Goal: Task Accomplishment & Management: Manage account settings

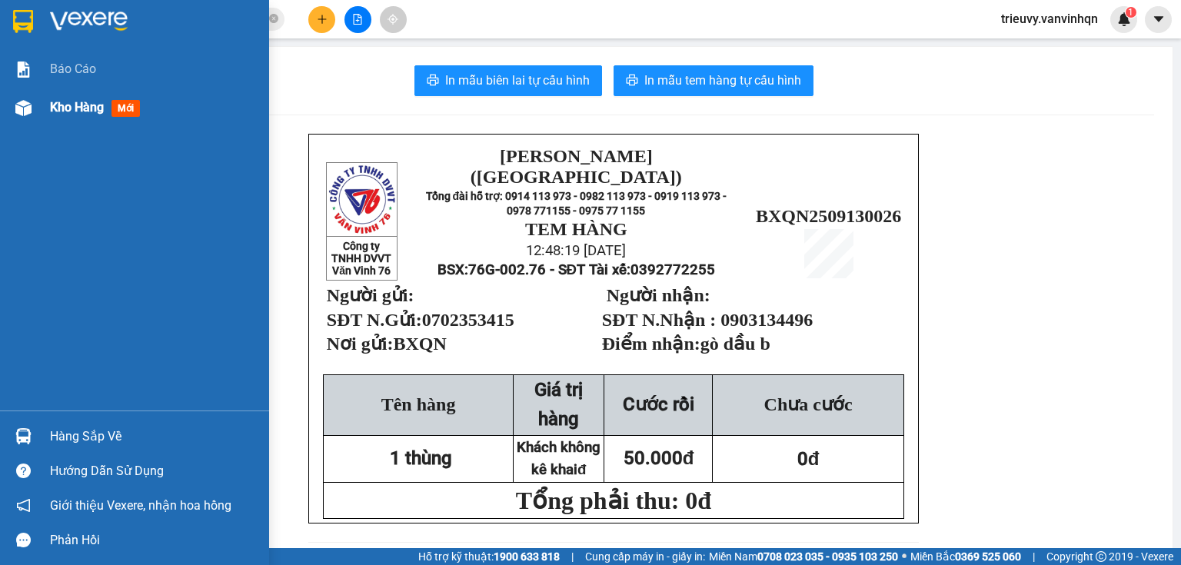
click at [58, 111] on span "Kho hàng" at bounding box center [77, 107] width 54 height 15
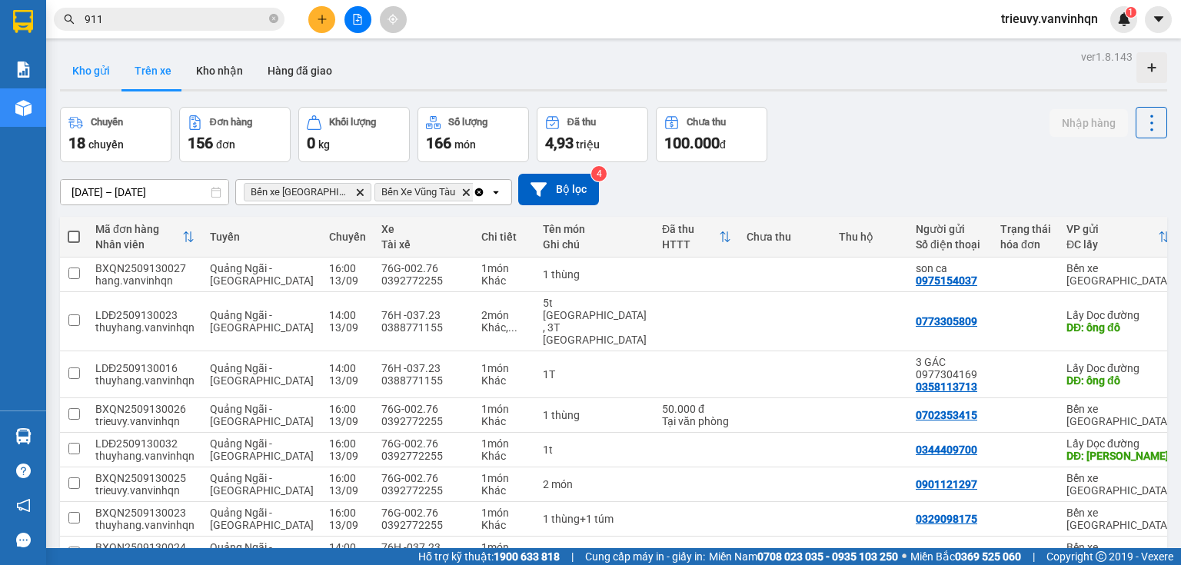
click at [108, 68] on button "Kho gửi" at bounding box center [91, 70] width 62 height 37
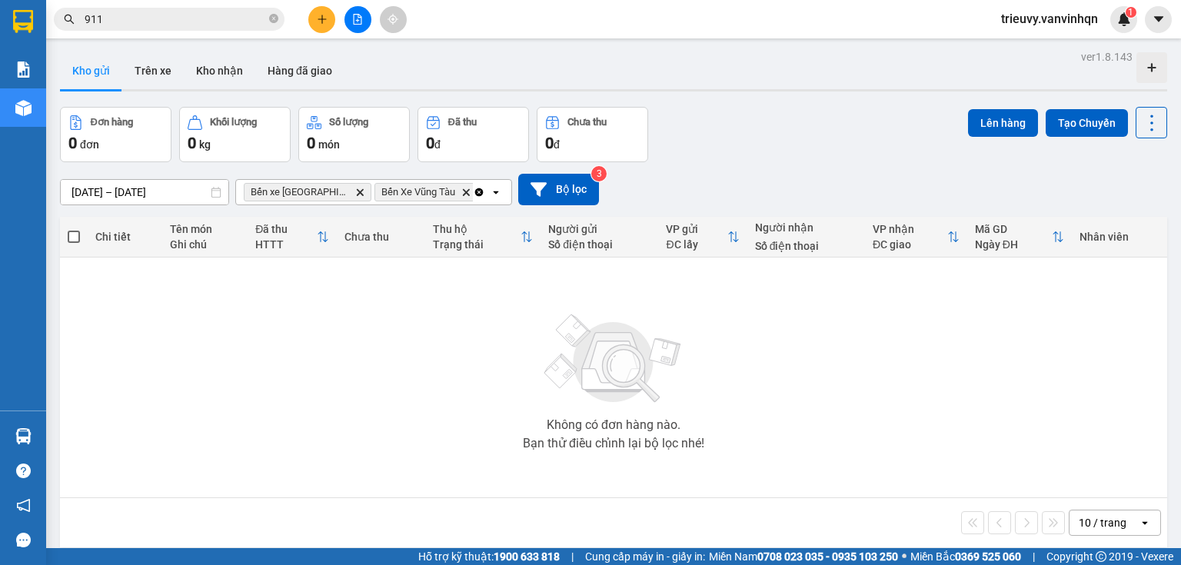
click at [328, 20] on button at bounding box center [321, 19] width 27 height 27
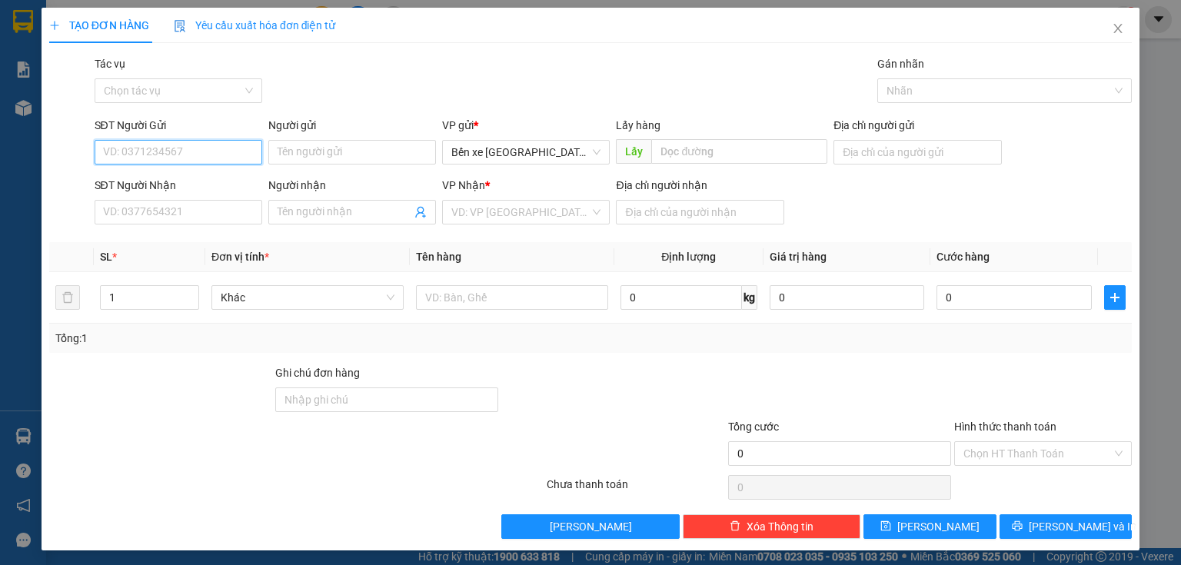
click at [191, 155] on input "SĐT Người Gửi" at bounding box center [179, 152] width 168 height 25
type input "0798667988"
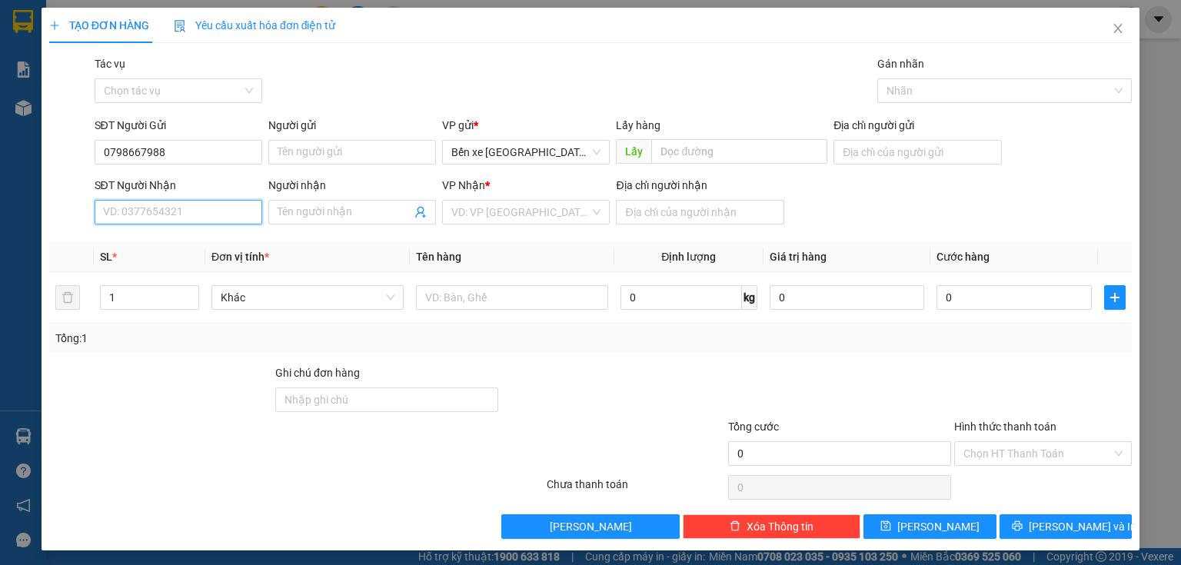
click at [221, 205] on input "SĐT Người Nhận" at bounding box center [179, 212] width 168 height 25
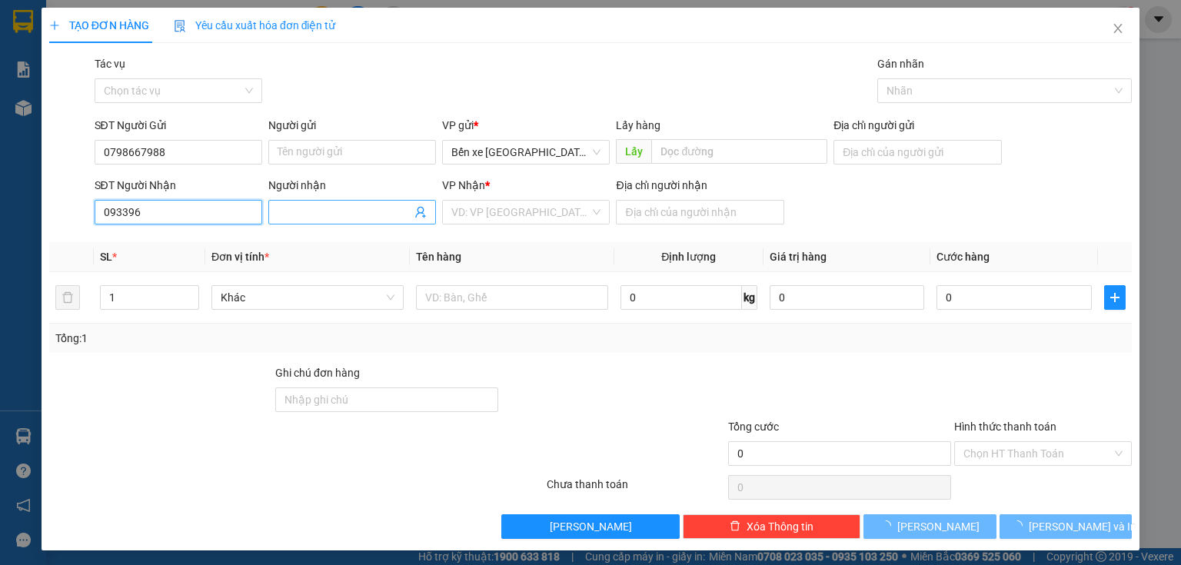
type input "0933962"
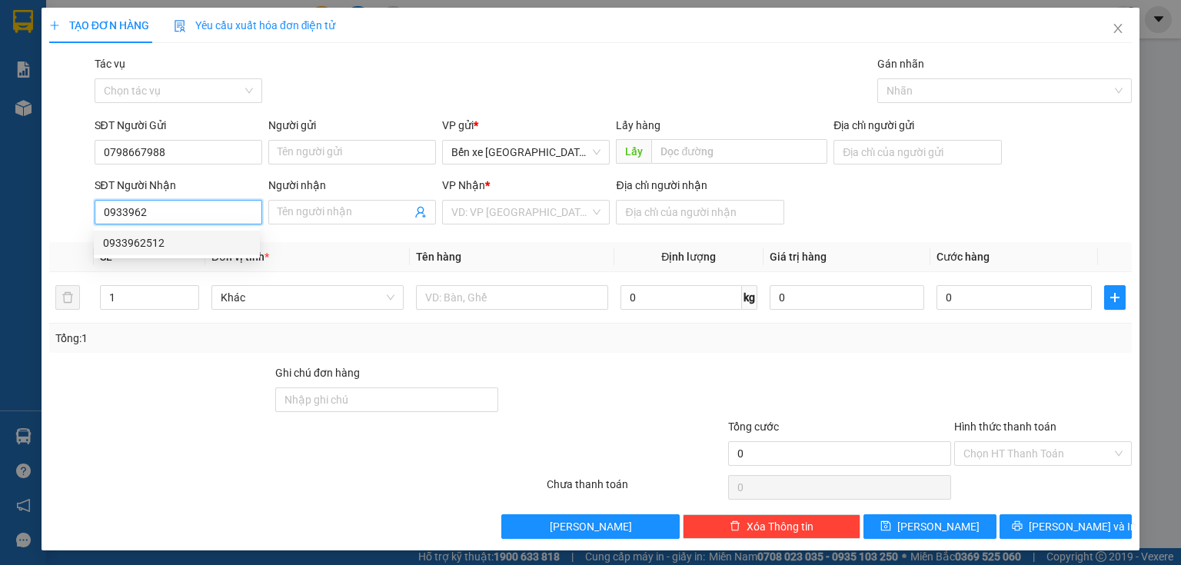
click at [141, 238] on div "0933962512" at bounding box center [177, 243] width 148 height 17
type input "BXQN"
type input "0933962512"
type input "bxe vtau"
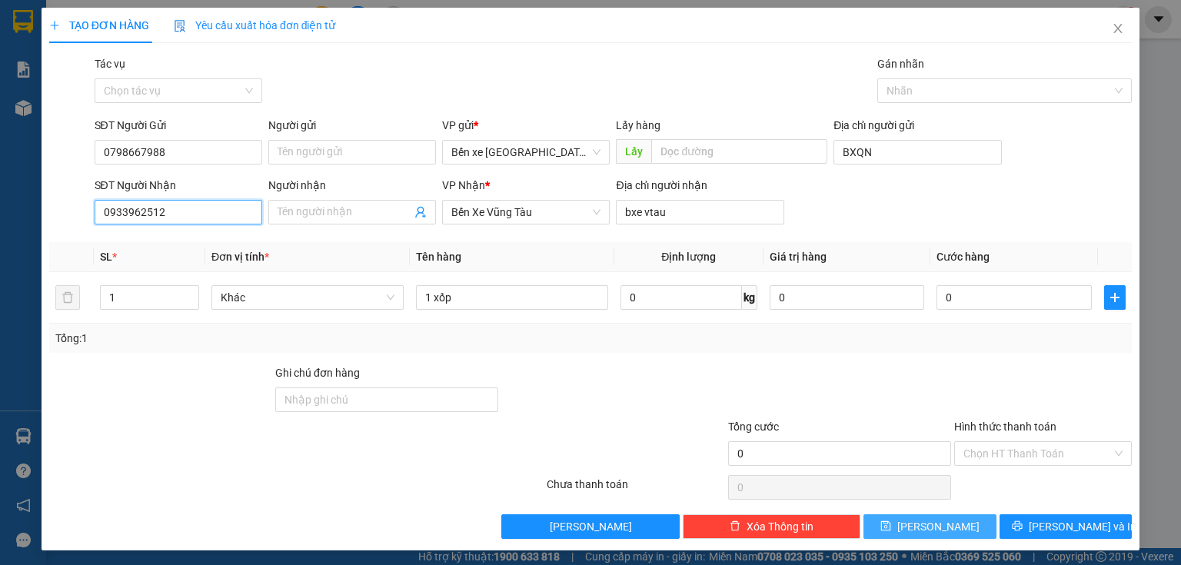
type input "0933962512"
click at [891, 528] on icon "save" at bounding box center [886, 526] width 10 height 10
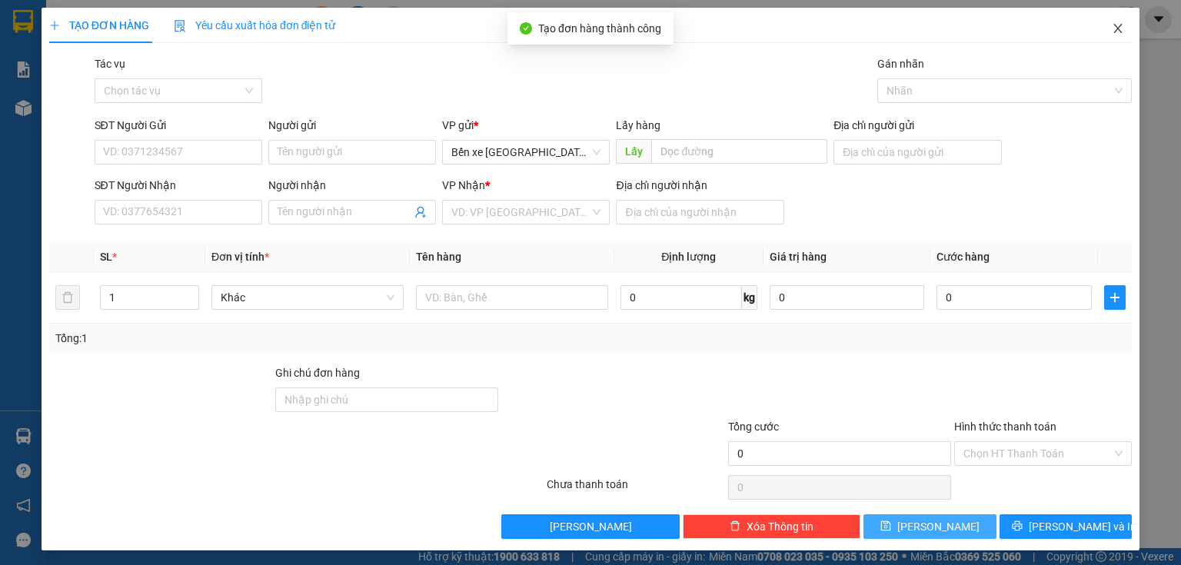
click at [1112, 34] on icon "close" at bounding box center [1118, 28] width 12 height 12
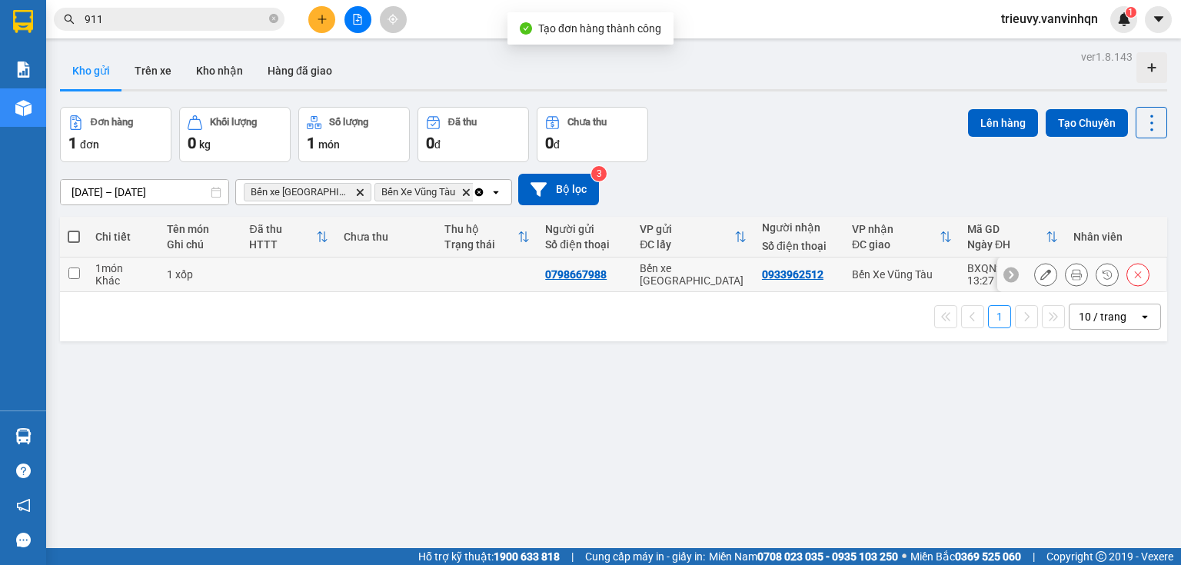
click at [126, 282] on div "Khác" at bounding box center [123, 280] width 56 height 12
checkbox input "true"
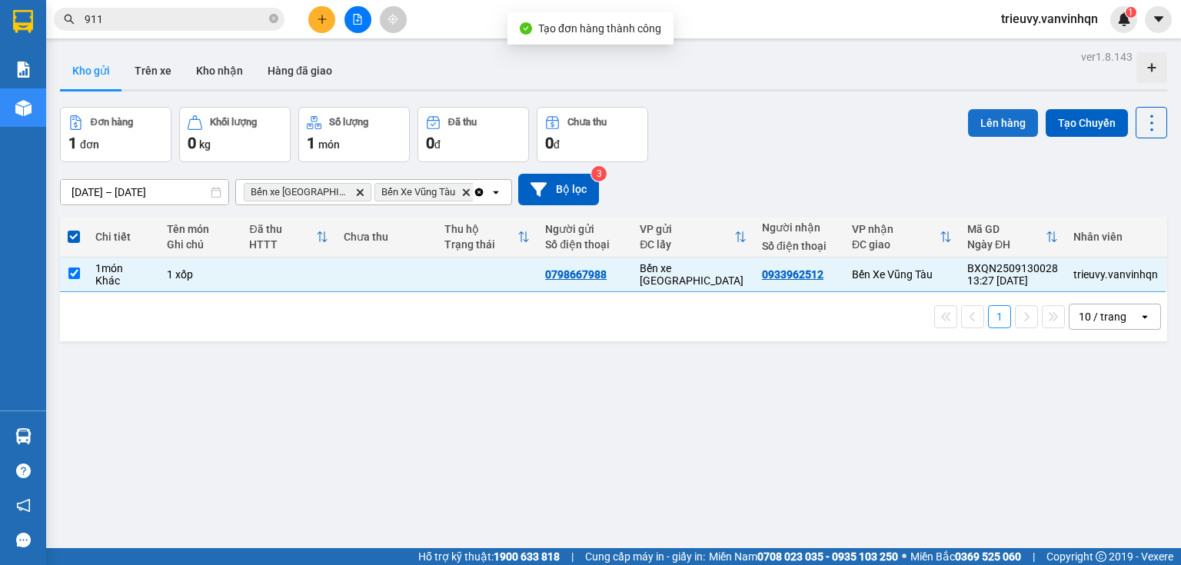
click at [972, 118] on button "Lên hàng" at bounding box center [1003, 123] width 70 height 28
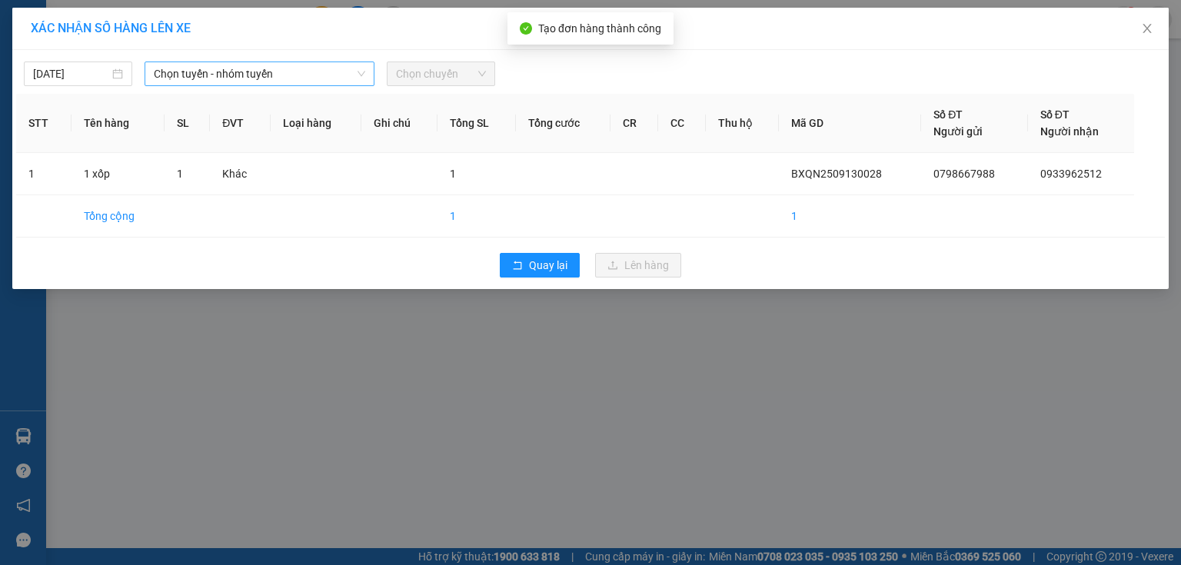
click at [166, 81] on span "Chọn tuyến - nhóm tuyến" at bounding box center [259, 73] width 211 height 23
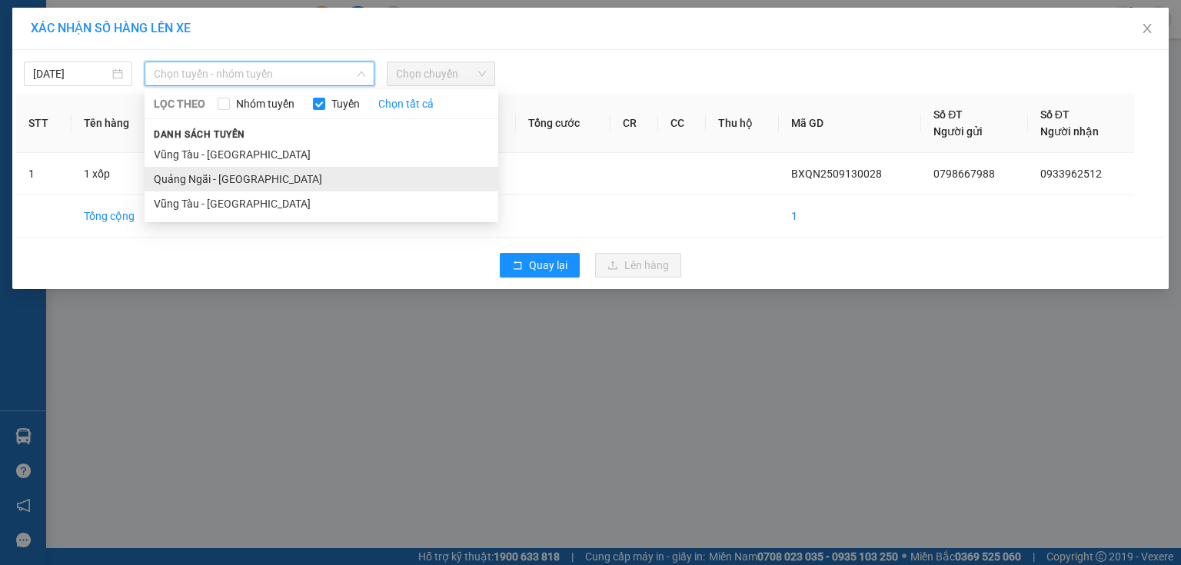
click at [197, 185] on li "Quảng Ngãi - [GEOGRAPHIC_DATA]" at bounding box center [322, 179] width 354 height 25
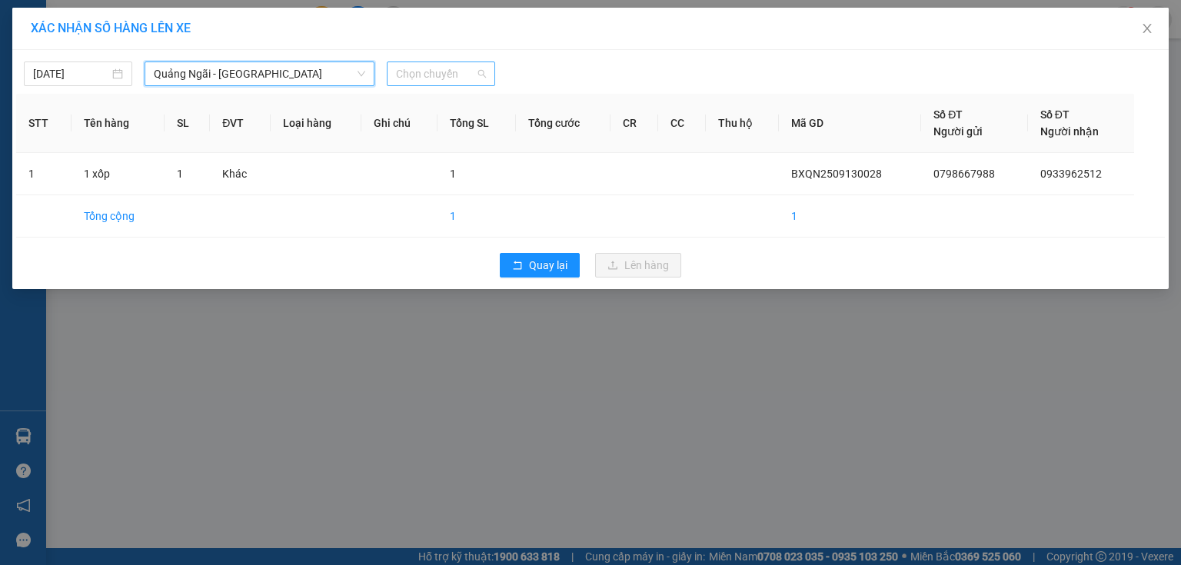
click at [435, 67] on span "Chọn chuyến" at bounding box center [441, 73] width 90 height 23
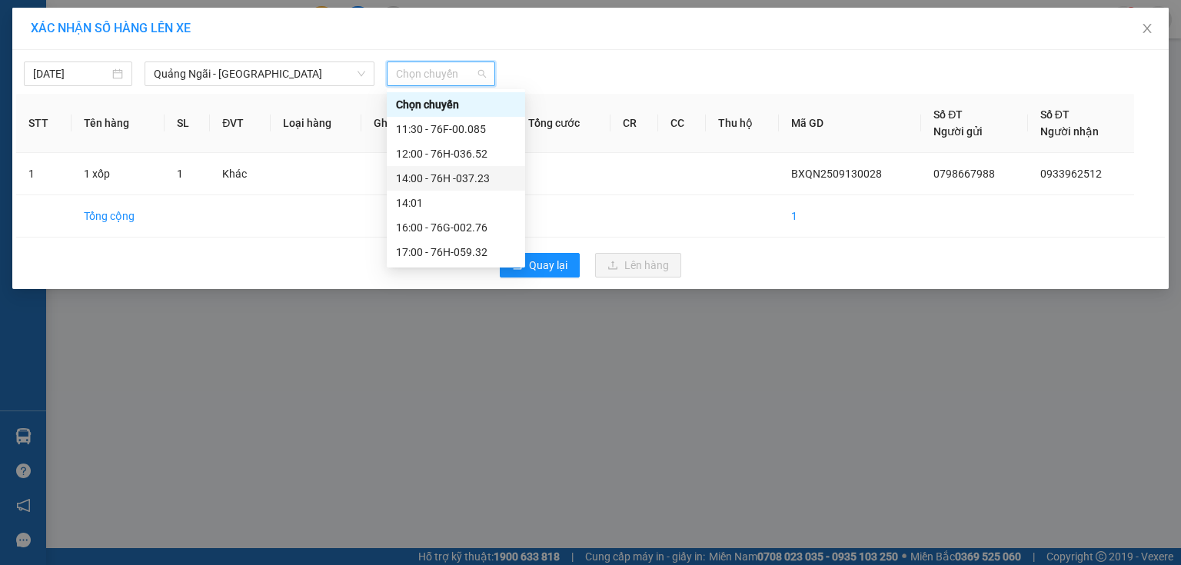
click at [474, 178] on div "14:00 - 76H -037.23" at bounding box center [456, 178] width 120 height 17
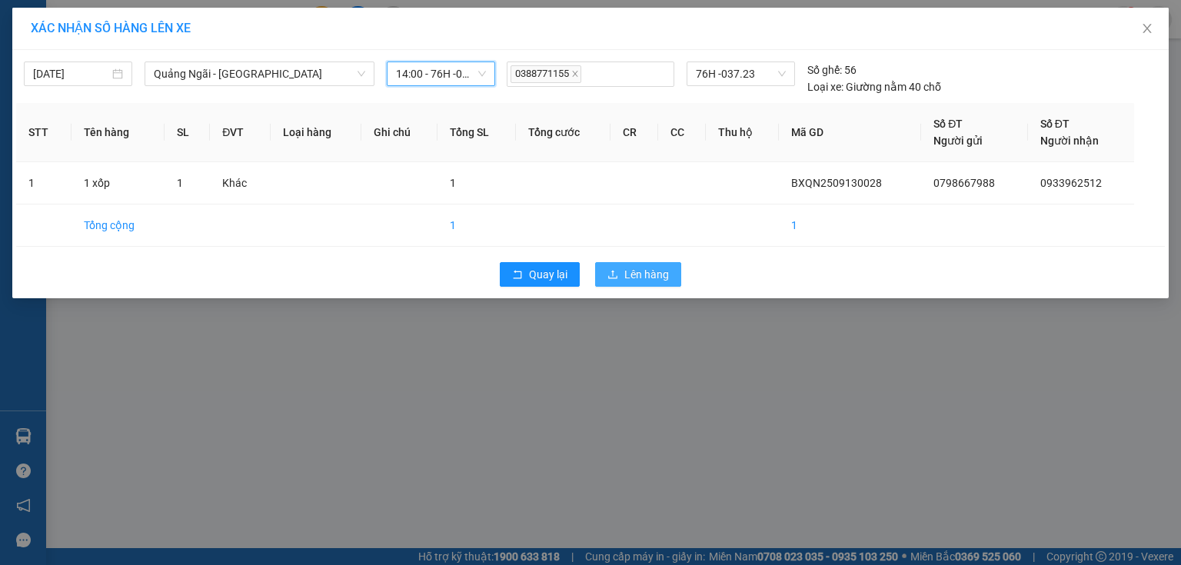
click at [647, 266] on span "Lên hàng" at bounding box center [646, 274] width 45 height 17
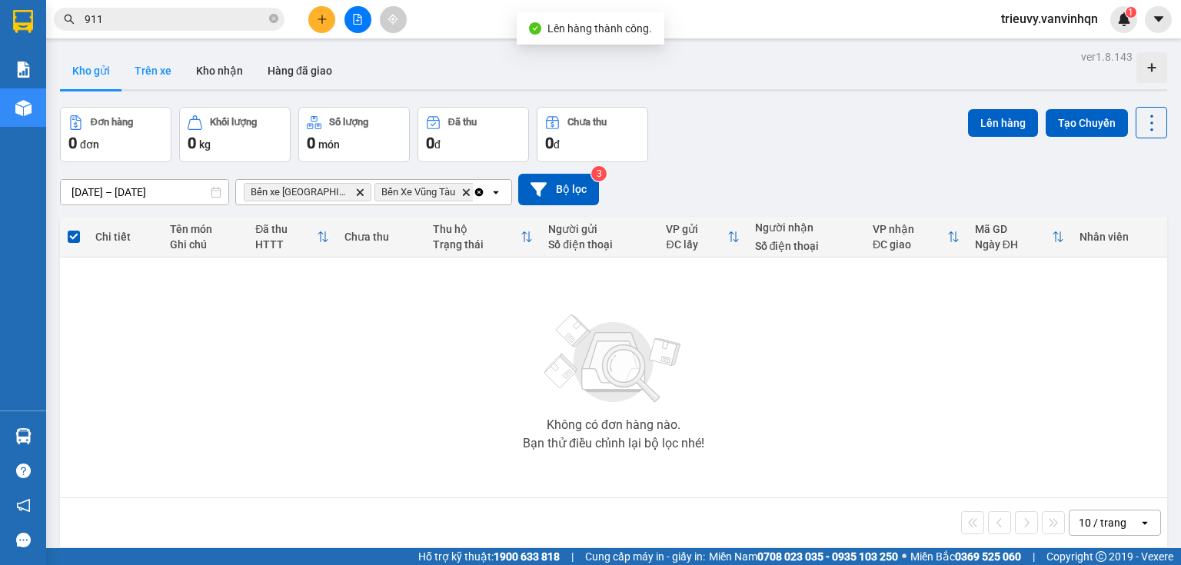
click at [148, 74] on button "Trên xe" at bounding box center [153, 70] width 62 height 37
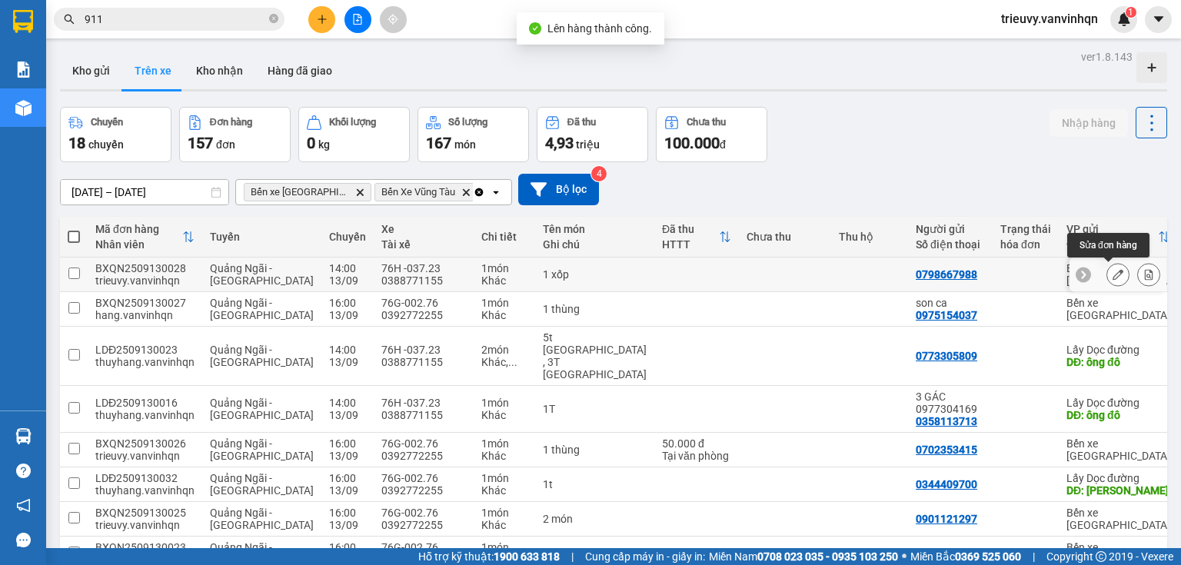
click at [1107, 280] on button at bounding box center [1118, 274] width 22 height 27
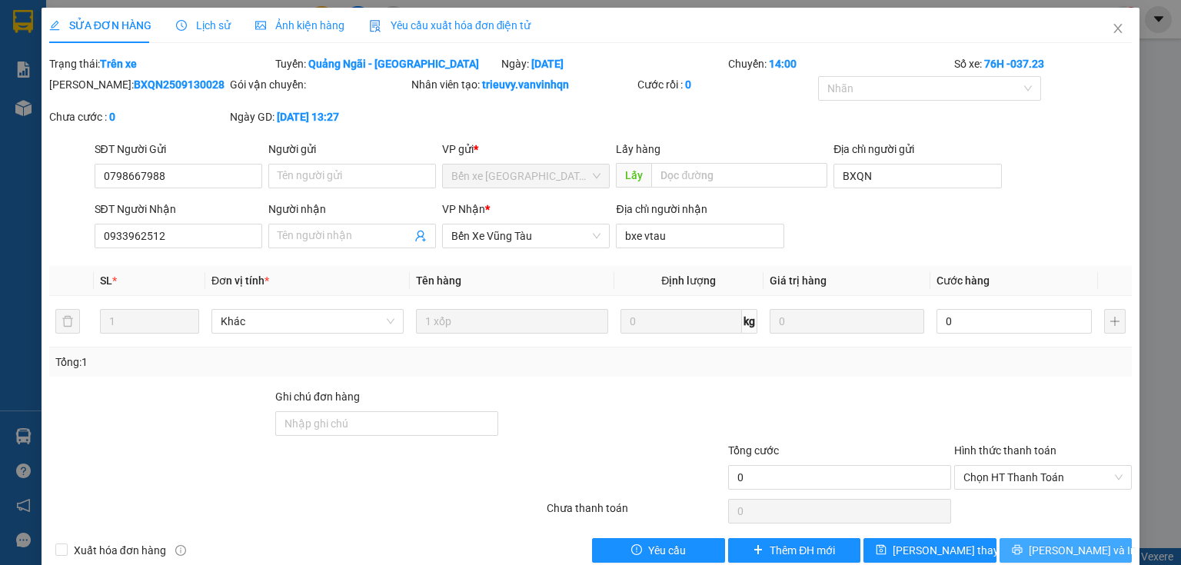
click at [1023, 547] on icon "printer" at bounding box center [1017, 549] width 11 height 11
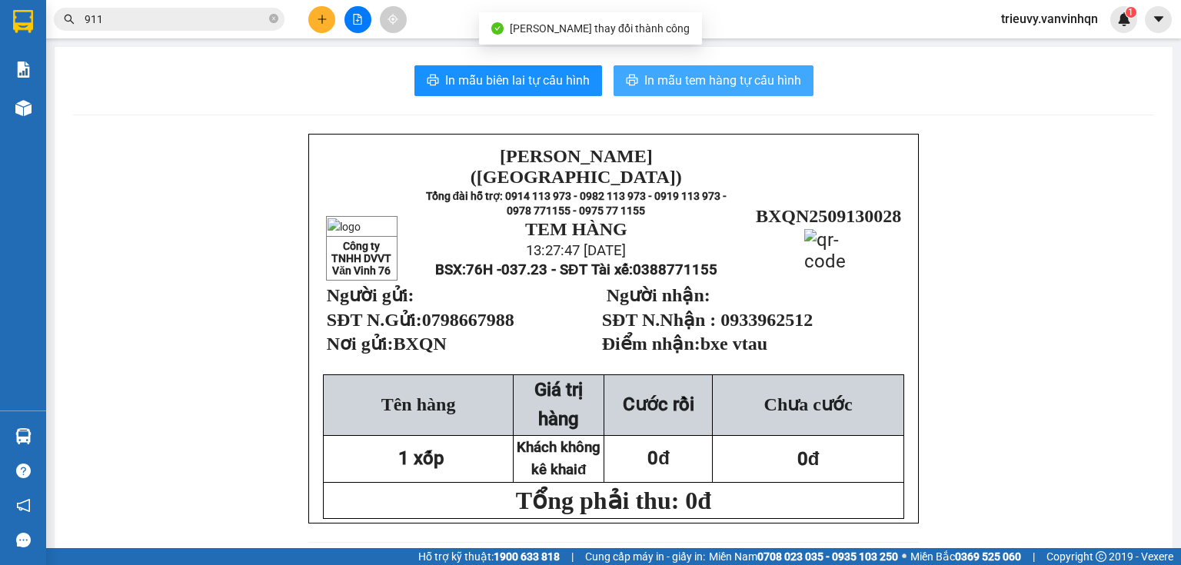
click at [666, 87] on span "In mẫu tem hàng tự cấu hình" at bounding box center [722, 80] width 157 height 19
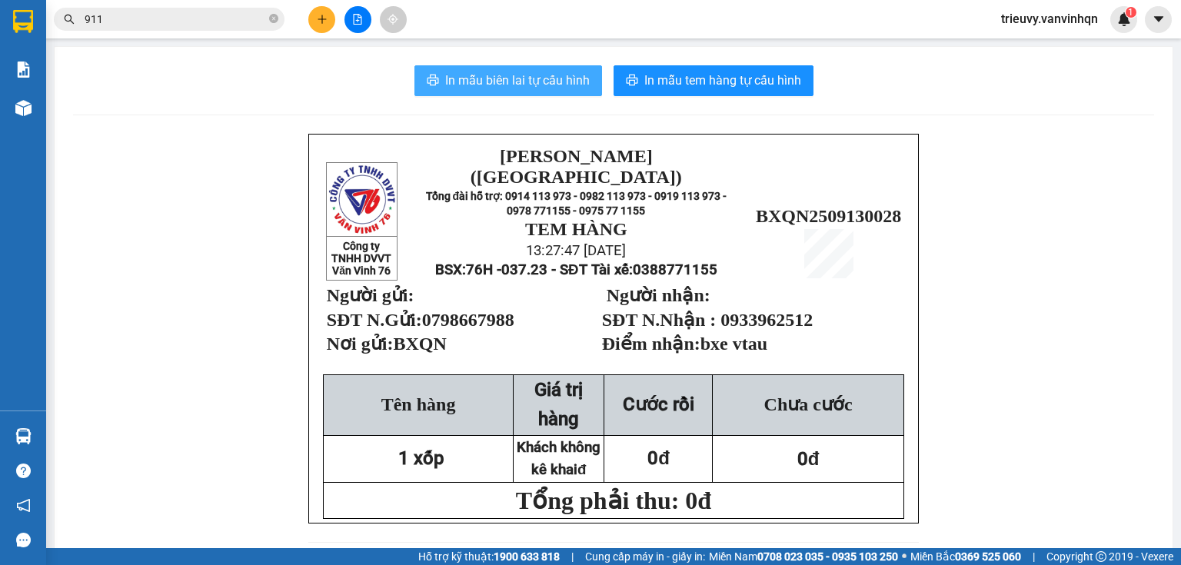
click at [584, 84] on span "In mẫu biên lai tự cấu hình" at bounding box center [517, 80] width 145 height 19
click at [366, 30] on div at bounding box center [357, 19] width 115 height 27
click at [363, 28] on button at bounding box center [357, 19] width 27 height 27
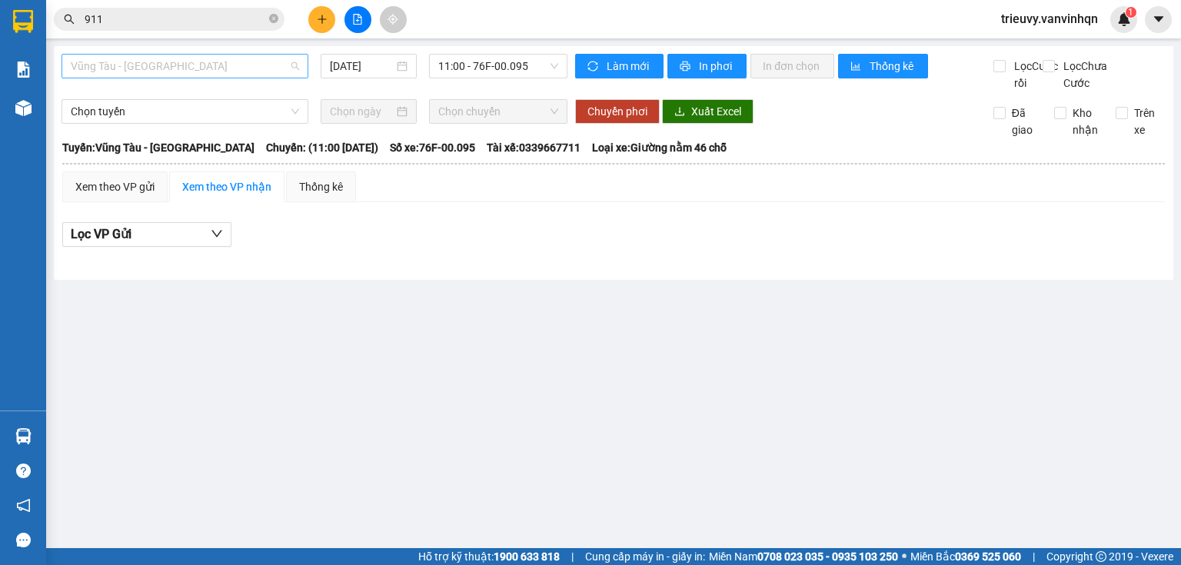
drag, startPoint x: 152, startPoint y: 69, endPoint x: 141, endPoint y: 123, distance: 55.0
click at [151, 73] on span "Vũng Tàu - [GEOGRAPHIC_DATA]" at bounding box center [185, 66] width 228 height 23
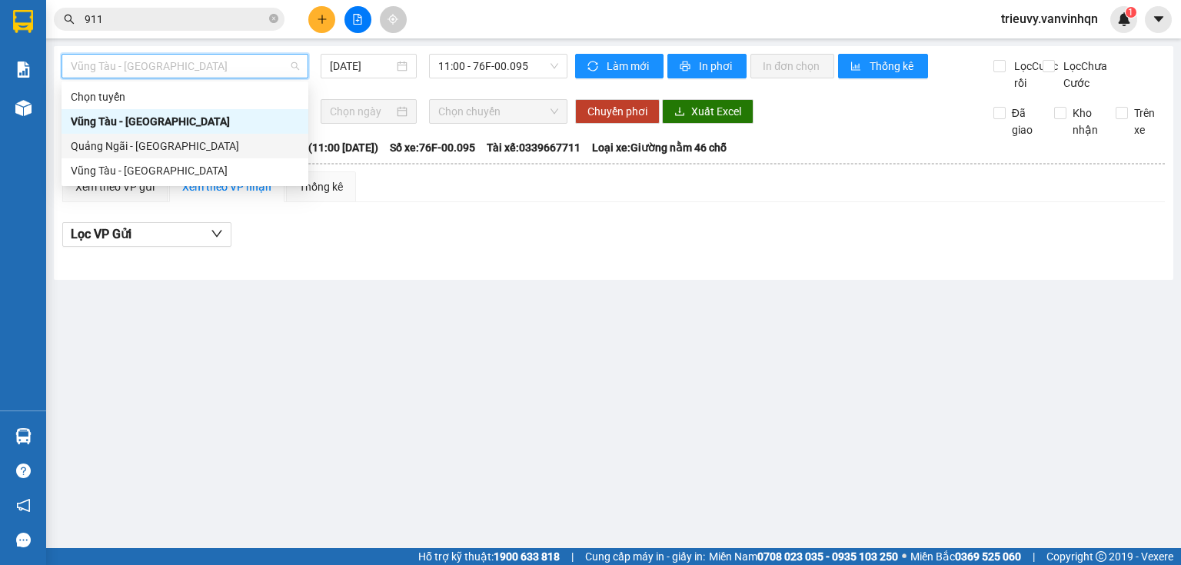
click at [136, 150] on div "Quảng Ngãi - [GEOGRAPHIC_DATA]" at bounding box center [185, 146] width 228 height 17
type input "[DATE]"
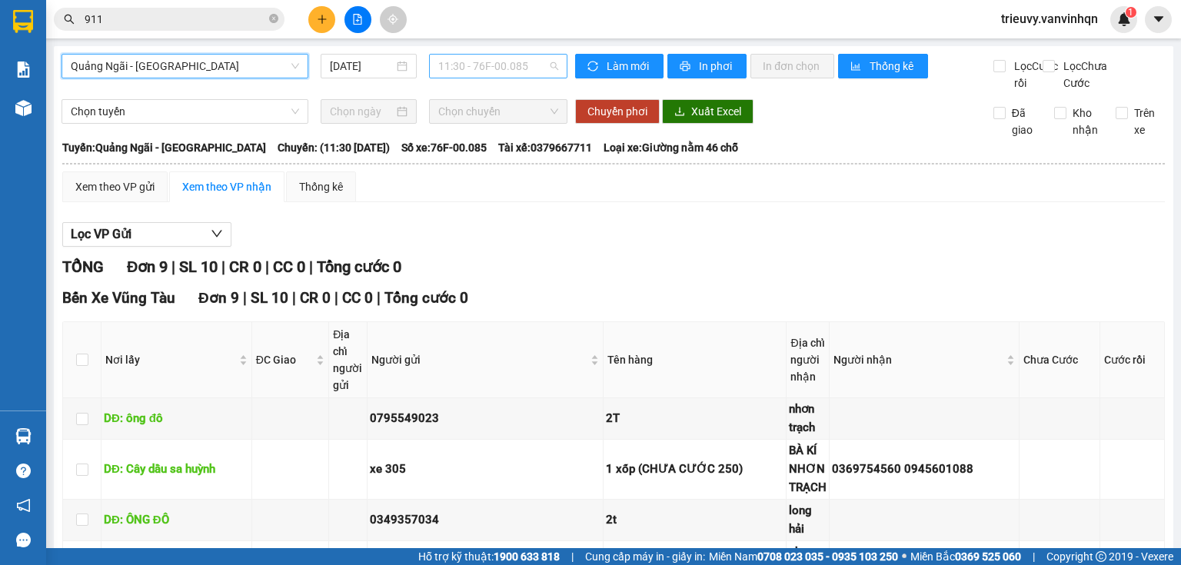
click at [492, 66] on span "11:30 - 76F-00.085" at bounding box center [498, 66] width 121 height 23
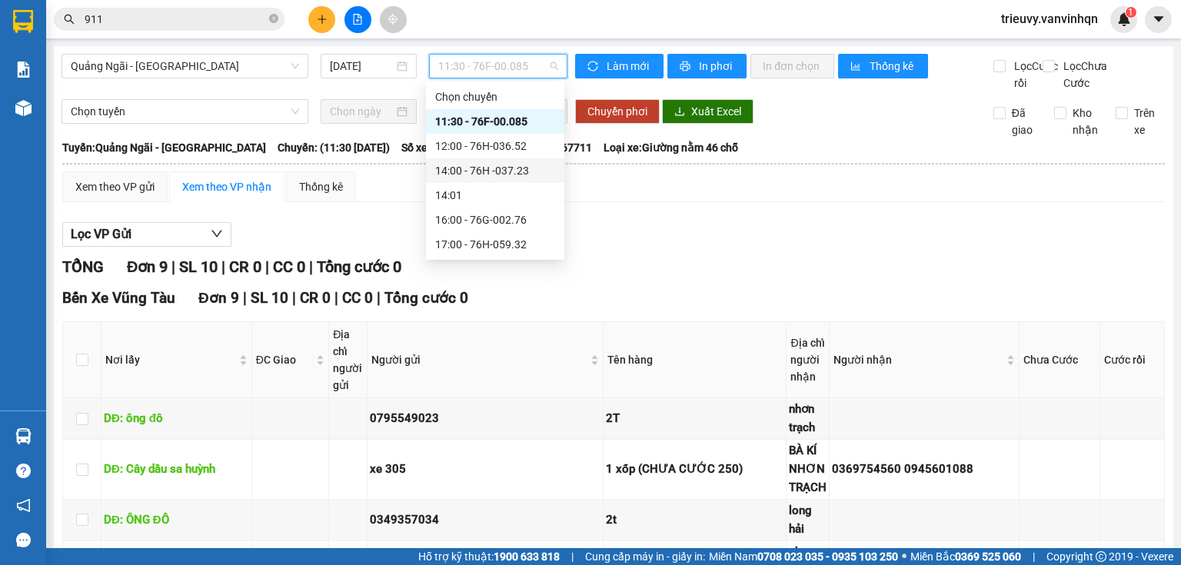
click at [523, 171] on div "14:00 - 76H -037.23" at bounding box center [495, 170] width 120 height 17
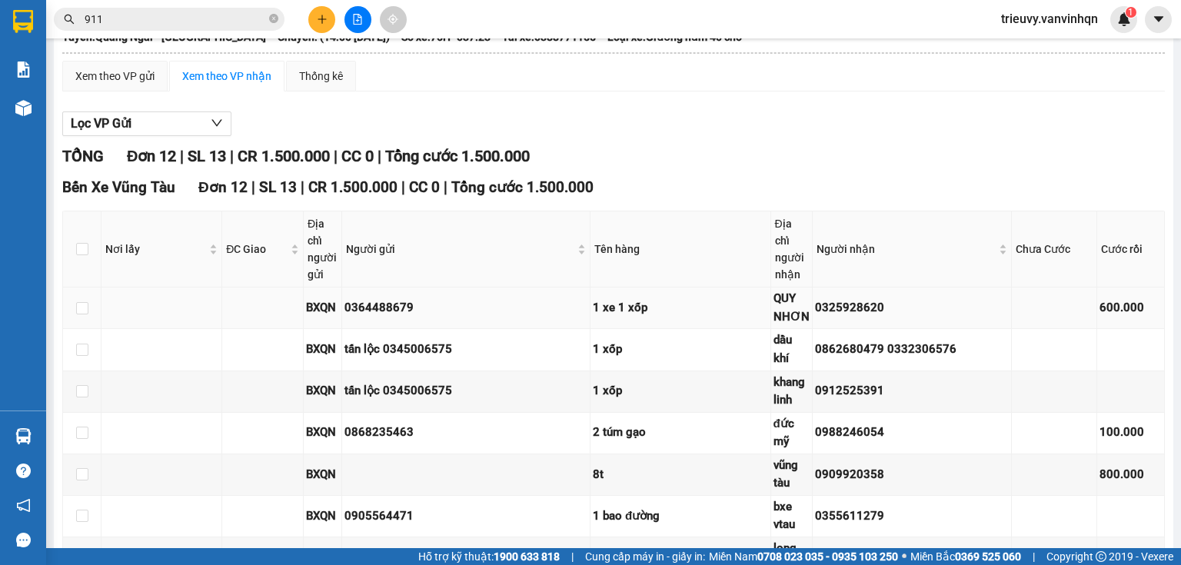
scroll to position [431, 0]
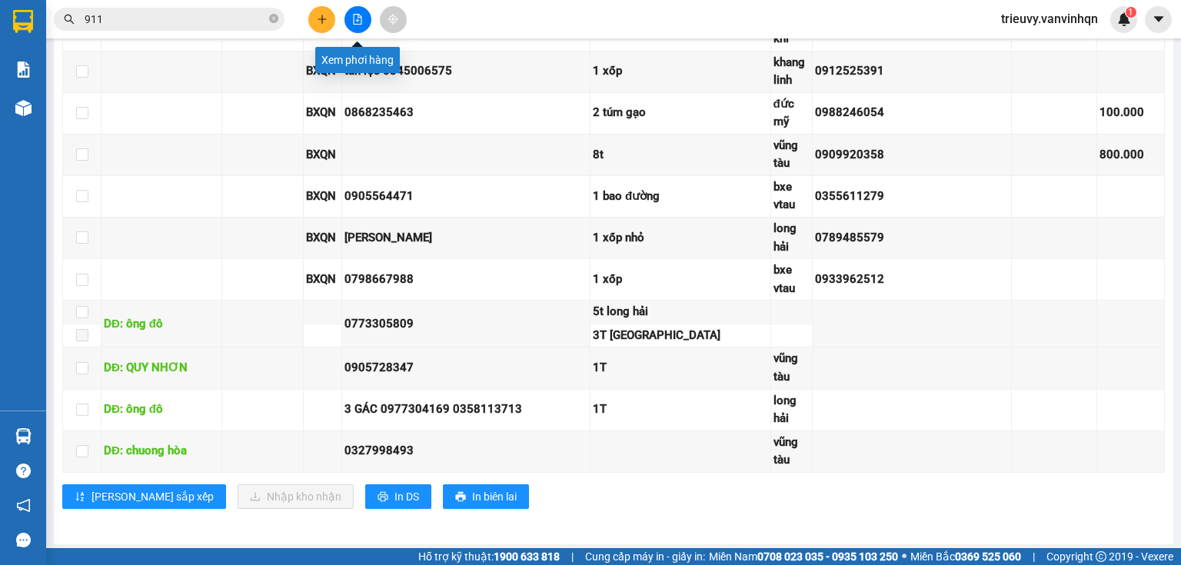
click at [357, 26] on button at bounding box center [357, 19] width 27 height 27
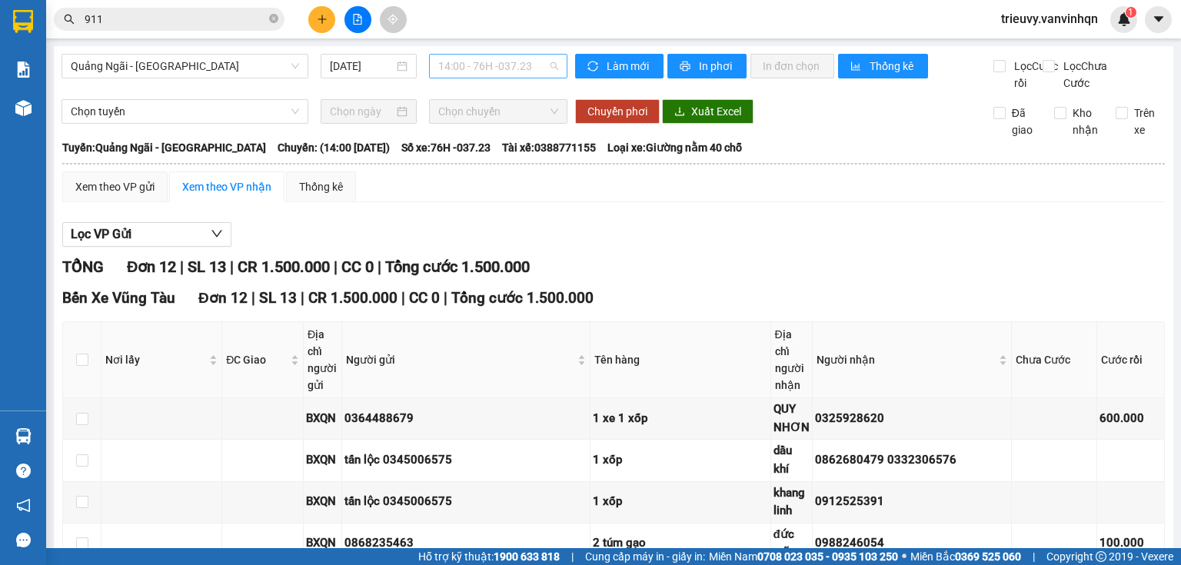
drag, startPoint x: 448, startPoint y: 61, endPoint x: 485, endPoint y: 72, distance: 38.7
click at [449, 61] on span "14:00 - 76H -037.23" at bounding box center [498, 66] width 121 height 23
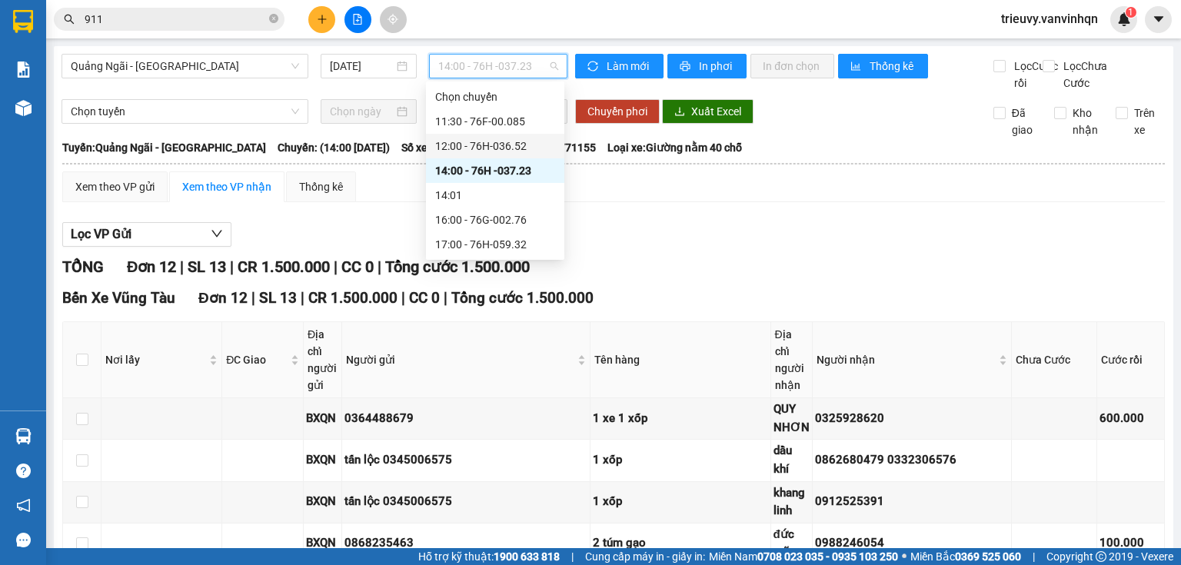
click at [491, 142] on div "12:00 - 76H-036.52" at bounding box center [495, 146] width 120 height 17
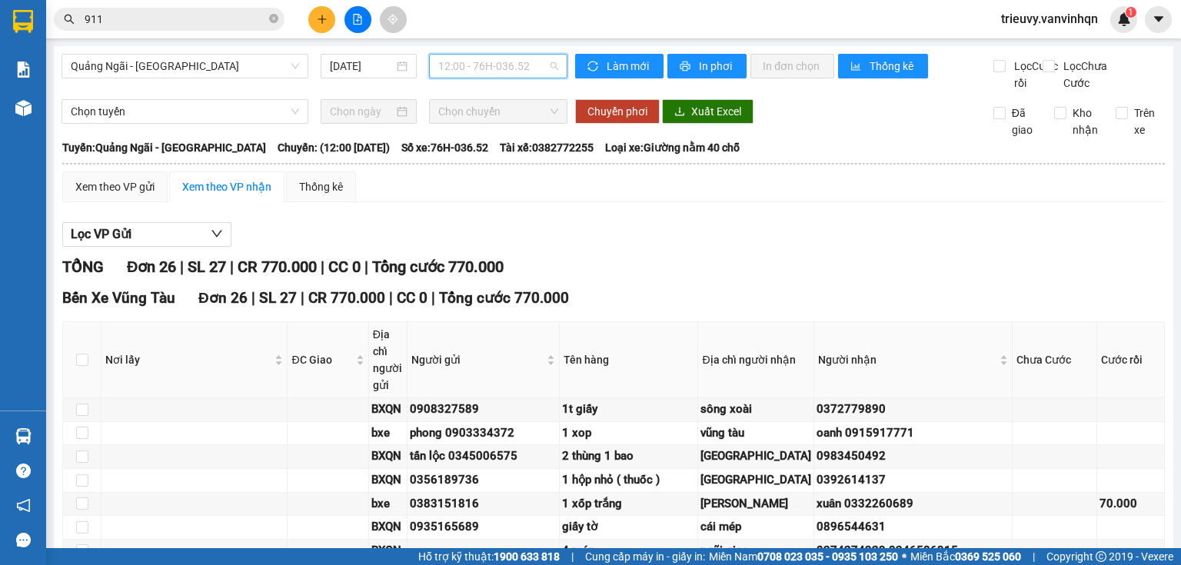
click at [541, 72] on span "12:00 - 76H-036.52" at bounding box center [498, 66] width 121 height 23
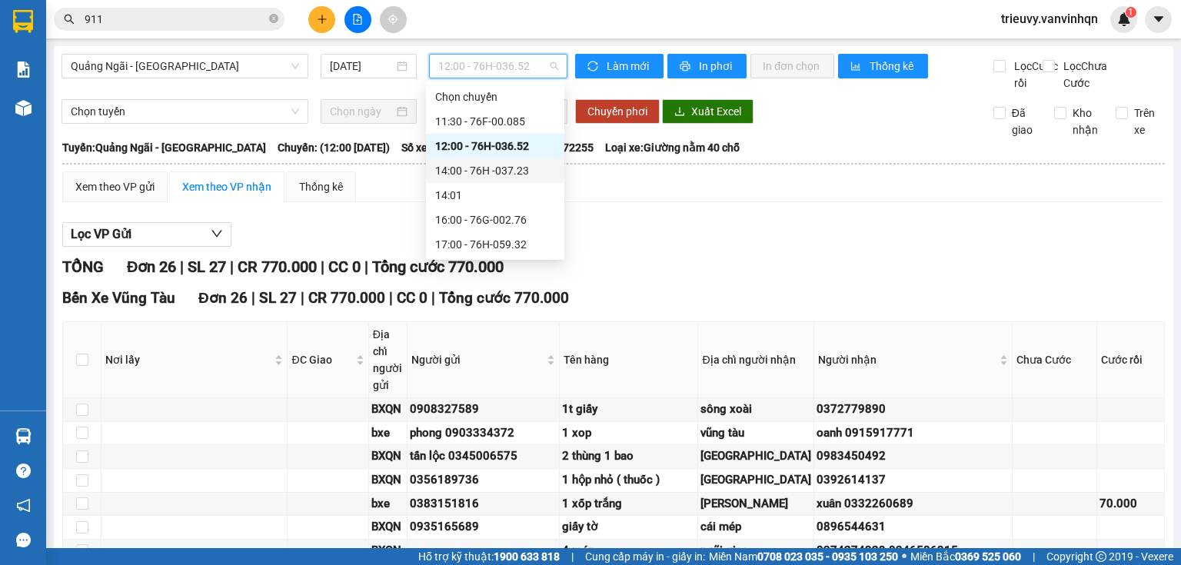
click at [531, 165] on div "14:00 - 76H -037.23" at bounding box center [495, 170] width 120 height 17
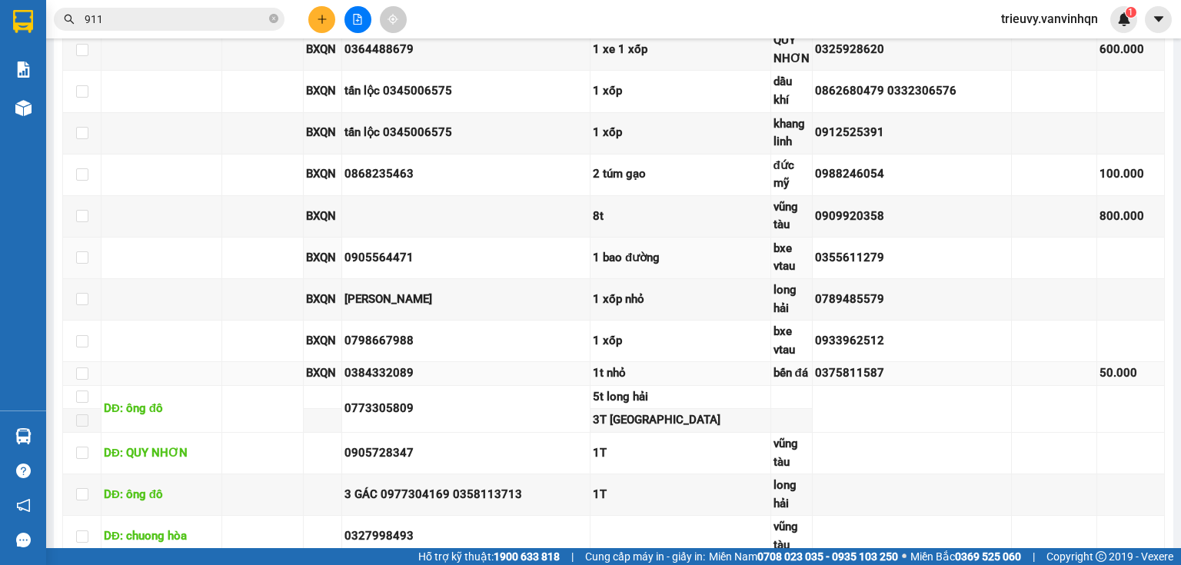
scroll to position [489, 0]
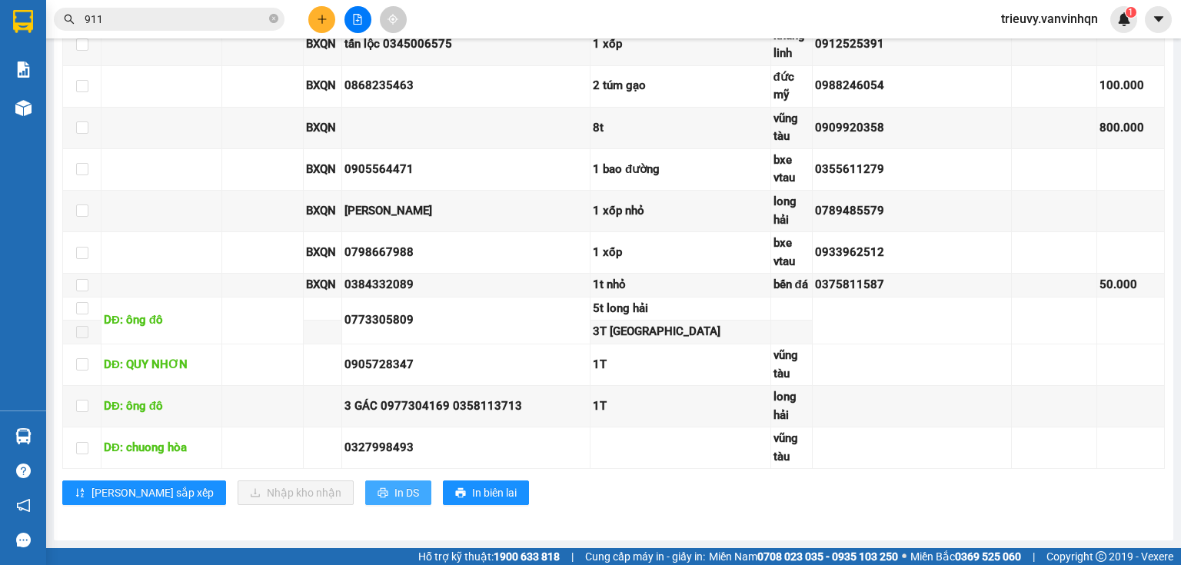
click at [394, 492] on span "In DS" at bounding box center [406, 492] width 25 height 17
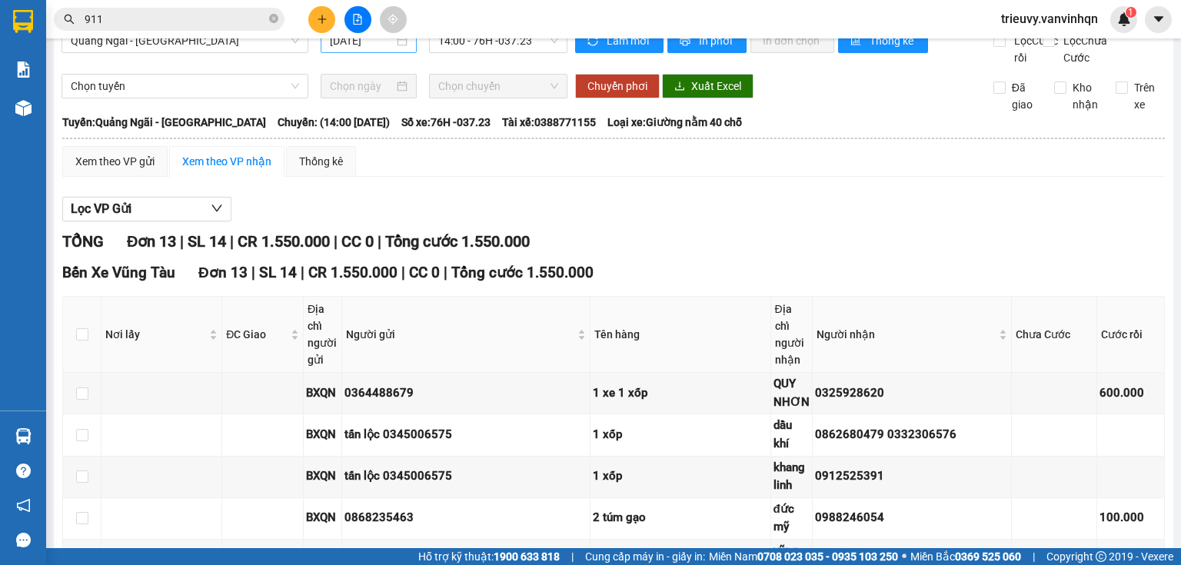
scroll to position [0, 0]
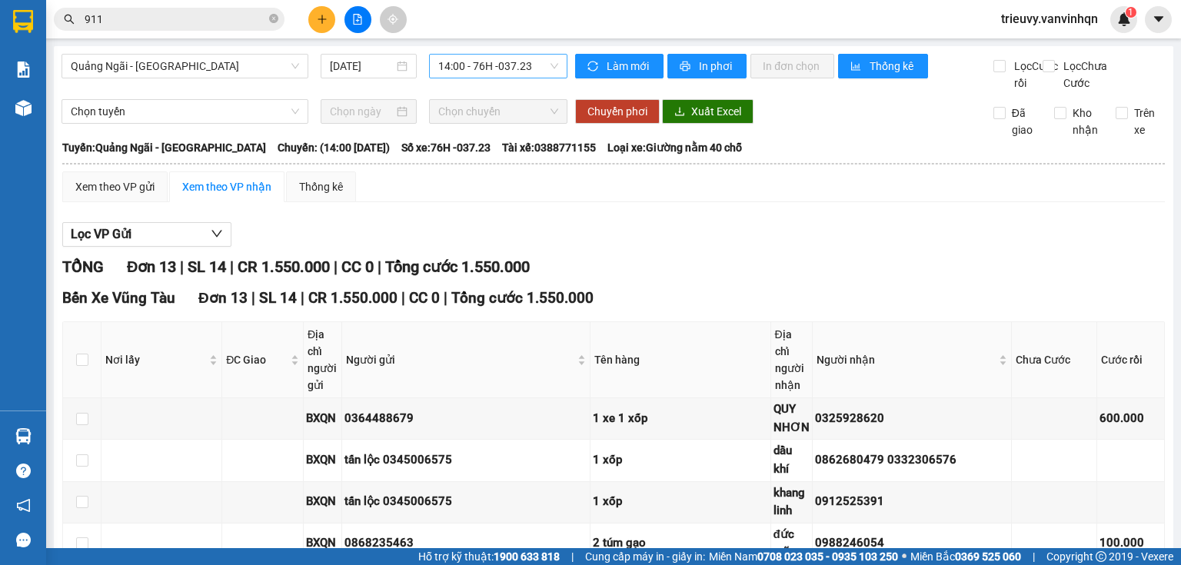
click at [477, 61] on span "14:00 - 76H -037.23" at bounding box center [498, 66] width 121 height 23
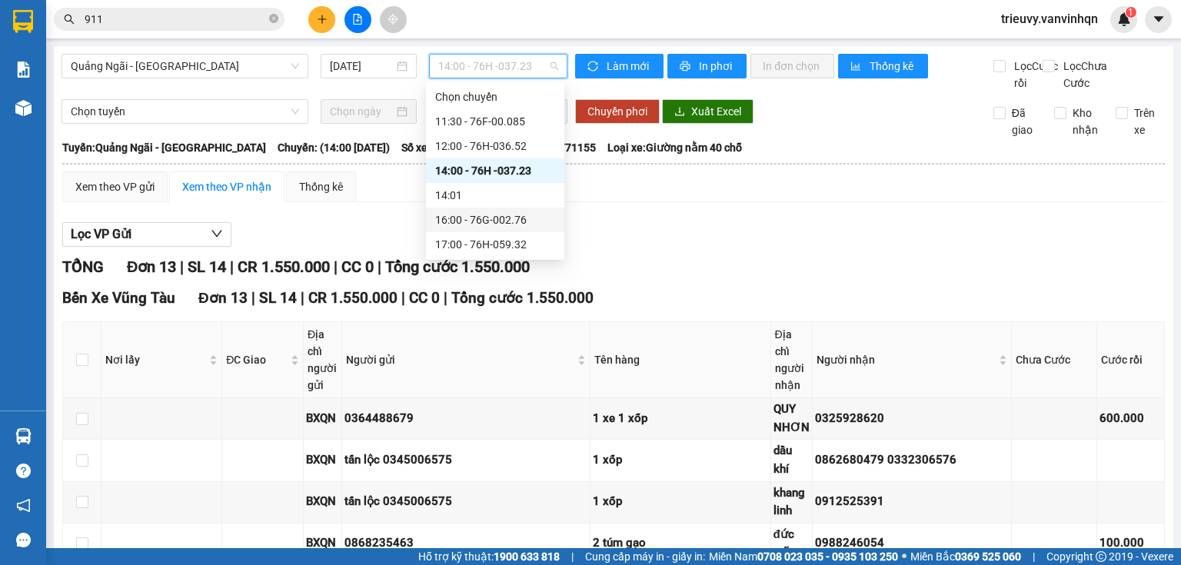
click at [505, 220] on div "16:00 - 76G-002.76" at bounding box center [495, 219] width 120 height 17
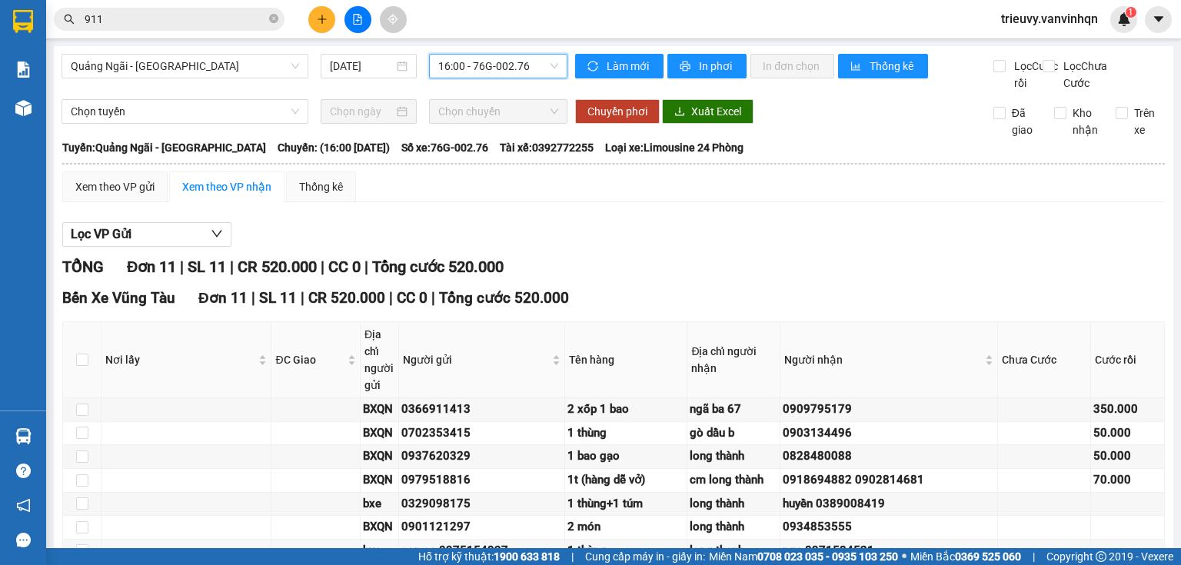
drag, startPoint x: 537, startPoint y: 65, endPoint x: 533, endPoint y: 112, distance: 47.8
click at [536, 65] on span "16:00 - 76G-002.76" at bounding box center [498, 66] width 121 height 23
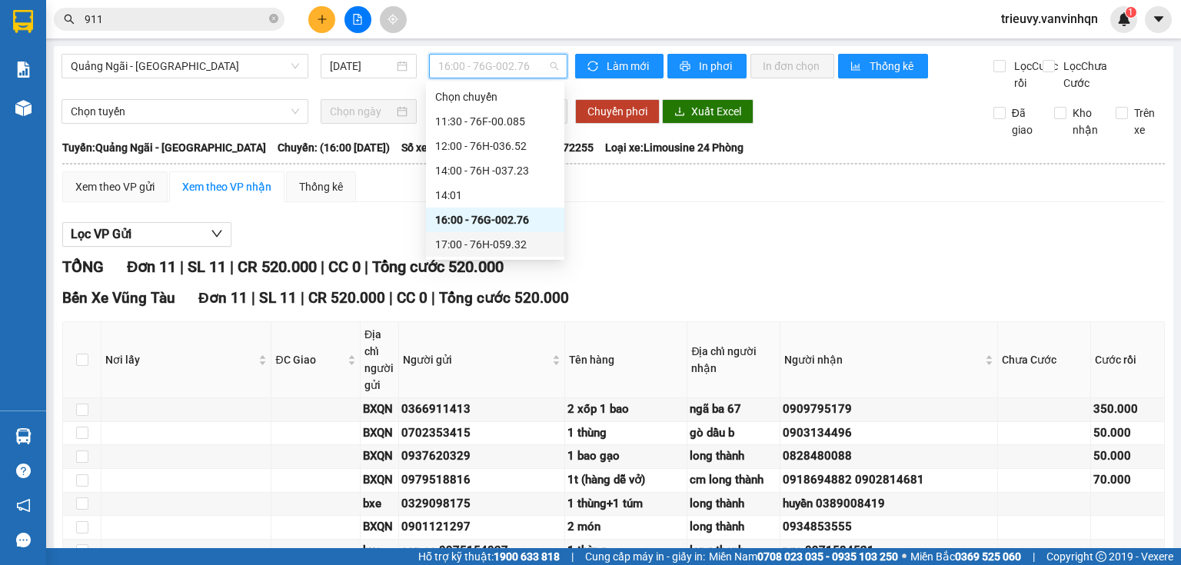
click at [537, 240] on div "17:00 - 76H-059.32" at bounding box center [495, 244] width 120 height 17
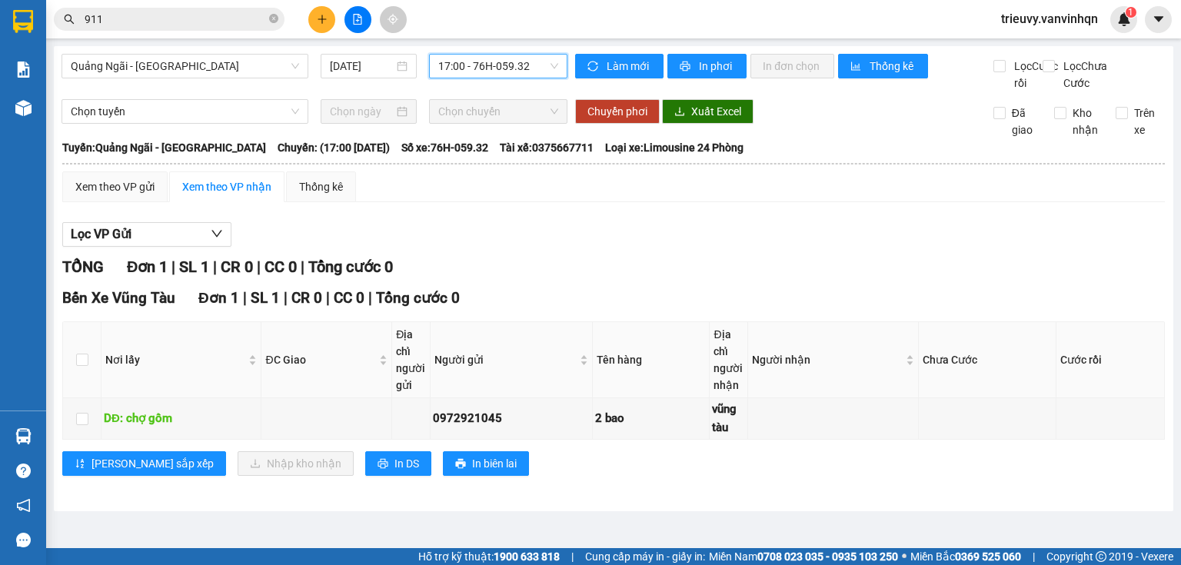
click at [540, 65] on span "17:00 - 76H-059.32" at bounding box center [498, 66] width 121 height 23
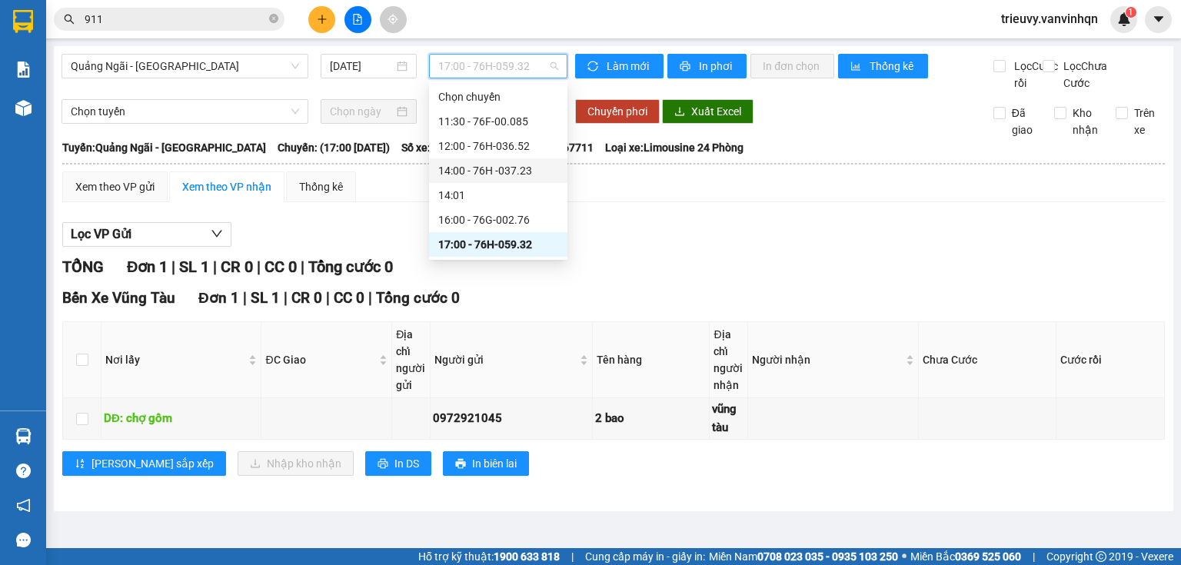
click at [527, 170] on div "14:00 - 76H -037.23" at bounding box center [498, 170] width 120 height 17
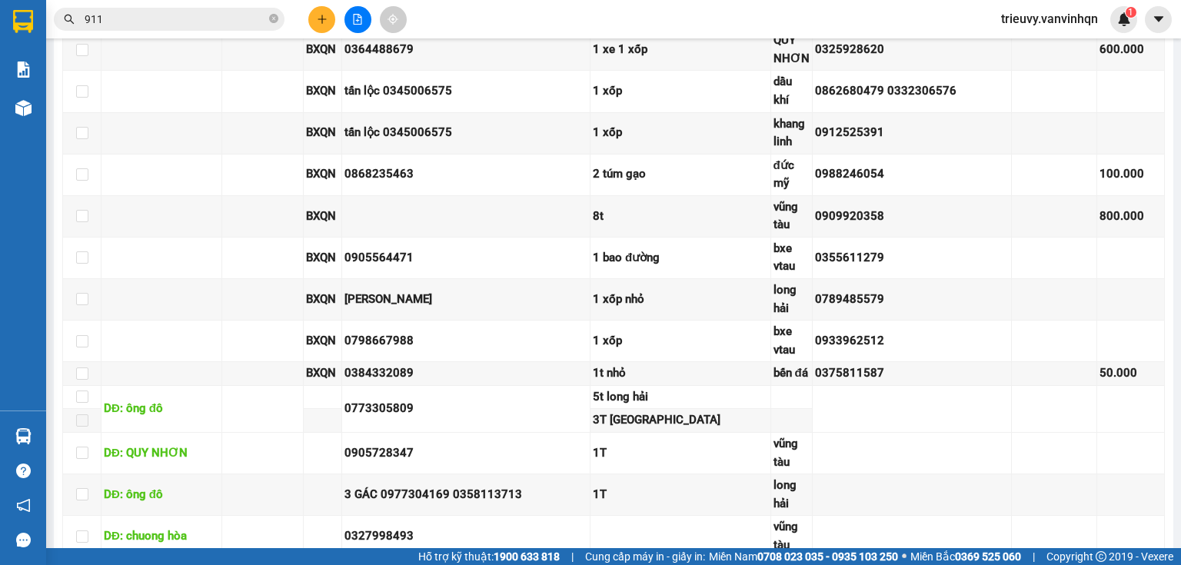
scroll to position [489, 0]
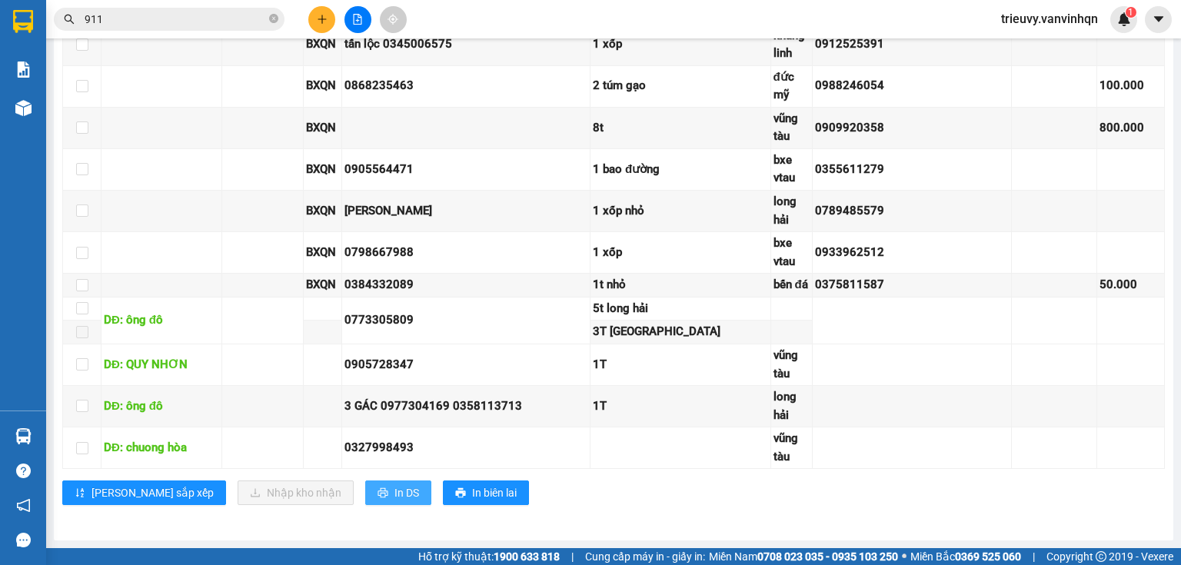
click at [365, 498] on button "In DS" at bounding box center [398, 493] width 66 height 25
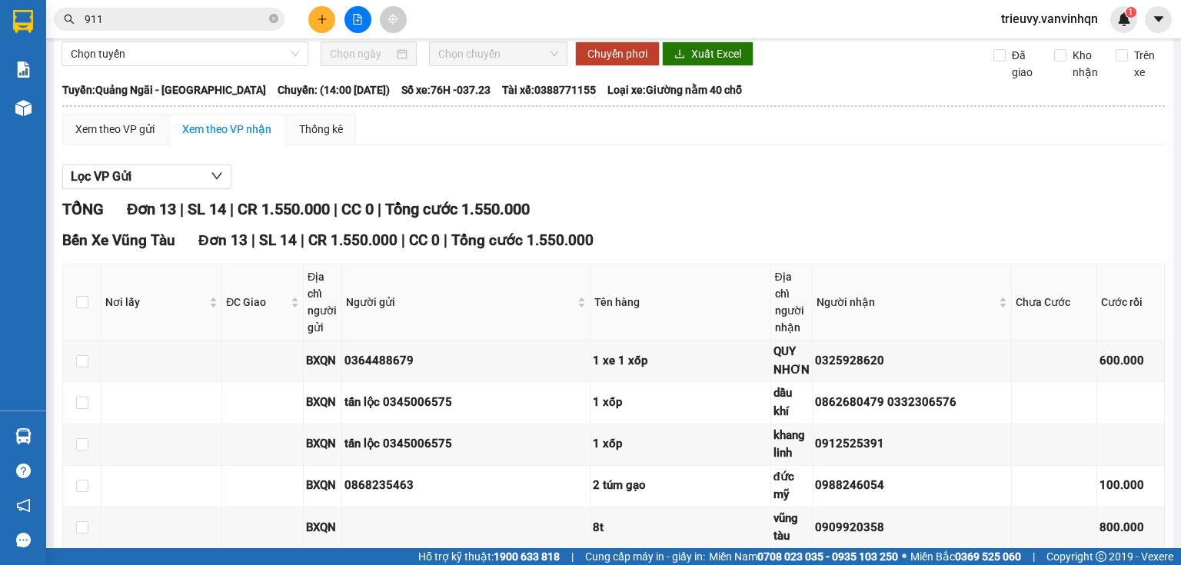
scroll to position [0, 0]
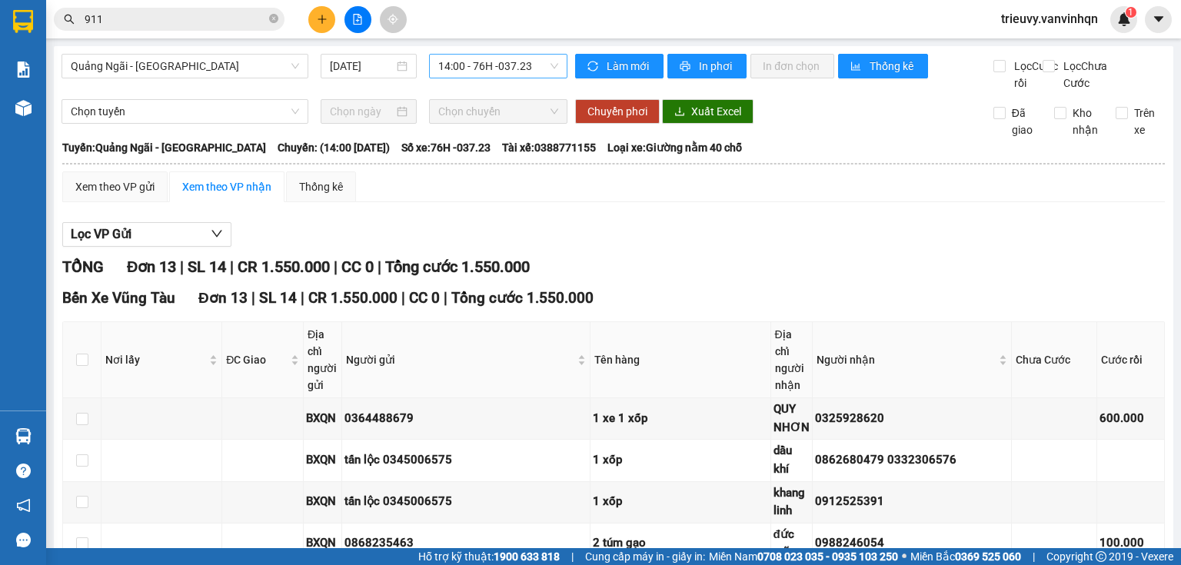
click at [498, 55] on div "Quảng Ngãi - Vũng Tàu [DATE] 14:00 - 76H -037.23 Làm mới In phơi In đơn chọn Th…" at bounding box center [613, 522] width 1119 height 952
click at [498, 62] on span "14:00 - 76H -037.23" at bounding box center [498, 66] width 121 height 23
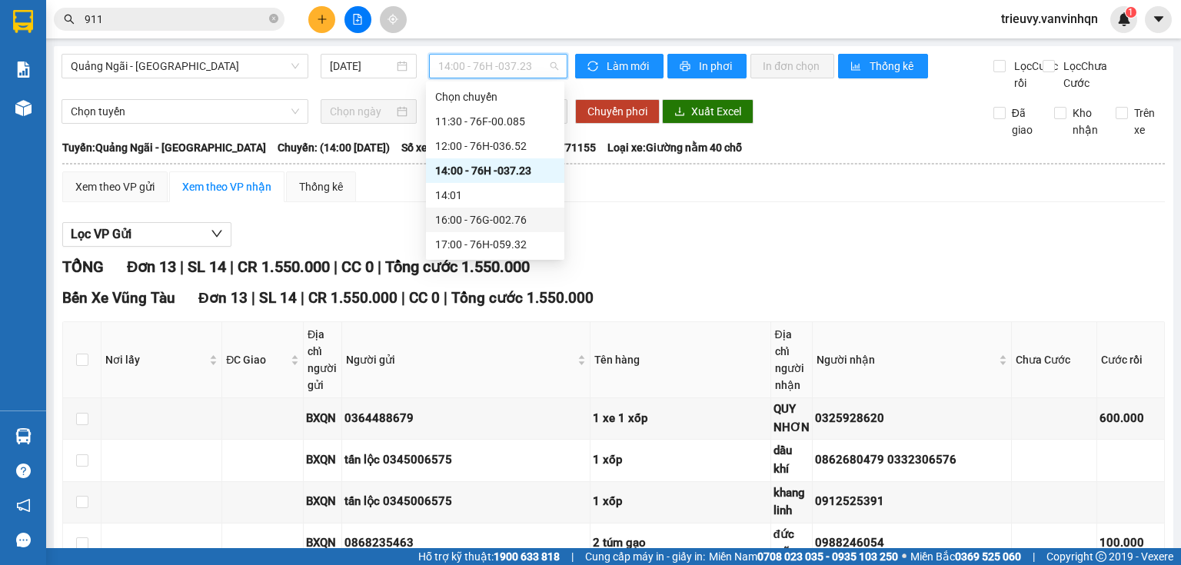
click at [513, 217] on div "16:00 - 76G-002.76" at bounding box center [495, 219] width 120 height 17
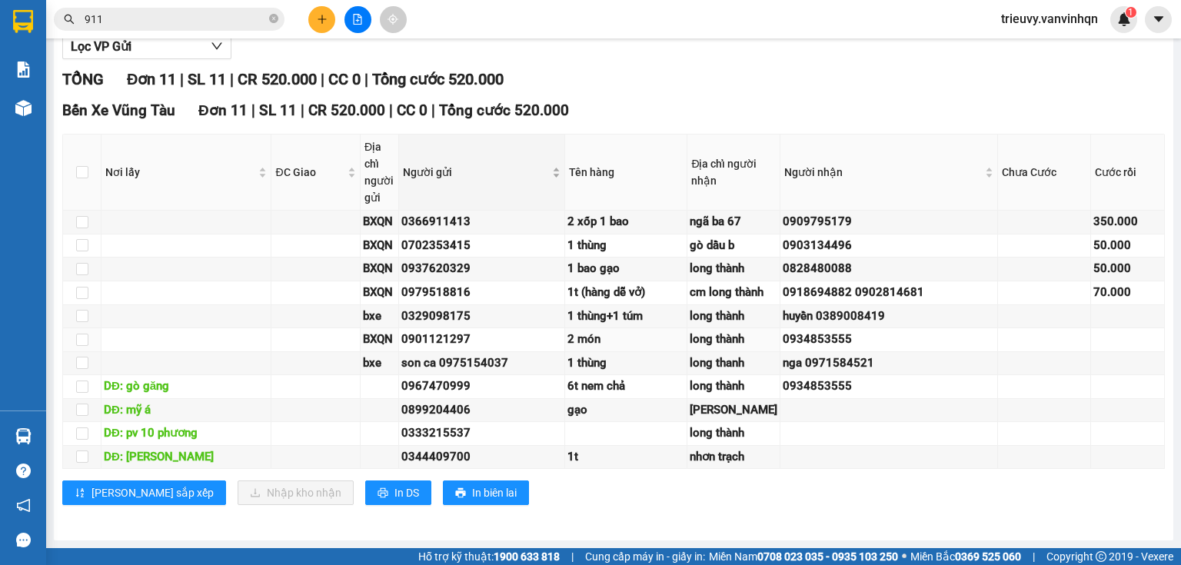
scroll to position [431, 0]
click at [394, 495] on span "In DS" at bounding box center [406, 492] width 25 height 17
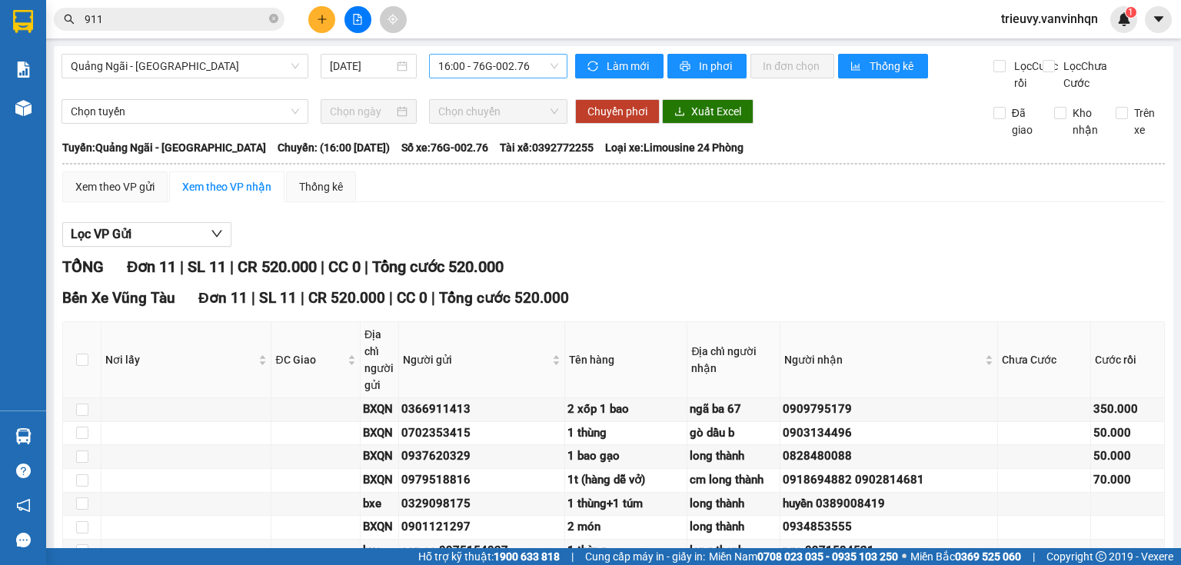
click at [534, 71] on span "16:00 - 76G-002.76" at bounding box center [498, 66] width 121 height 23
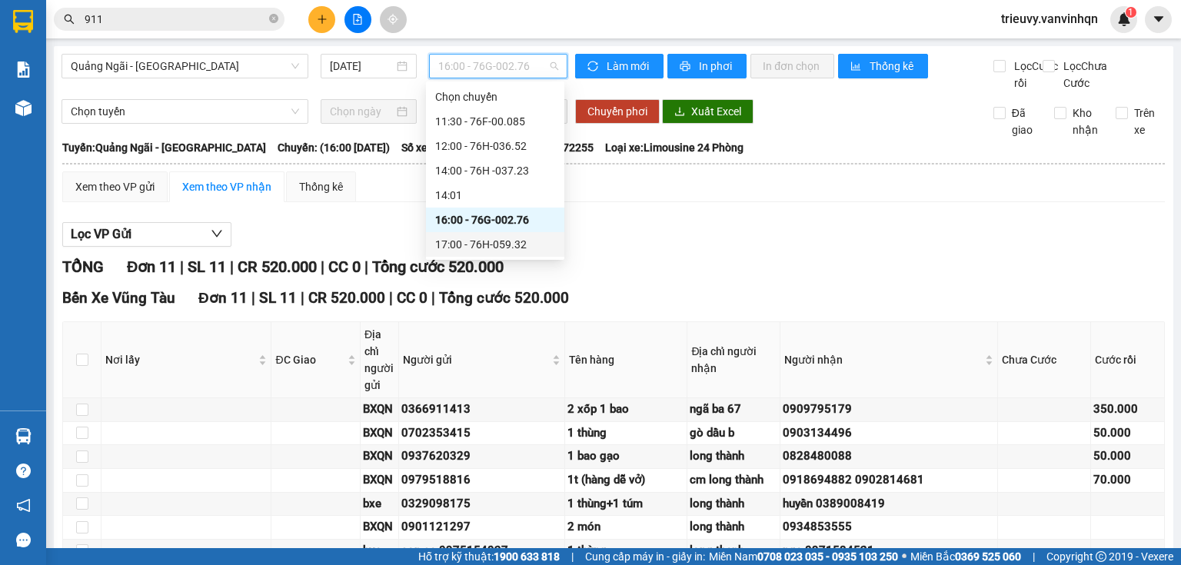
click at [527, 249] on div "17:00 - 76H-059.32" at bounding box center [495, 244] width 120 height 17
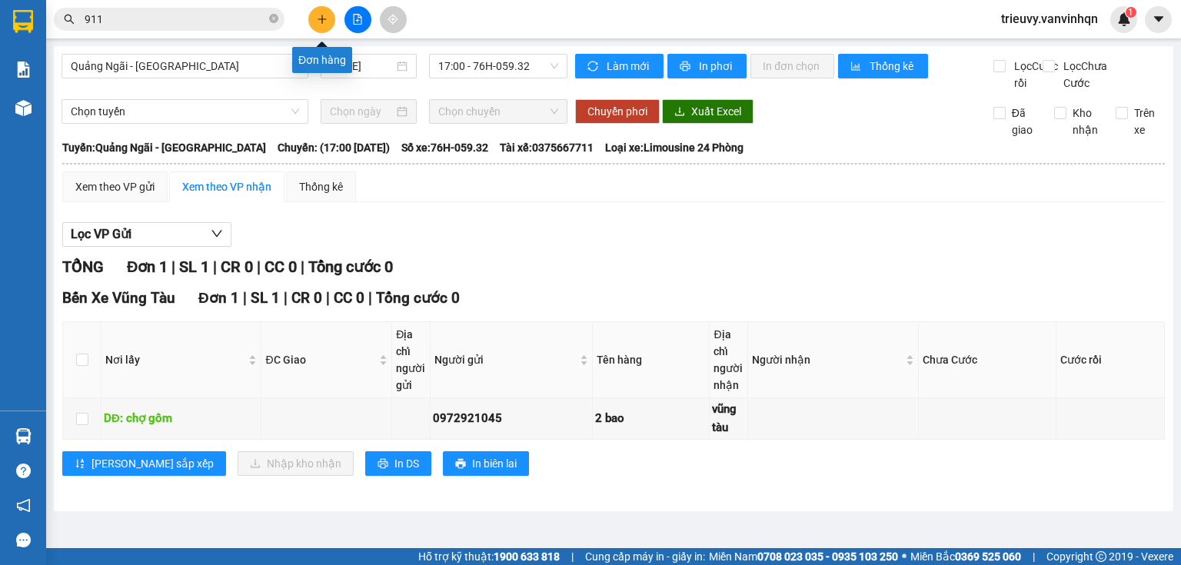
click at [323, 25] on button at bounding box center [321, 19] width 27 height 27
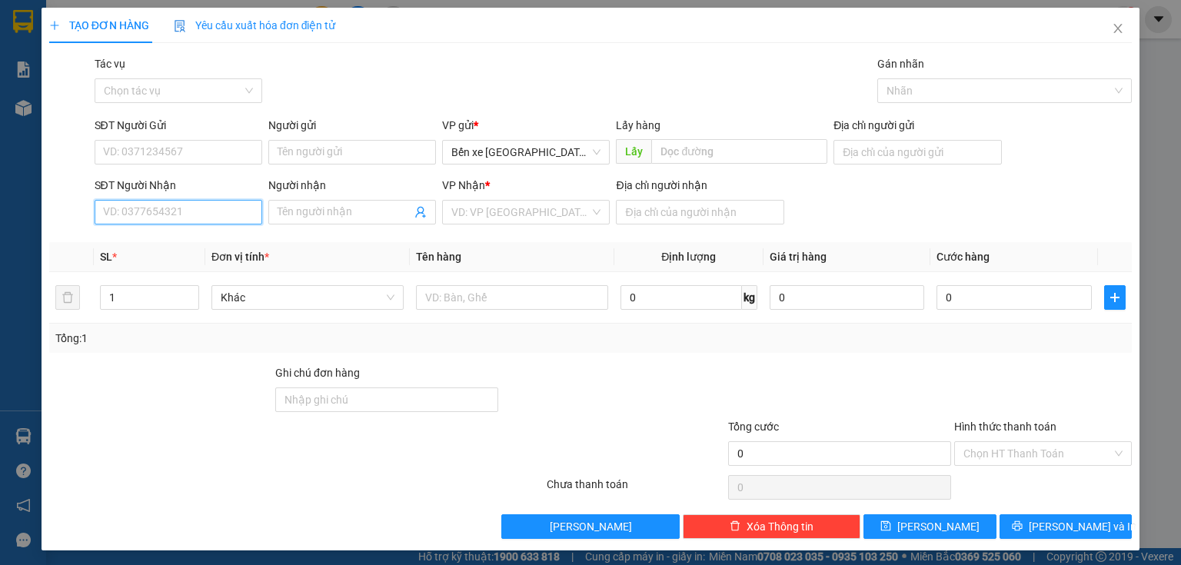
click at [159, 211] on input "SĐT Người Nhận" at bounding box center [179, 212] width 168 height 25
type input "0392895"
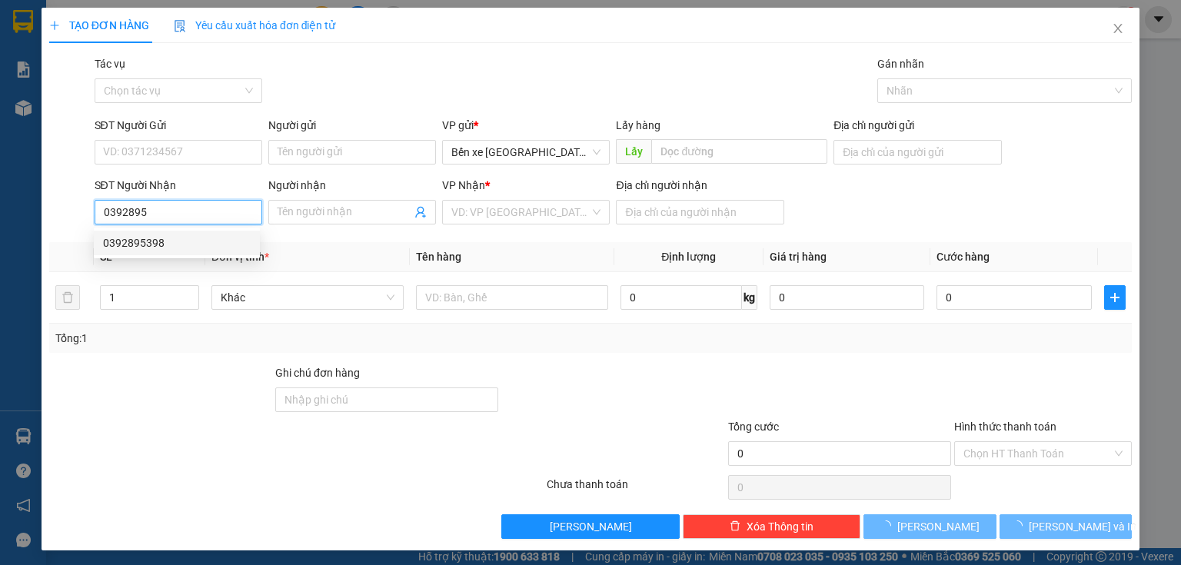
click at [145, 243] on div "0392895398" at bounding box center [177, 243] width 148 height 17
type input "bxqn"
type input "0392895398"
type input "cx lam sơn"
type input "50.000"
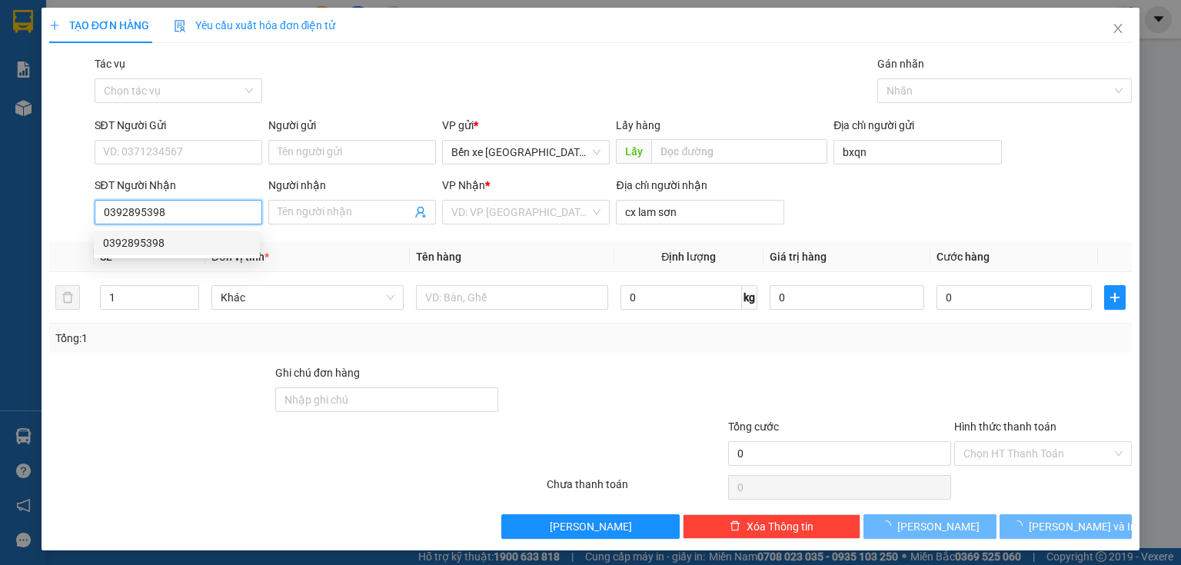
type input "50.000"
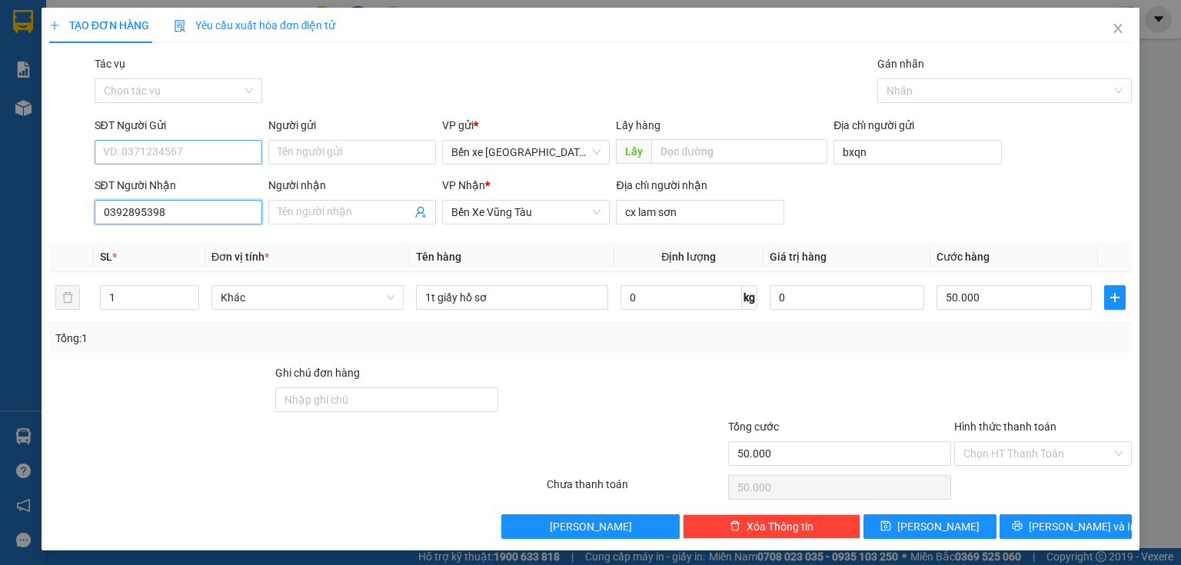
type input "0392895398"
click at [205, 150] on input "SĐT Người Gửi" at bounding box center [179, 152] width 168 height 25
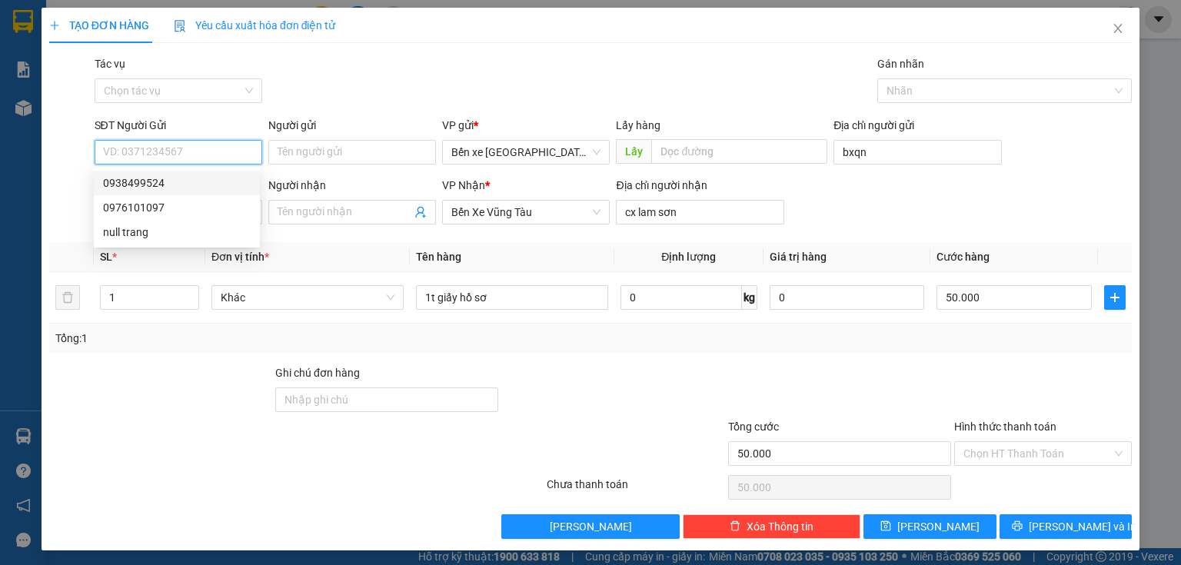
click at [161, 149] on input "SĐT Người Gửi" at bounding box center [179, 152] width 168 height 25
click at [175, 180] on div "0916760412" at bounding box center [177, 183] width 148 height 17
type input "0916760412"
type input "BXQN"
type input "long sơn"
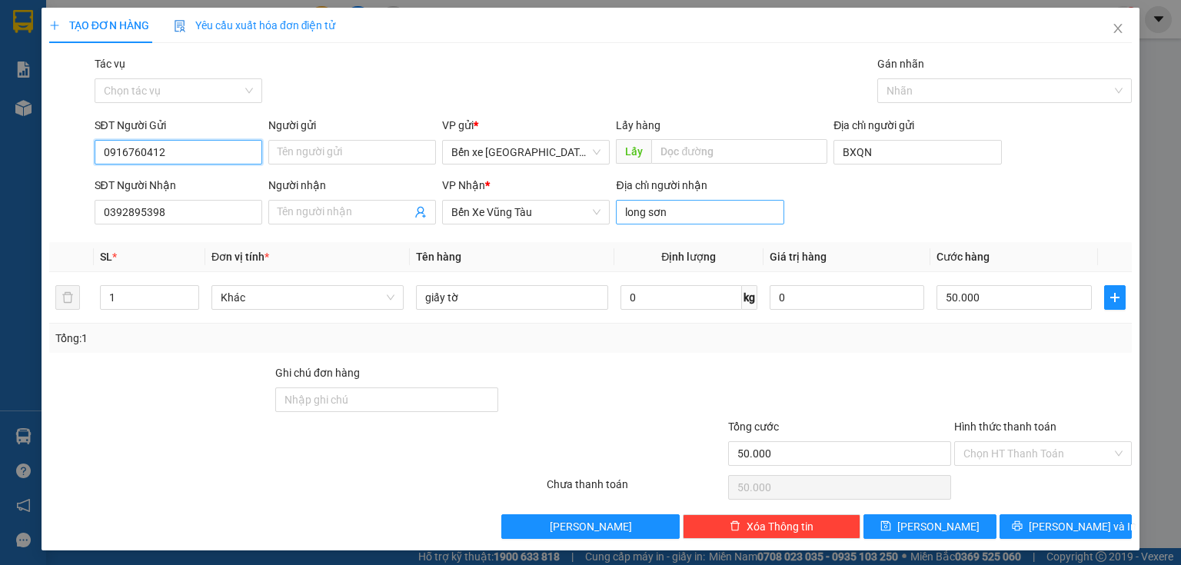
type input "0916760412"
click at [647, 207] on input "long sơn" at bounding box center [700, 212] width 168 height 25
type input "[PERSON_NAME]"
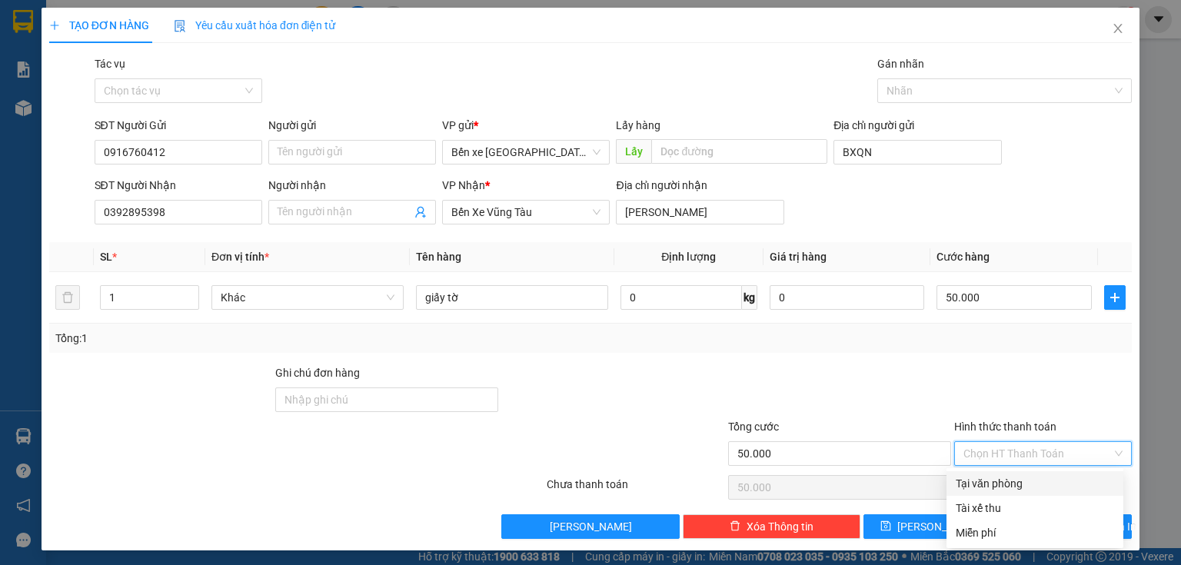
click at [1026, 451] on input "Hình thức thanh toán" at bounding box center [1037, 453] width 148 height 23
click at [1012, 297] on input "50.000" at bounding box center [1013, 297] width 155 height 25
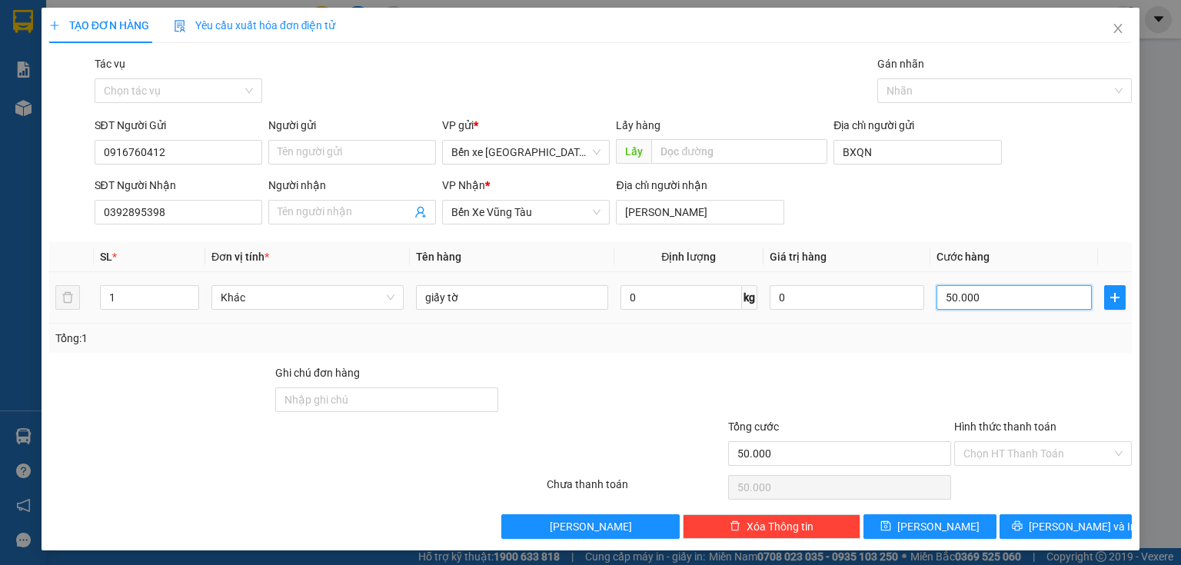
type input "0"
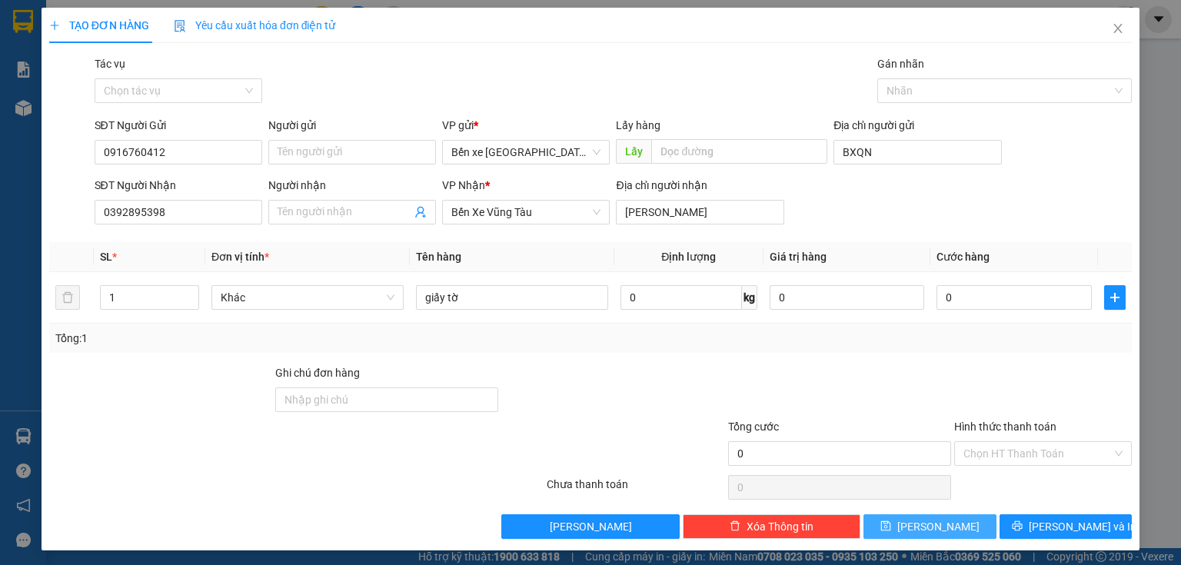
click at [941, 521] on button "[PERSON_NAME]" at bounding box center [929, 526] width 133 height 25
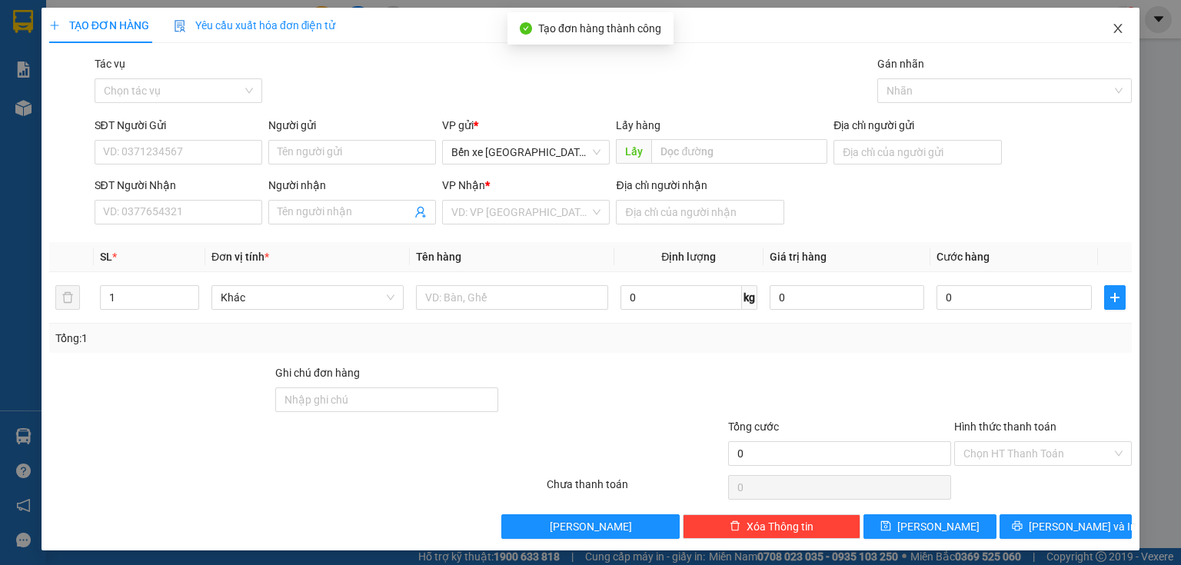
click at [1114, 30] on icon "close" at bounding box center [1118, 28] width 8 height 9
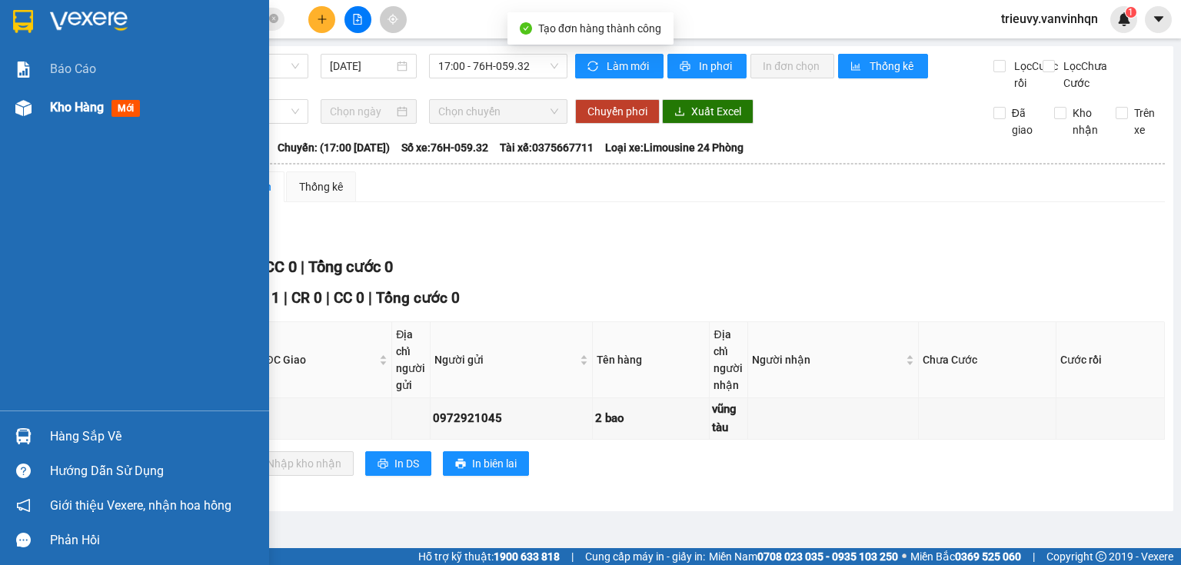
click at [77, 116] on div "Kho hàng mới" at bounding box center [98, 107] width 96 height 19
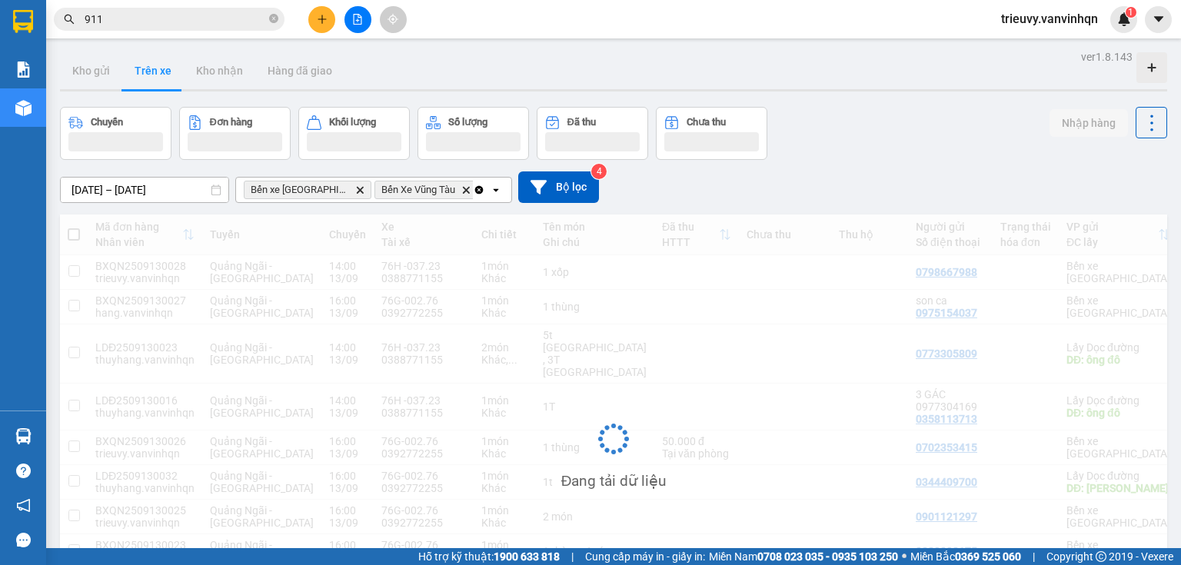
click at [812, 89] on div at bounding box center [613, 90] width 1107 height 2
click at [359, 21] on icon "file-add" at bounding box center [357, 19] width 11 height 11
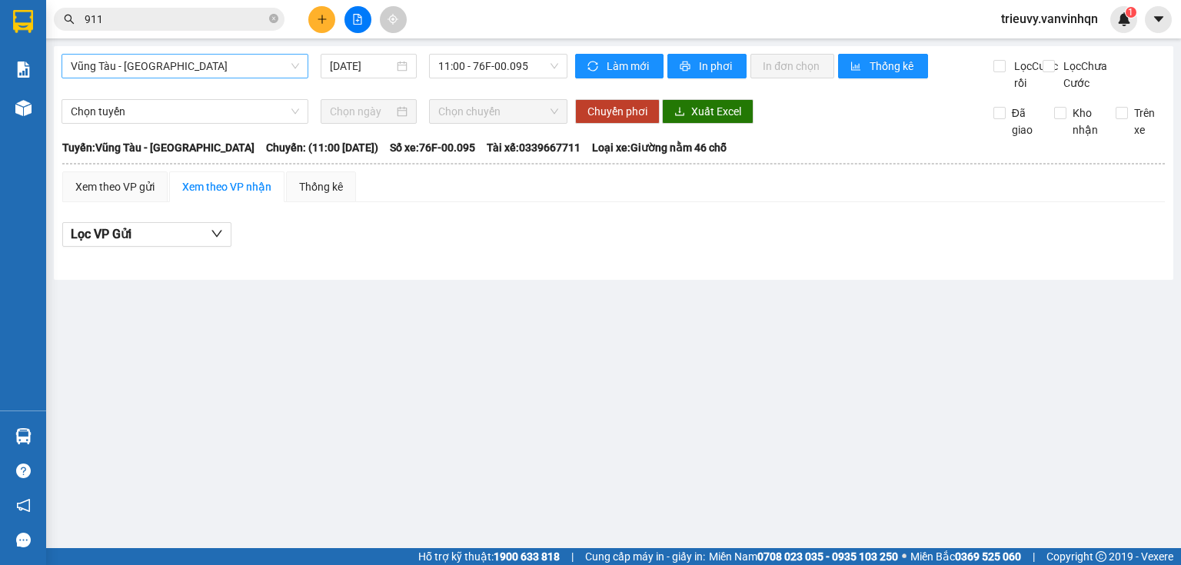
drag, startPoint x: 222, startPoint y: 70, endPoint x: 202, endPoint y: 80, distance: 22.4
click at [221, 71] on span "Vũng Tàu - [GEOGRAPHIC_DATA]" at bounding box center [185, 66] width 228 height 23
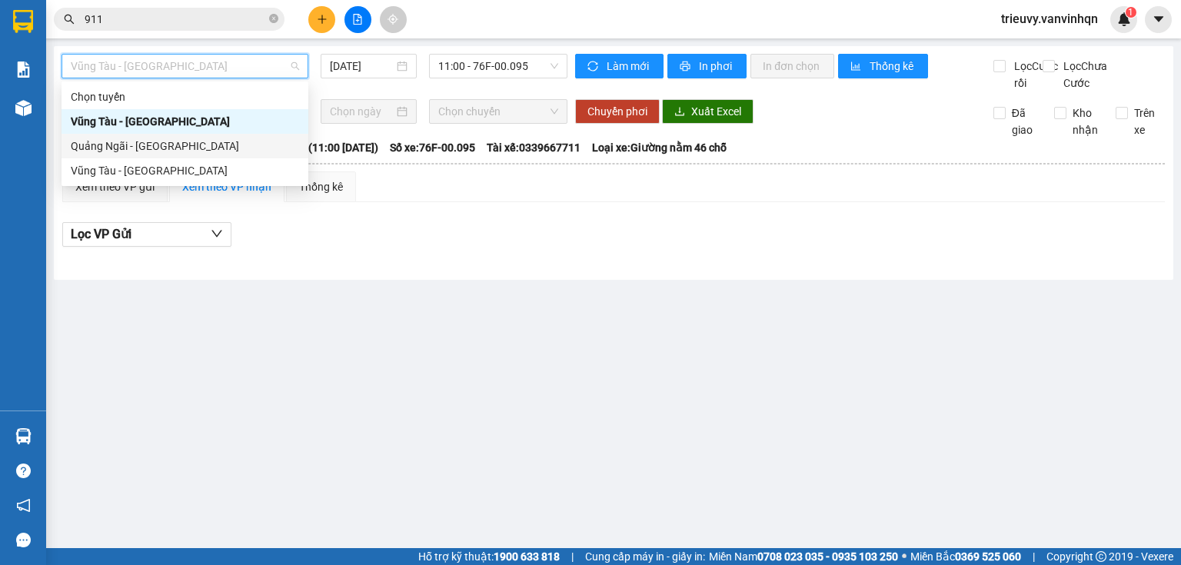
click at [99, 145] on div "Quảng Ngãi - [GEOGRAPHIC_DATA]" at bounding box center [185, 146] width 228 height 17
type input "[DATE]"
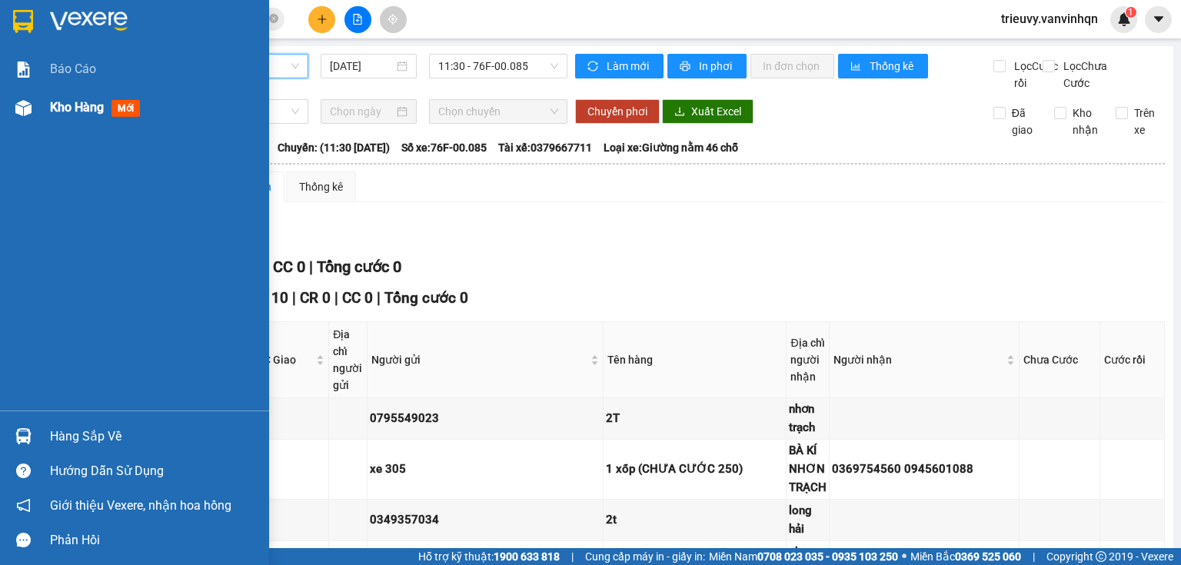
click at [49, 109] on div "Kho hàng mới" at bounding box center [134, 107] width 269 height 38
click at [55, 107] on span "Kho hàng" at bounding box center [77, 107] width 54 height 15
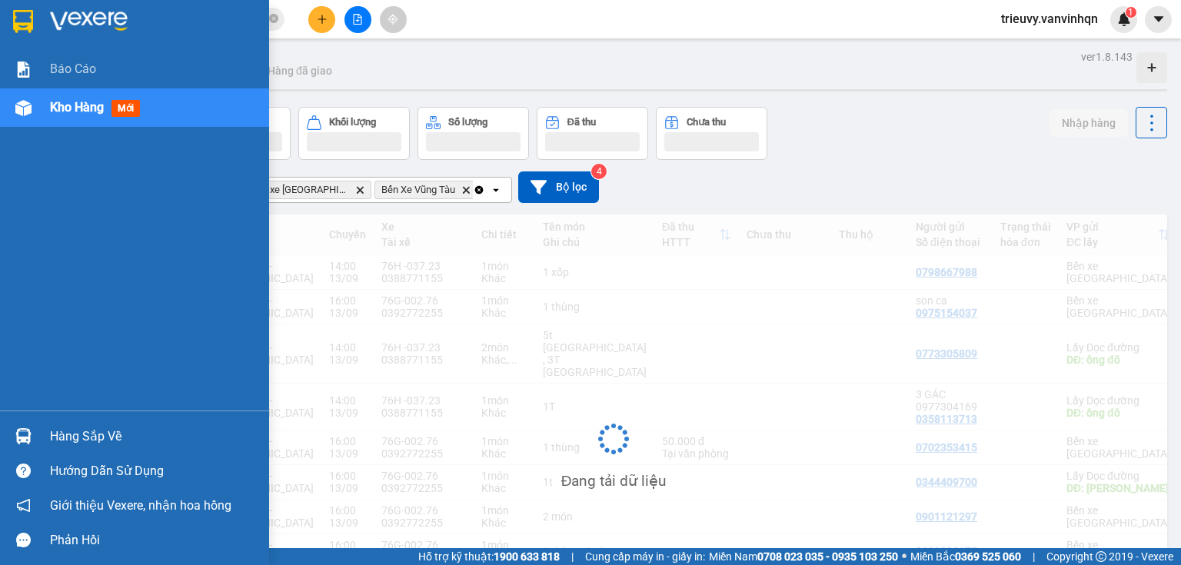
click at [55, 107] on span "Kho hàng" at bounding box center [77, 107] width 54 height 15
drag, startPoint x: 56, startPoint y: 107, endPoint x: 86, endPoint y: 108, distance: 30.0
click at [60, 107] on span "Kho hàng" at bounding box center [77, 107] width 54 height 15
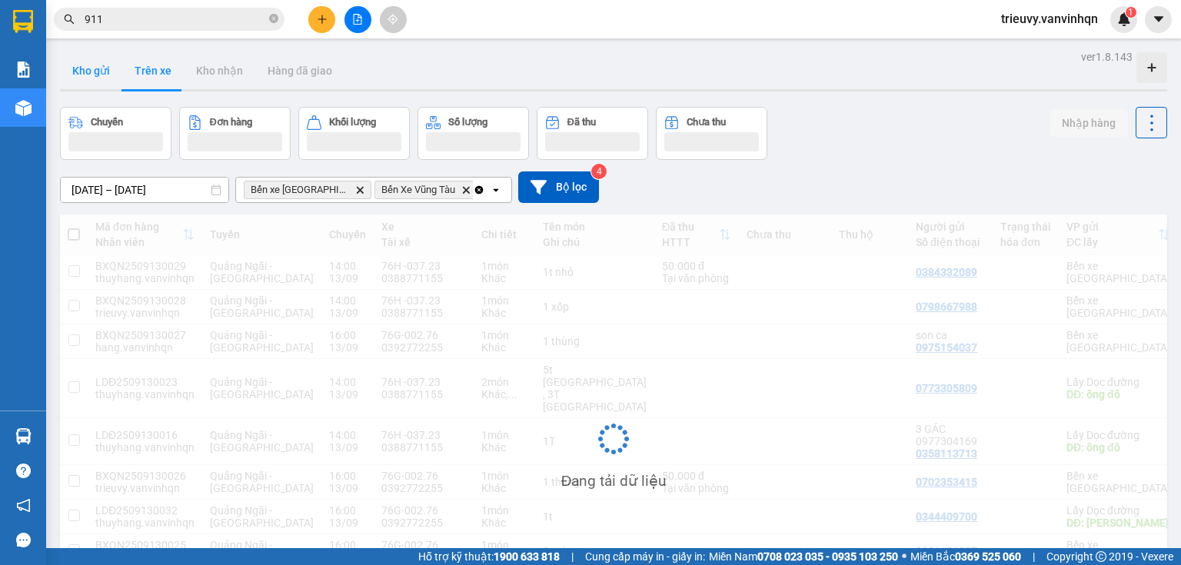
click at [98, 75] on button "Kho gửi" at bounding box center [91, 70] width 62 height 37
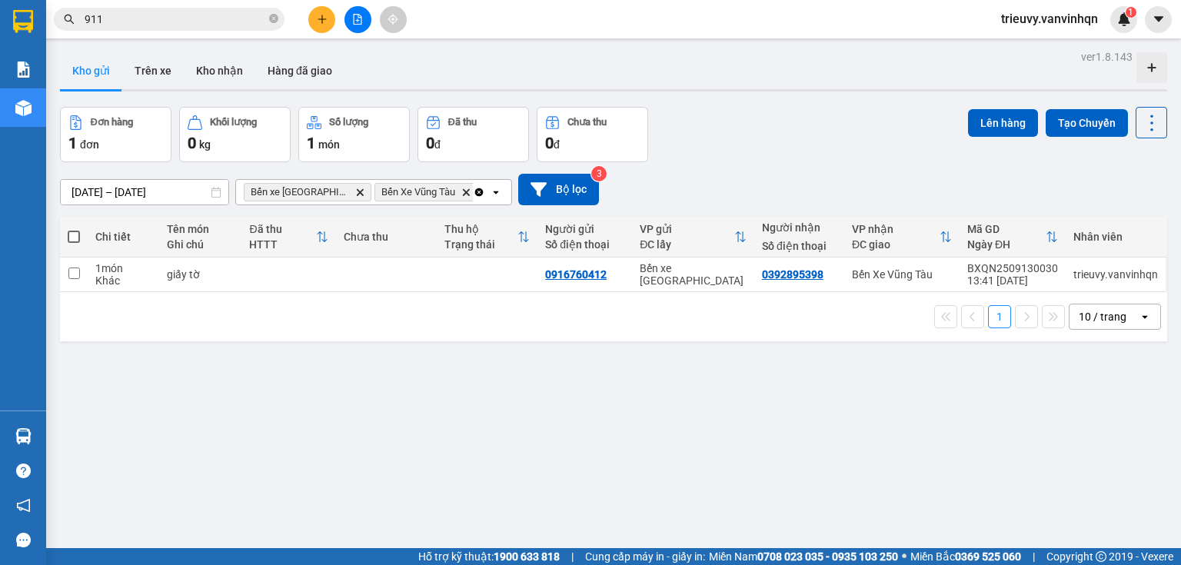
click at [98, 75] on button "Kho gửi" at bounding box center [91, 70] width 62 height 37
drag, startPoint x: 223, startPoint y: 271, endPoint x: 559, endPoint y: 160, distance: 353.8
click at [227, 271] on div "giấy tờ" at bounding box center [200, 274] width 67 height 12
checkbox input "true"
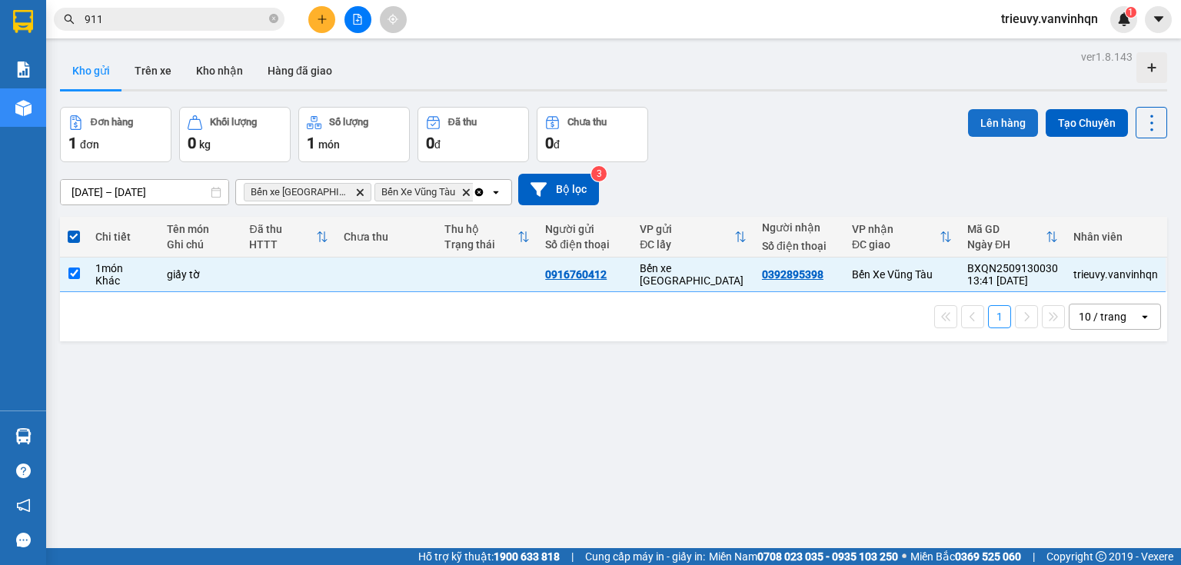
click at [968, 120] on button "Lên hàng" at bounding box center [1003, 123] width 70 height 28
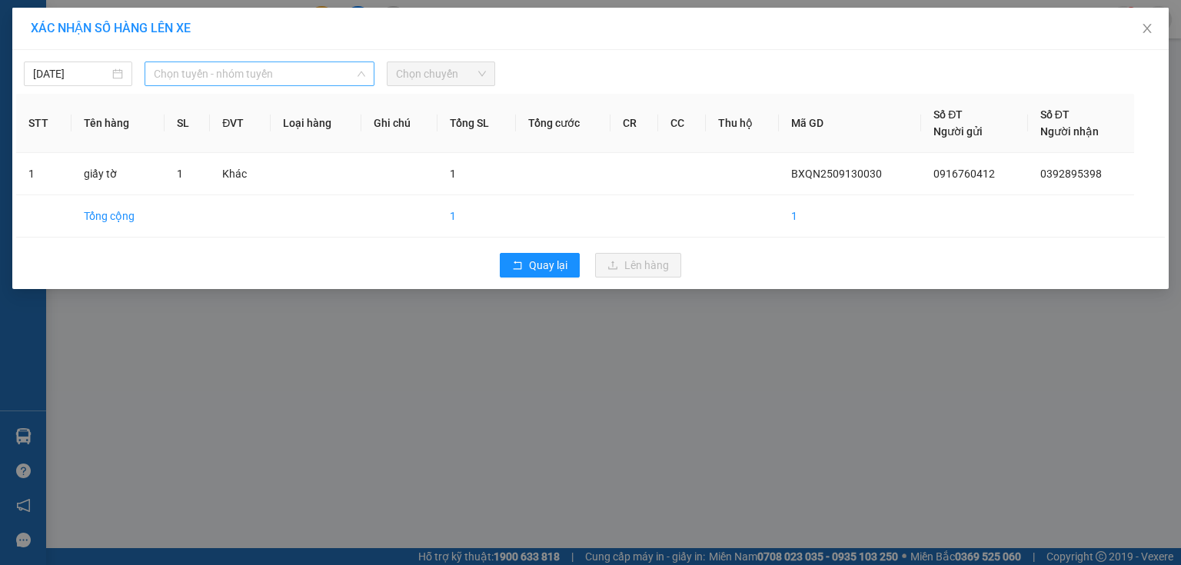
drag, startPoint x: 292, startPoint y: 71, endPoint x: 268, endPoint y: 150, distance: 82.9
click at [290, 78] on span "Chọn tuyến - nhóm tuyến" at bounding box center [259, 73] width 211 height 23
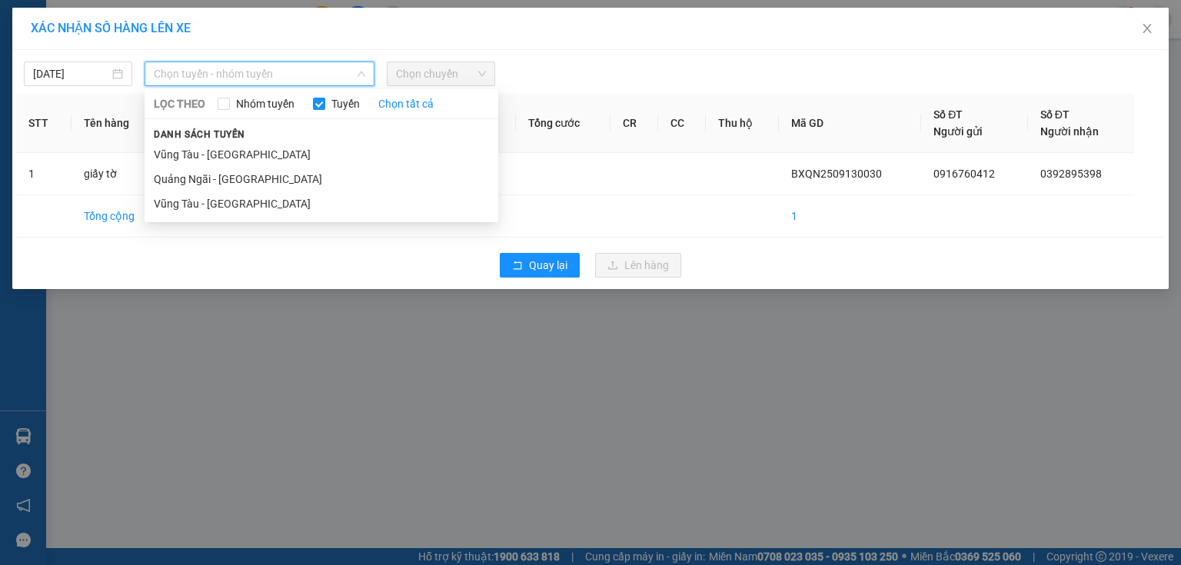
drag, startPoint x: 264, startPoint y: 178, endPoint x: 441, endPoint y: 91, distance: 197.4
click at [263, 178] on li "Quảng Ngãi - [GEOGRAPHIC_DATA]" at bounding box center [322, 179] width 354 height 25
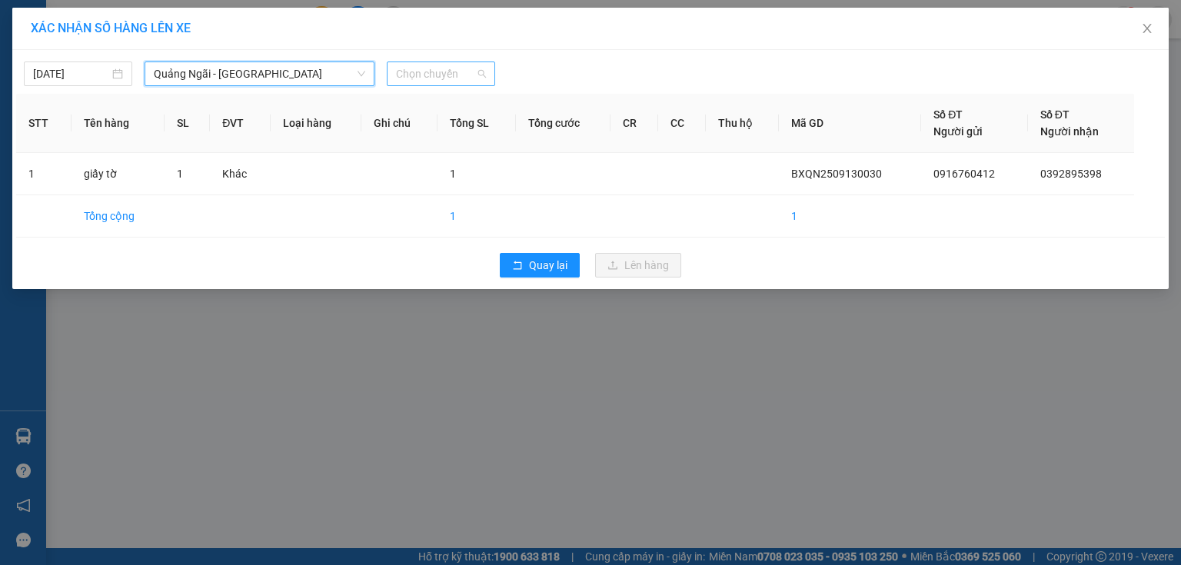
click at [457, 77] on span "Chọn chuyến" at bounding box center [441, 73] width 90 height 23
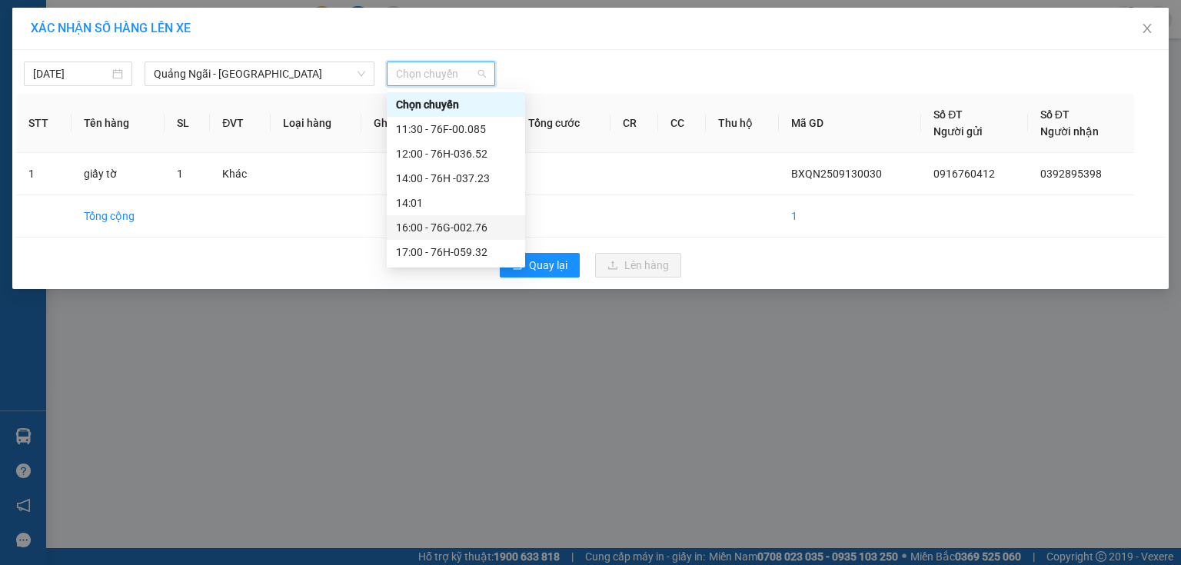
drag, startPoint x: 458, startPoint y: 221, endPoint x: 577, endPoint y: 249, distance: 121.6
click at [460, 222] on div "16:00 - 76G-002.76" at bounding box center [456, 227] width 120 height 17
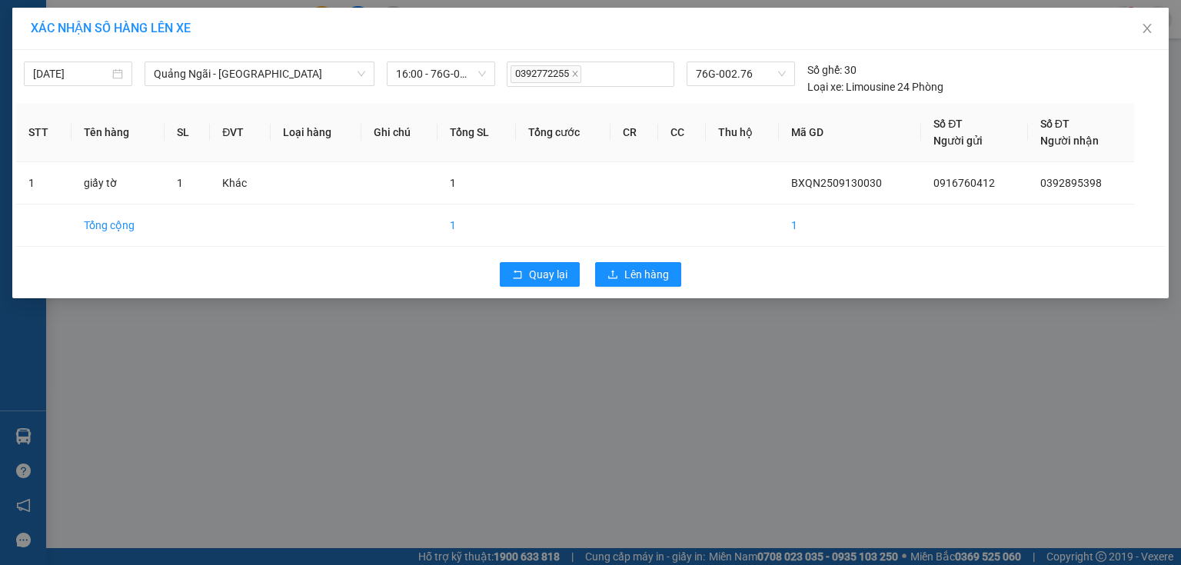
click at [625, 258] on div "Quay lại Lên hàng" at bounding box center [590, 274] width 1149 height 40
click at [630, 267] on span "Lên hàng" at bounding box center [646, 274] width 45 height 17
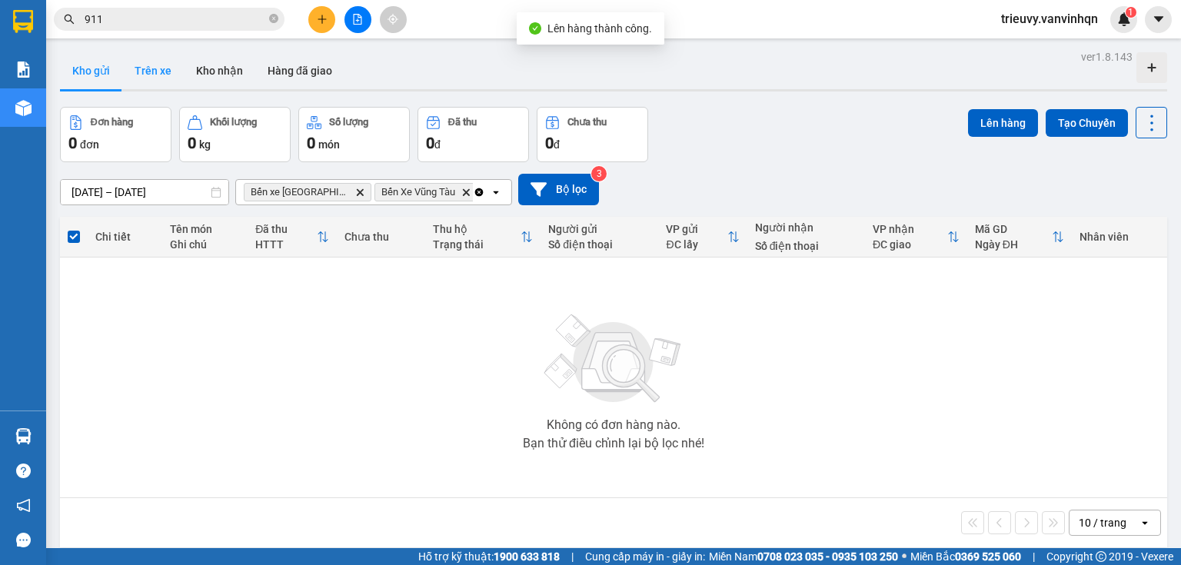
click at [150, 78] on button "Trên xe" at bounding box center [153, 70] width 62 height 37
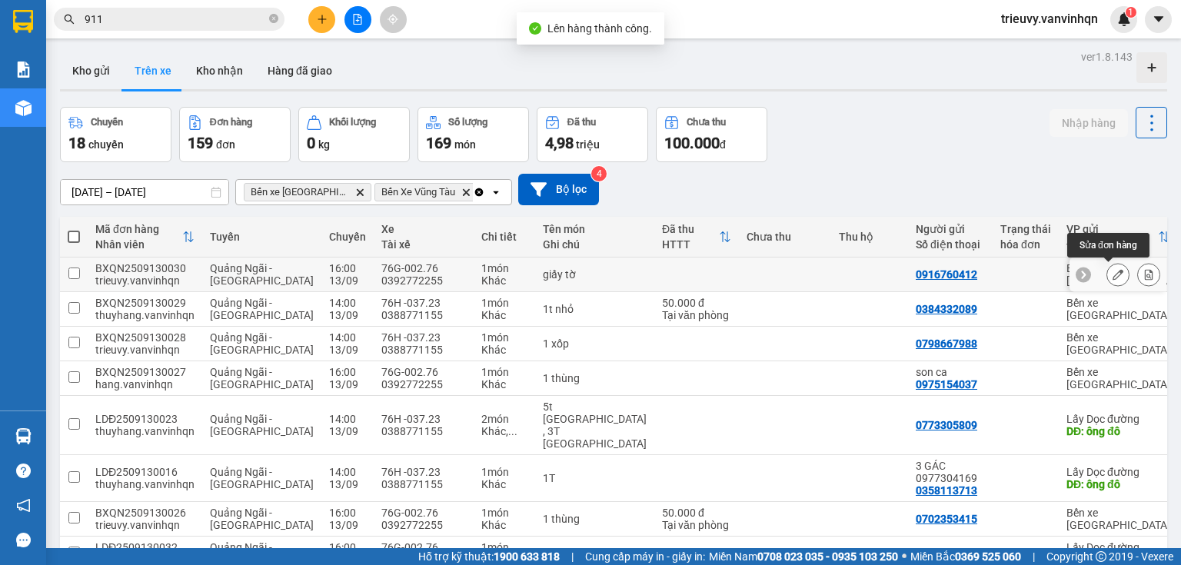
click at [1109, 268] on button at bounding box center [1118, 274] width 22 height 27
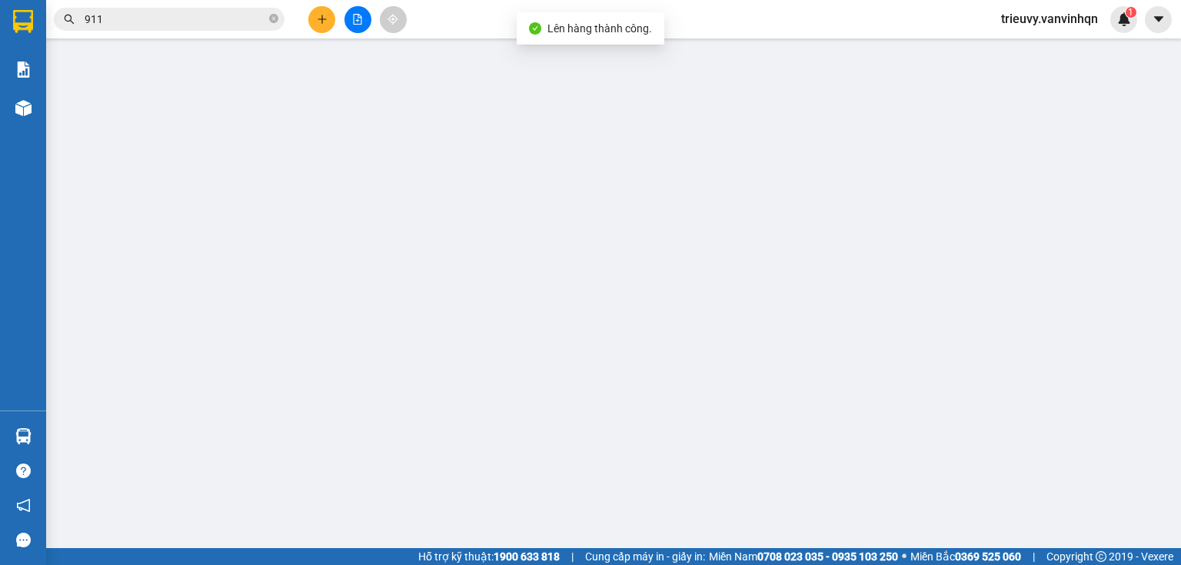
type input "0916760412"
type input "BXQN"
type input "0392895398"
type input "[PERSON_NAME]"
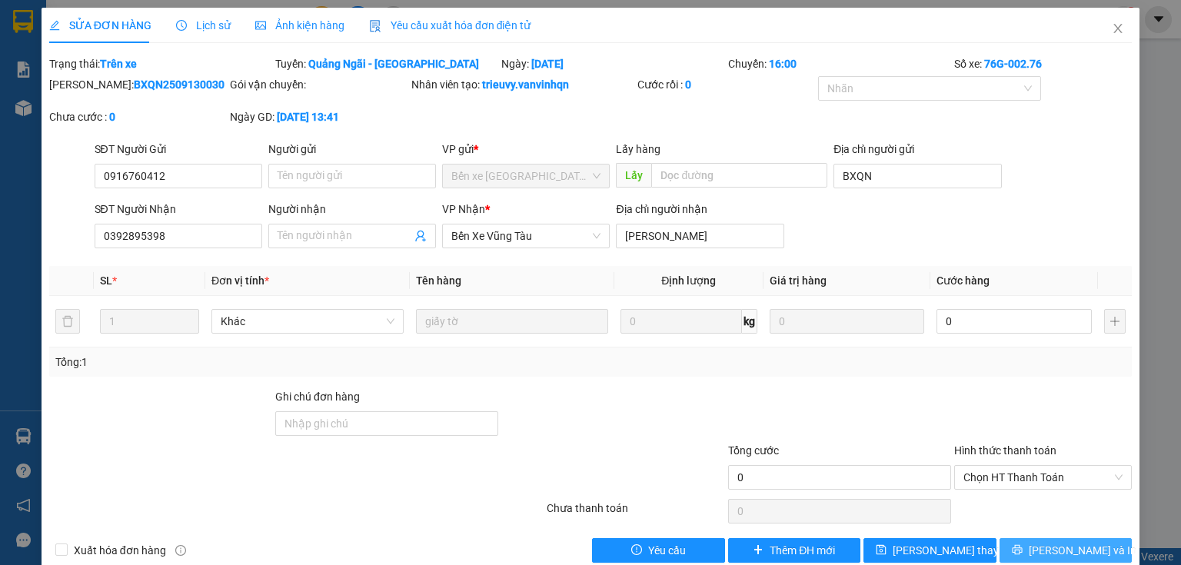
click at [1087, 549] on button "[PERSON_NAME] và In" at bounding box center [1066, 550] width 133 height 25
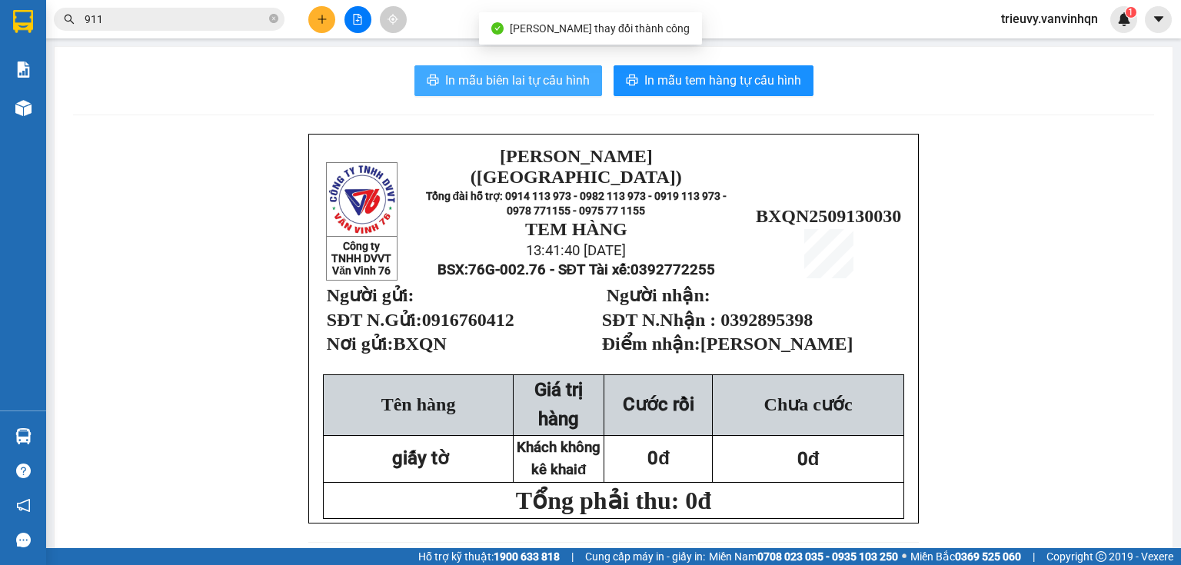
click at [476, 72] on span "In mẫu biên lai tự cấu hình" at bounding box center [517, 80] width 145 height 19
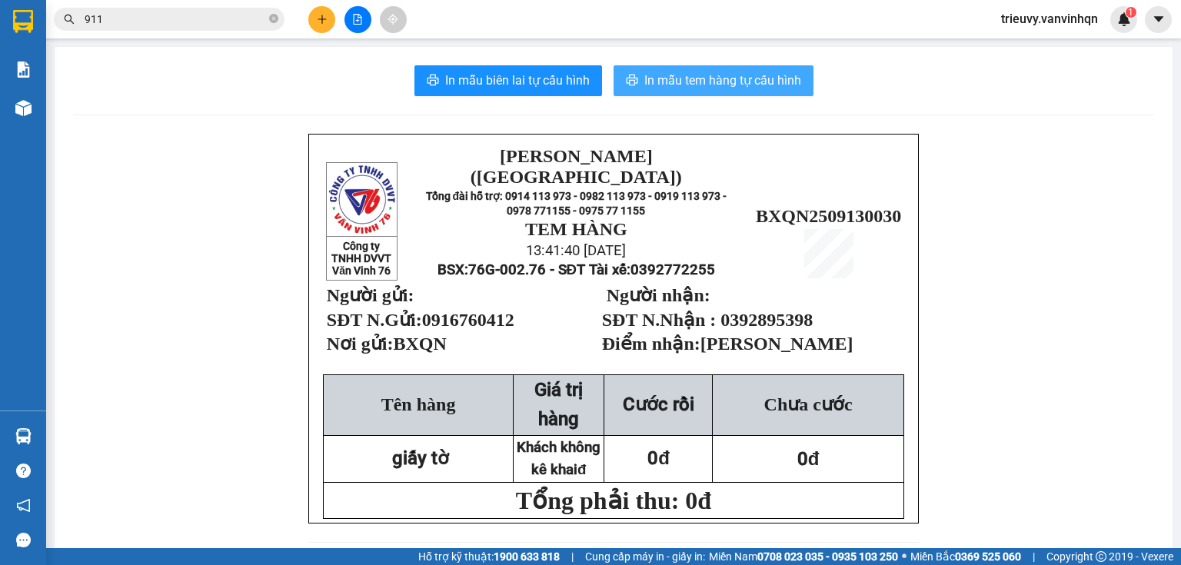
click at [700, 82] on span "In mẫu tem hàng tự cấu hình" at bounding box center [722, 80] width 157 height 19
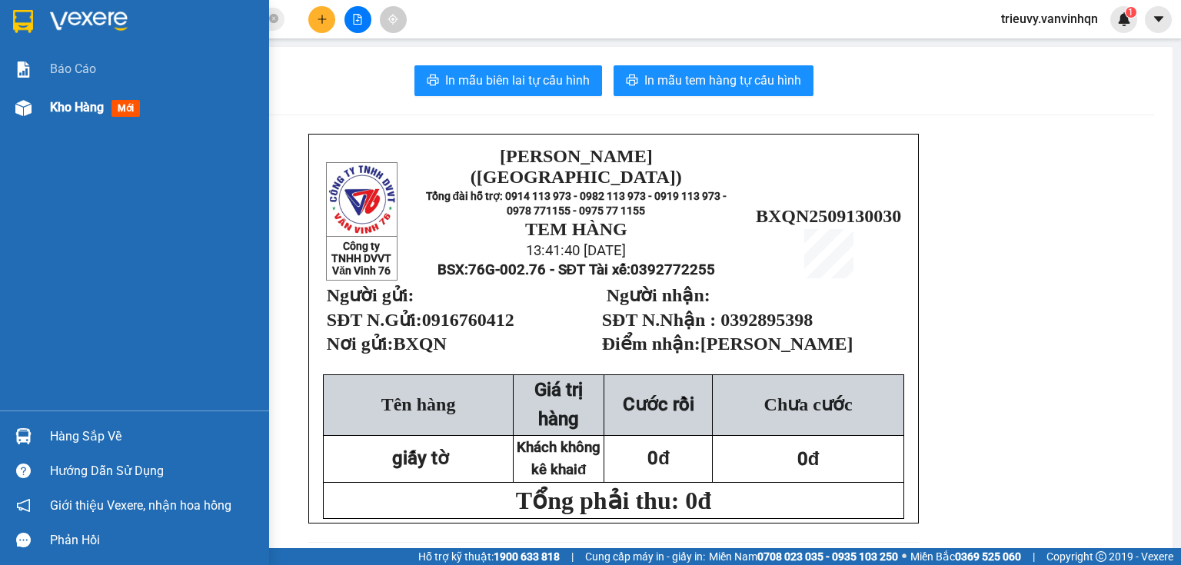
drag, startPoint x: 54, startPoint y: 108, endPoint x: 62, endPoint y: 103, distance: 9.0
click at [55, 108] on span "Kho hàng" at bounding box center [77, 107] width 54 height 15
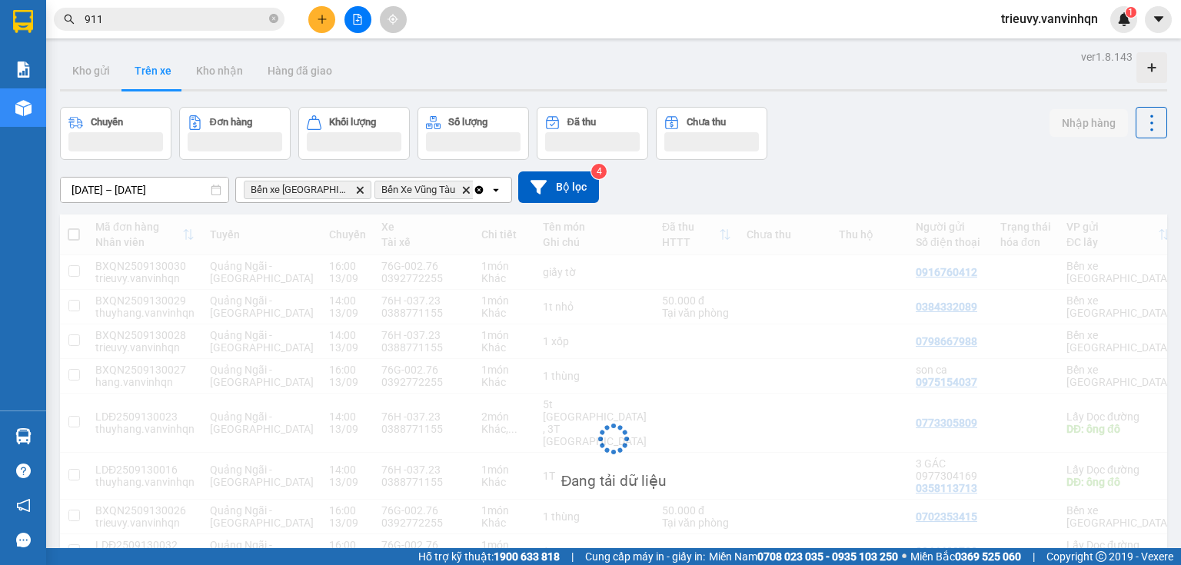
click at [327, 18] on icon "plus" at bounding box center [322, 19] width 11 height 11
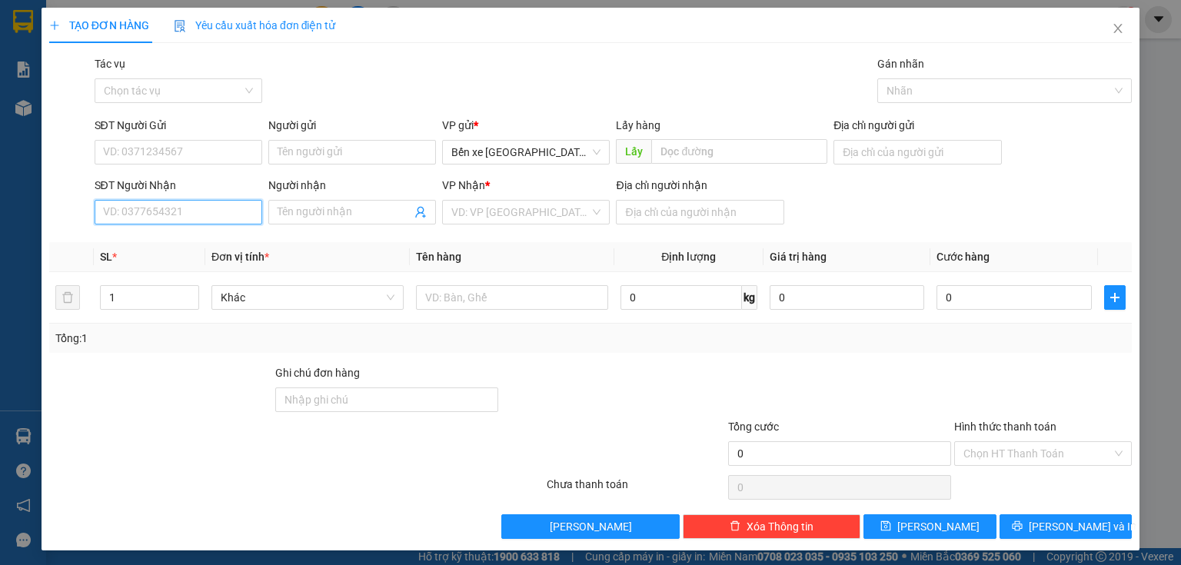
click at [213, 215] on input "SĐT Người Nhận" at bounding box center [179, 212] width 168 height 25
click at [122, 206] on input "0852765568" at bounding box center [179, 212] width 168 height 25
click at [128, 206] on input "0852765568" at bounding box center [179, 212] width 168 height 25
type input "0852765568"
click at [186, 216] on input "0852765568" at bounding box center [179, 212] width 168 height 25
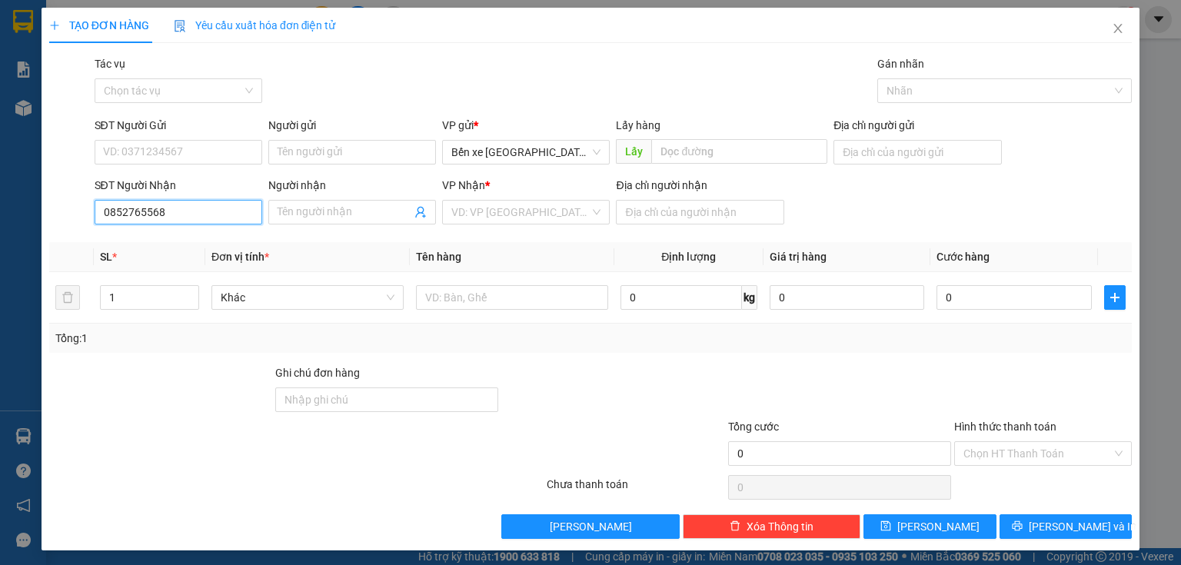
click at [126, 207] on input "0852765568" at bounding box center [179, 212] width 168 height 25
click at [141, 207] on input "0852765568" at bounding box center [179, 212] width 168 height 25
click at [163, 147] on input "SĐT Người Gửi" at bounding box center [179, 152] width 168 height 25
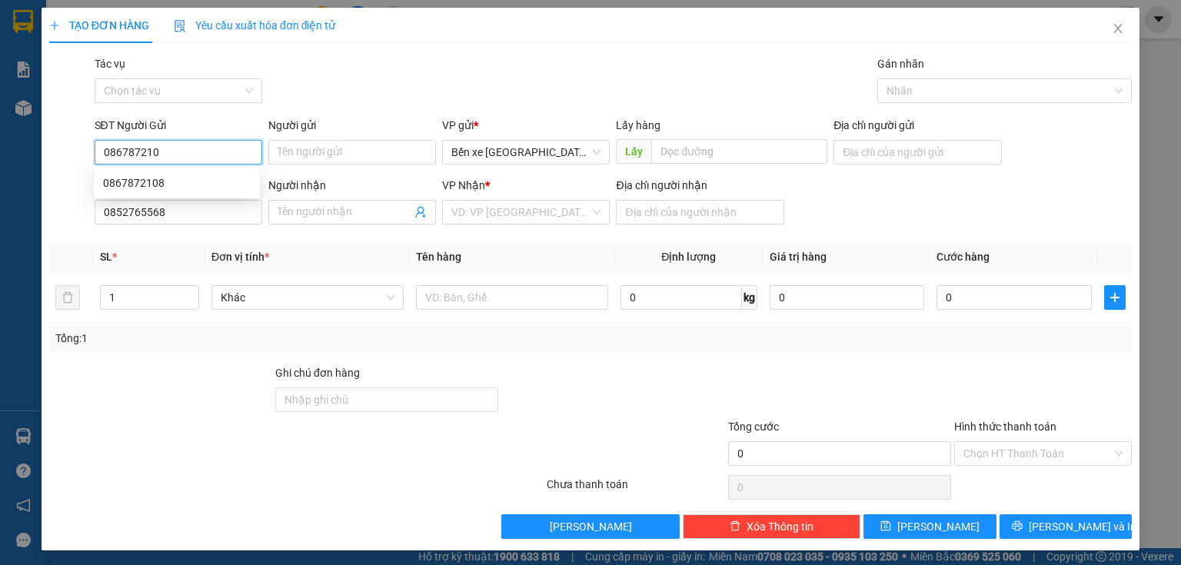
type input "0867872108"
click at [157, 179] on div "0867872108" at bounding box center [177, 183] width 148 height 17
type input "ngãi giao"
type input "0867872108"
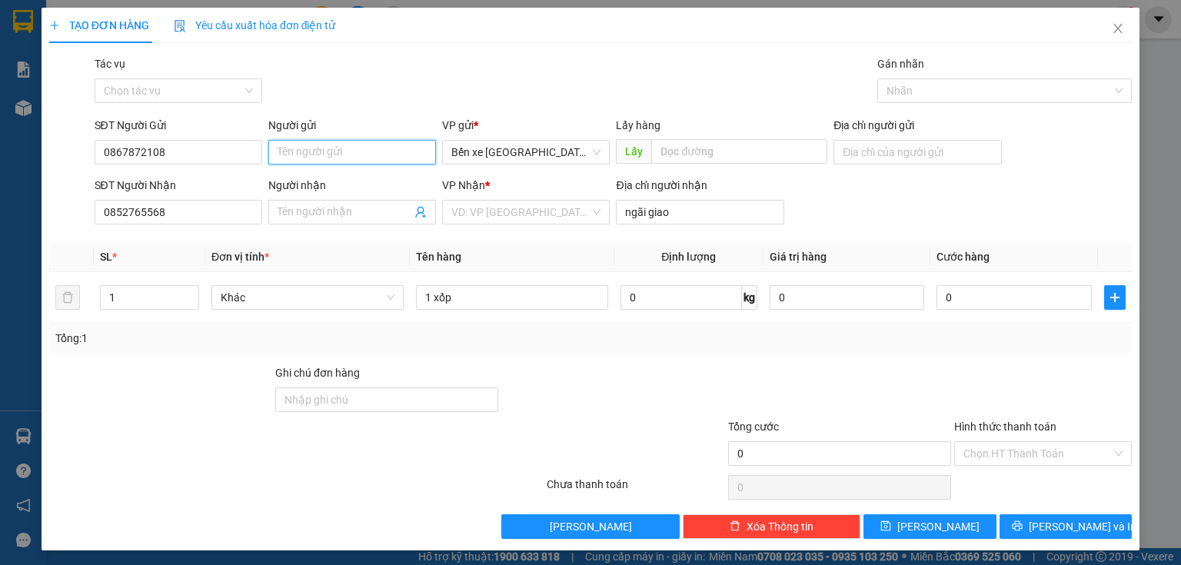
click at [321, 154] on input "Người gửi" at bounding box center [352, 152] width 168 height 25
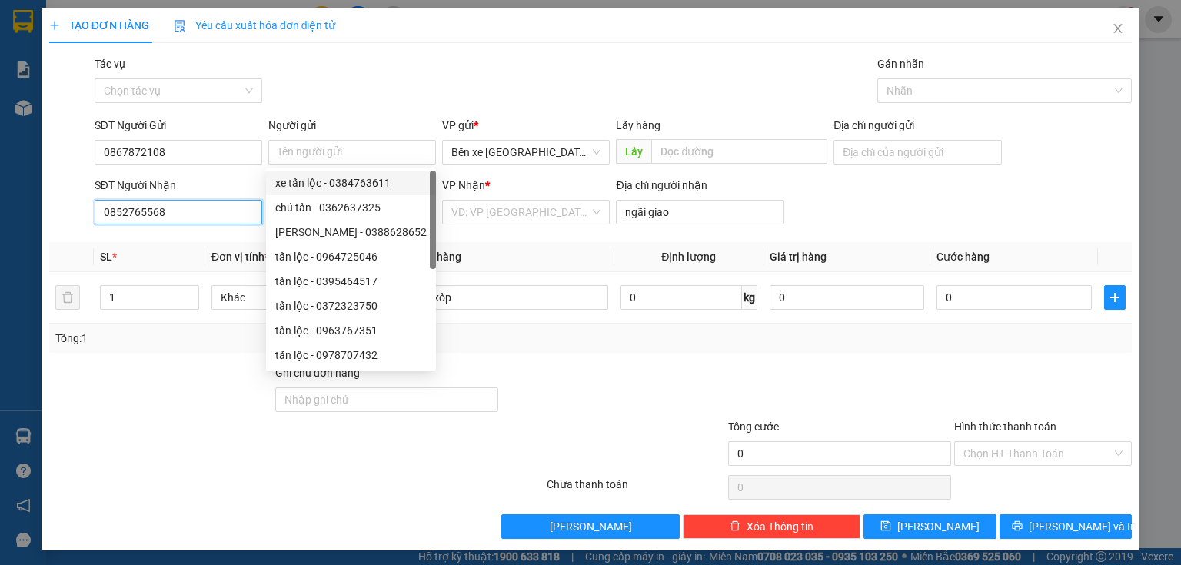
click at [162, 214] on input "0852765568" at bounding box center [179, 212] width 168 height 25
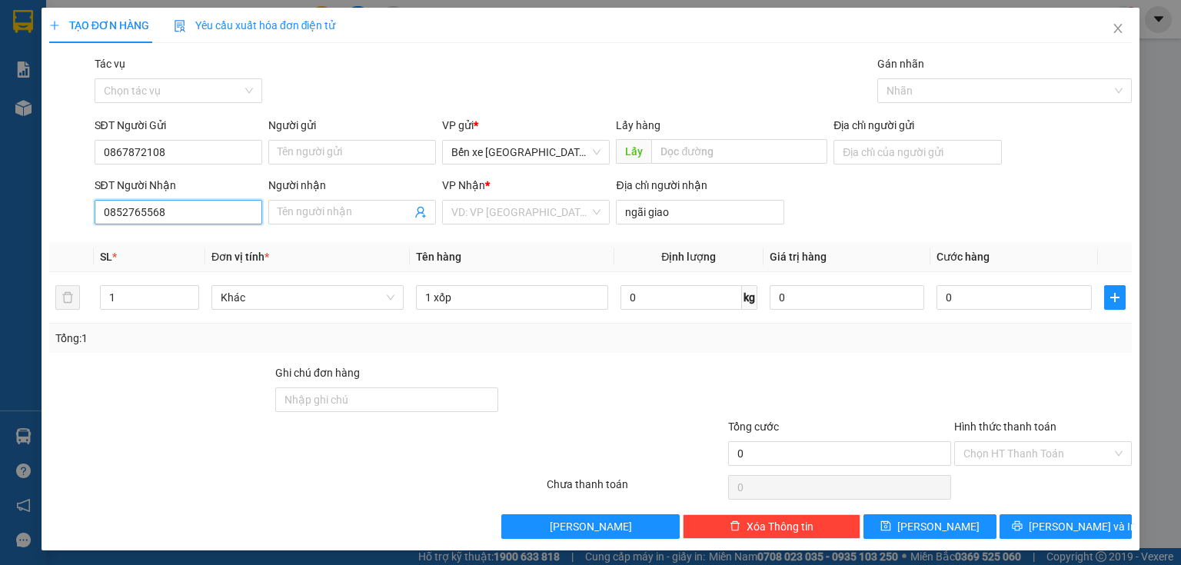
click at [187, 214] on input "0852765568" at bounding box center [179, 212] width 168 height 25
click at [125, 206] on input "0852765568" at bounding box center [179, 212] width 168 height 25
click at [143, 204] on input "0852765568" at bounding box center [179, 212] width 168 height 25
click at [515, 212] on input "search" at bounding box center [520, 212] width 138 height 23
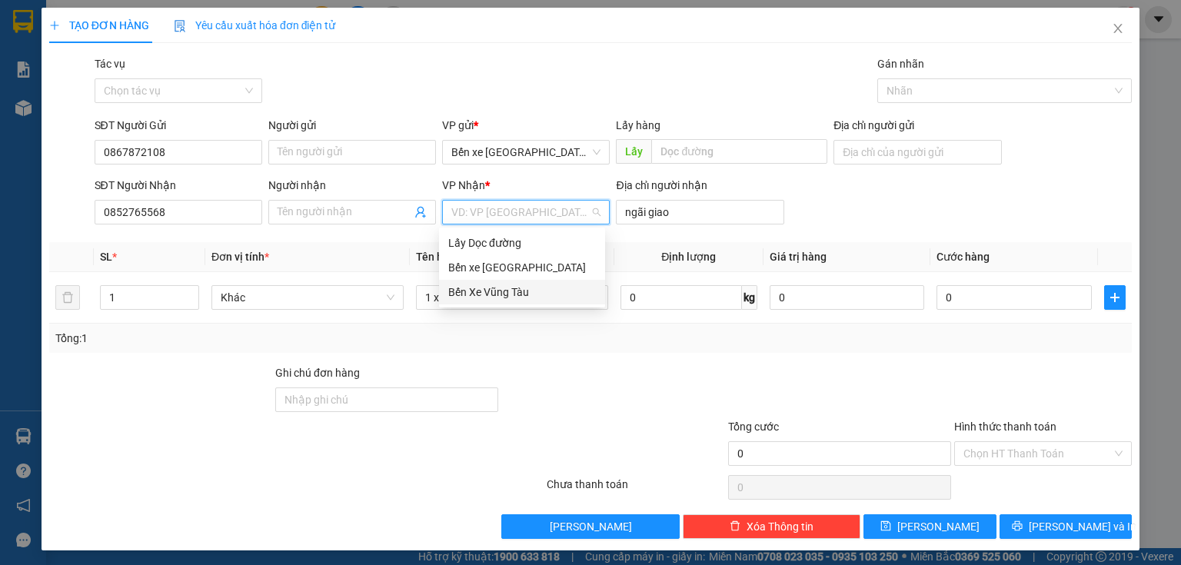
click at [489, 289] on div "Bến Xe Vũng Tàu" at bounding box center [522, 292] width 148 height 17
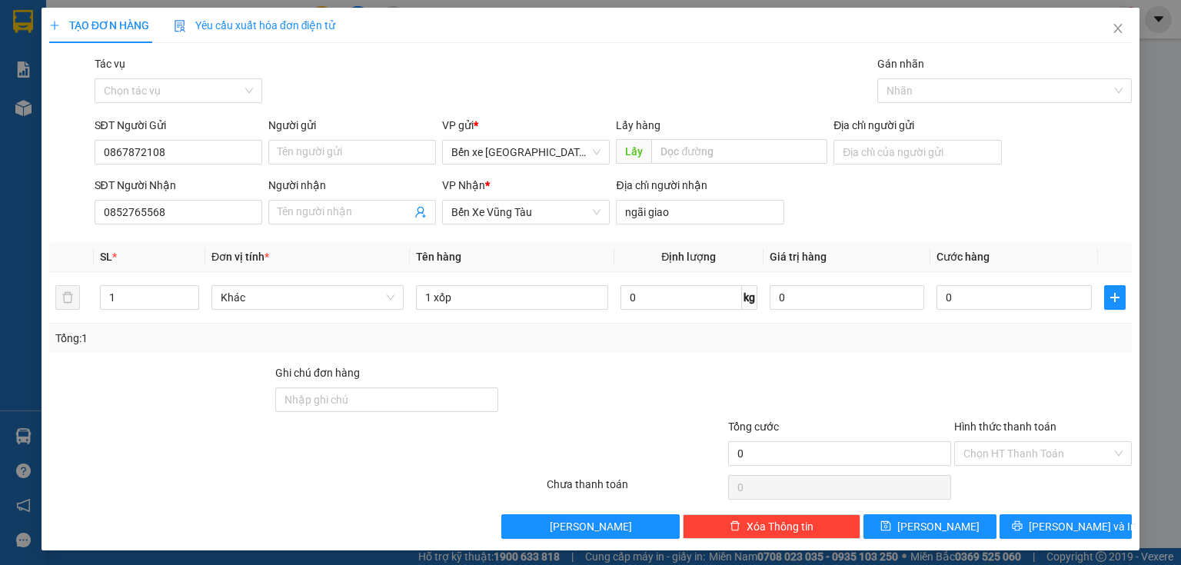
click at [880, 167] on div "Địa chỉ người gửi" at bounding box center [917, 144] width 168 height 54
click at [880, 153] on input "Địa chỉ người gửi" at bounding box center [917, 152] width 168 height 25
type input "BXQN"
click at [944, 522] on button "[PERSON_NAME]" at bounding box center [929, 526] width 133 height 25
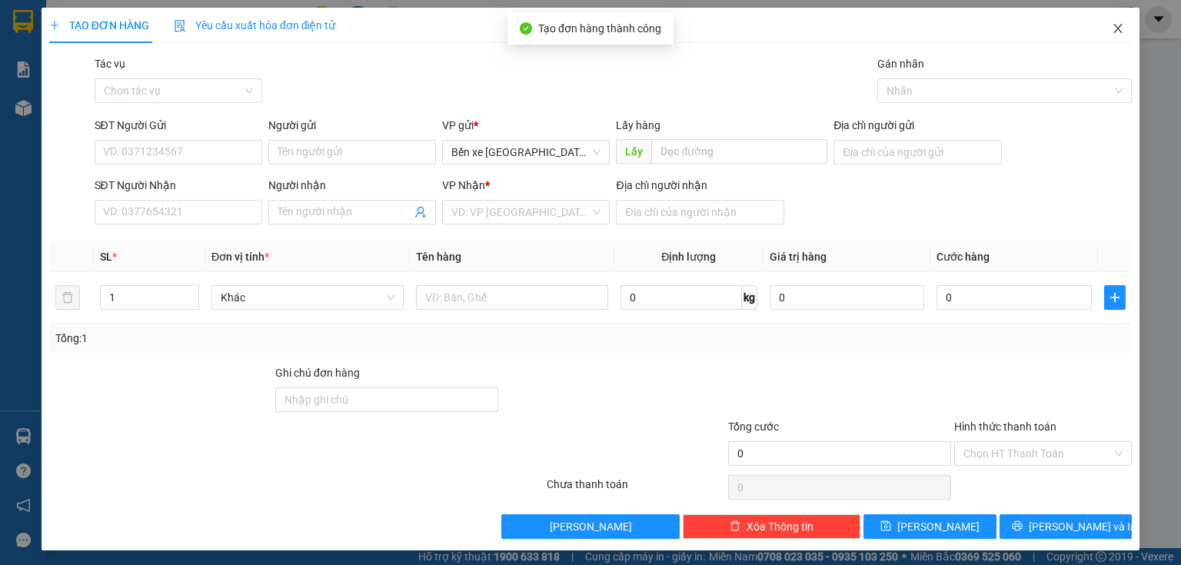
click at [1113, 25] on icon "close" at bounding box center [1118, 28] width 12 height 12
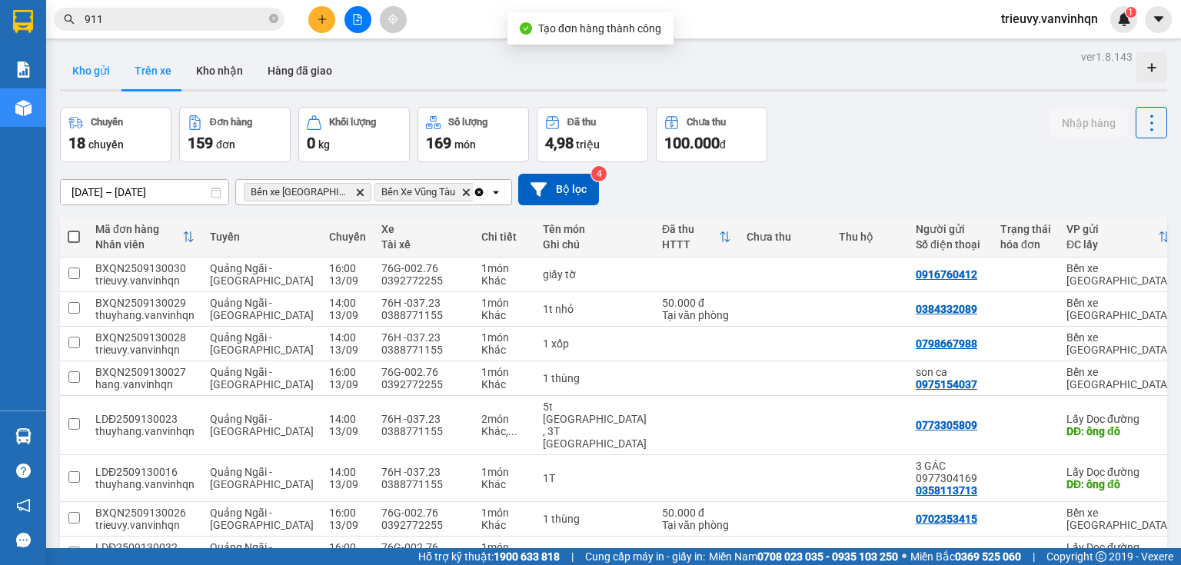
click at [83, 68] on button "Kho gửi" at bounding box center [91, 70] width 62 height 37
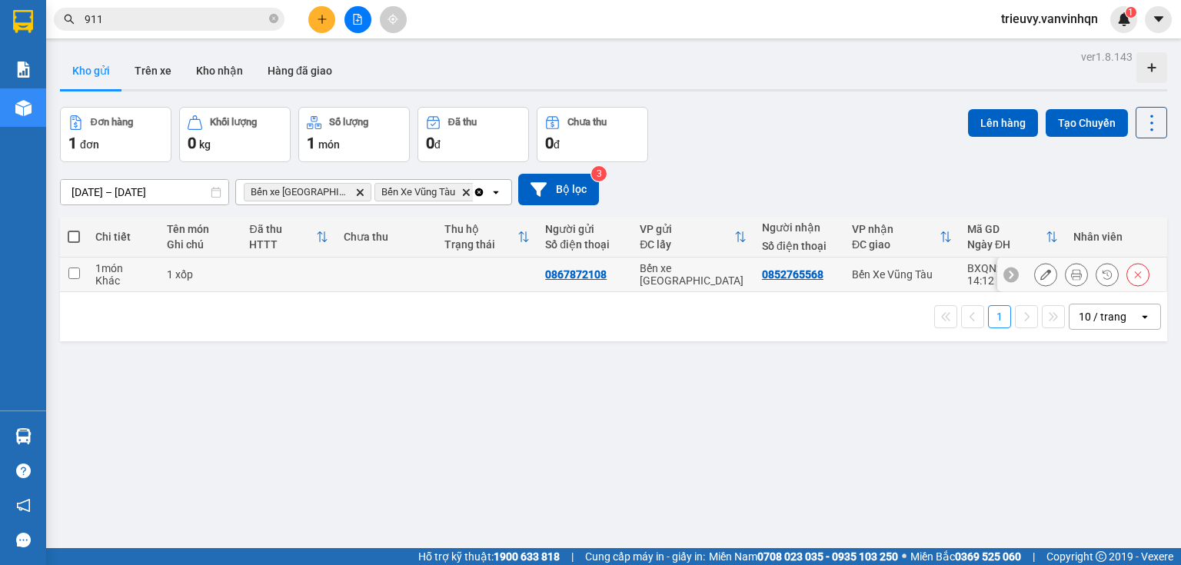
click at [287, 277] on td at bounding box center [288, 275] width 95 height 35
checkbox input "true"
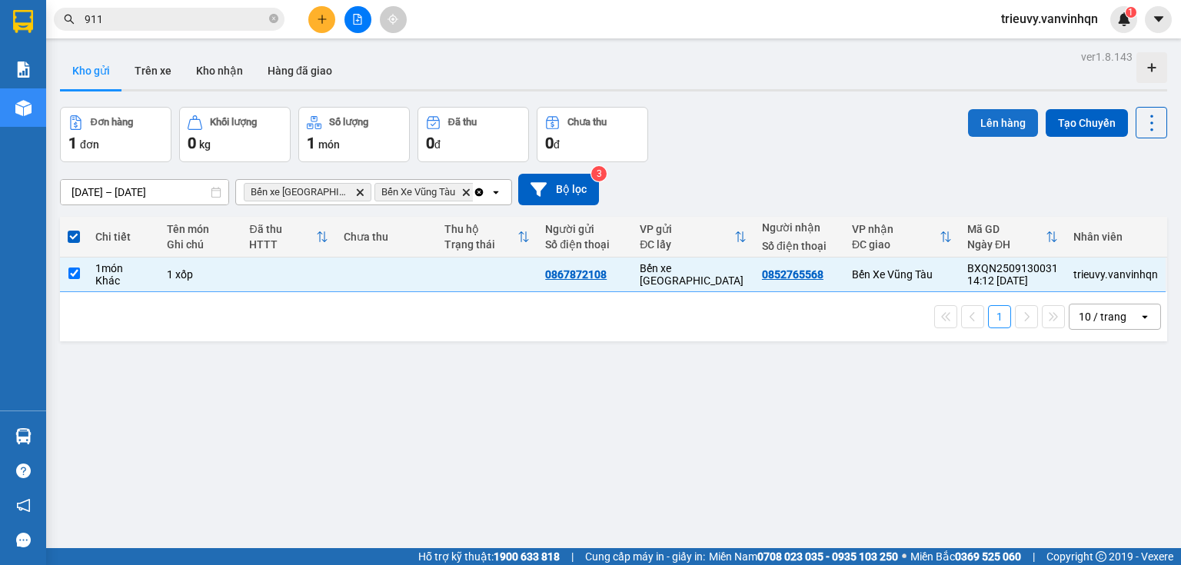
click at [990, 123] on button "Lên hàng" at bounding box center [1003, 123] width 70 height 28
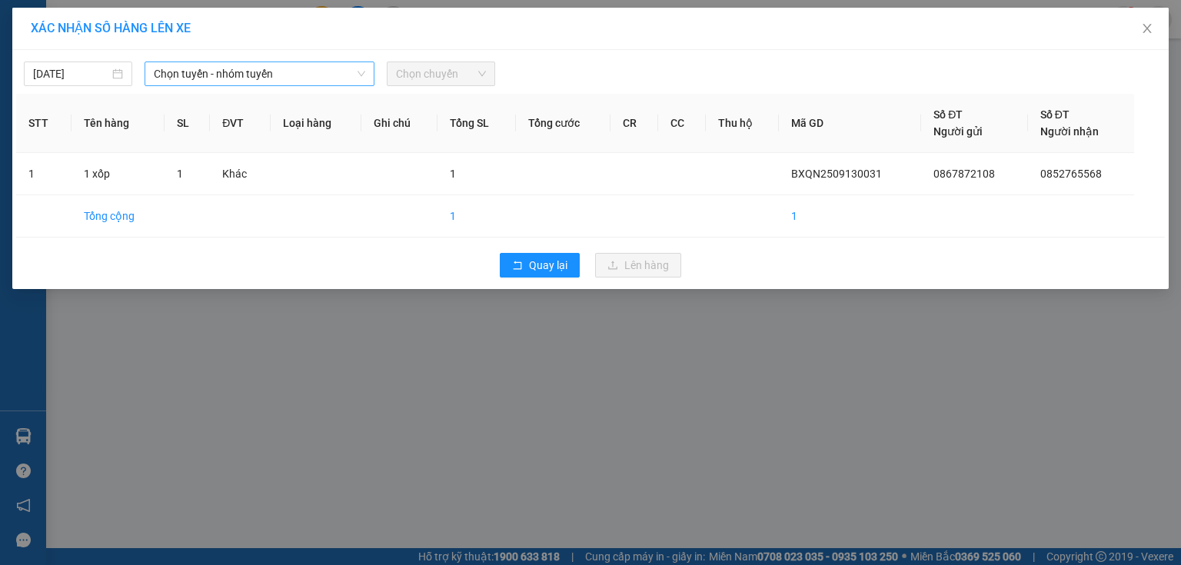
click at [347, 71] on span "Chọn tuyến - nhóm tuyến" at bounding box center [259, 73] width 211 height 23
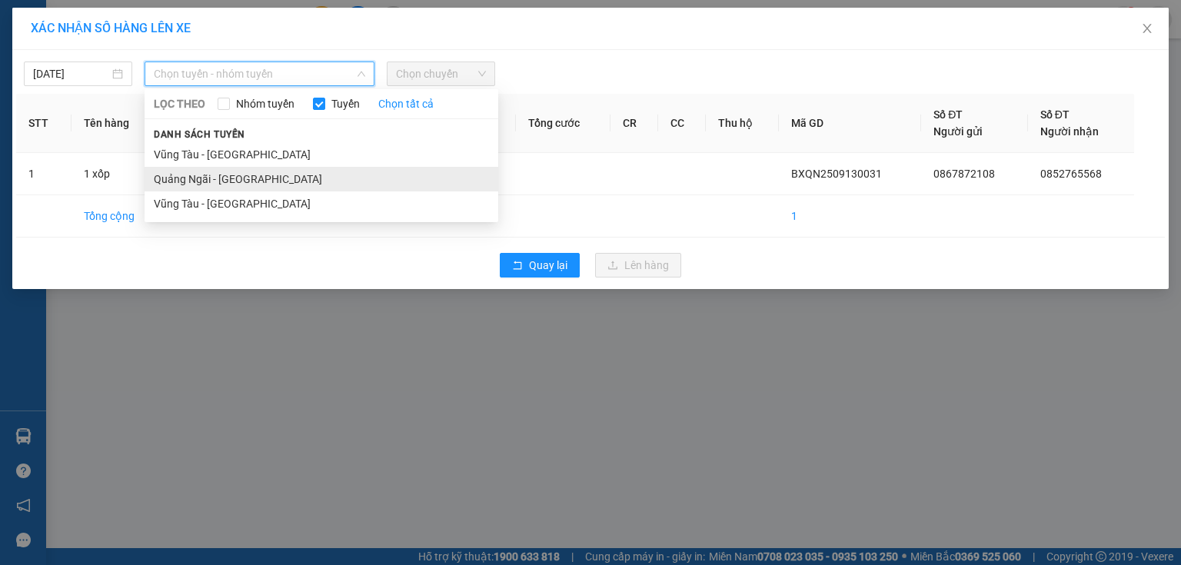
click at [225, 178] on li "Quảng Ngãi - [GEOGRAPHIC_DATA]" at bounding box center [322, 179] width 354 height 25
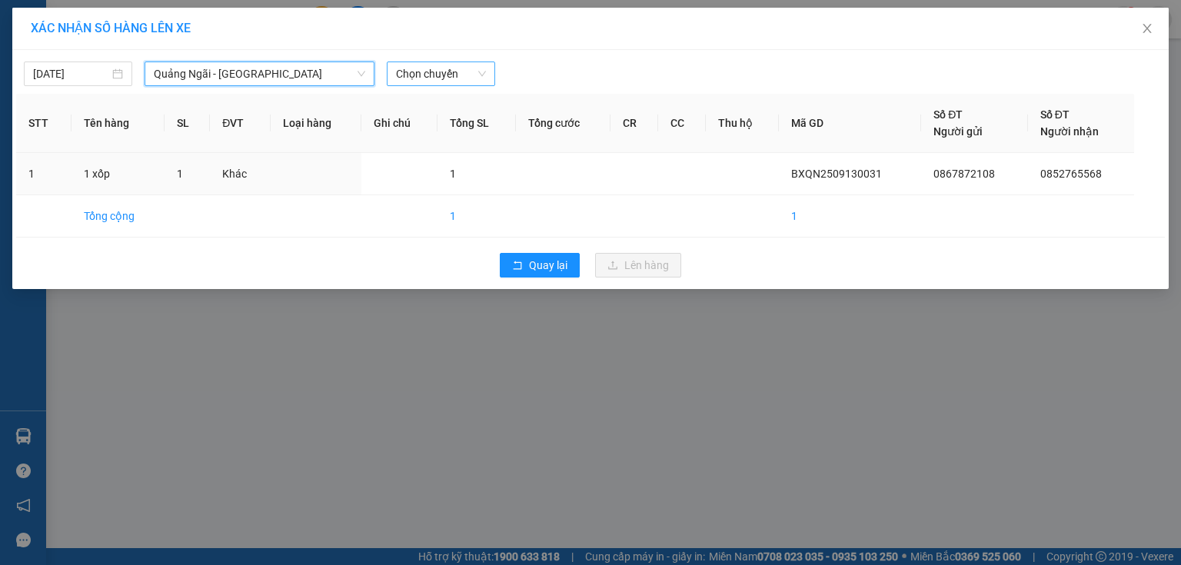
drag, startPoint x: 457, startPoint y: 78, endPoint x: 464, endPoint y: 72, distance: 9.4
click at [464, 72] on span "Chọn chuyến" at bounding box center [441, 73] width 90 height 23
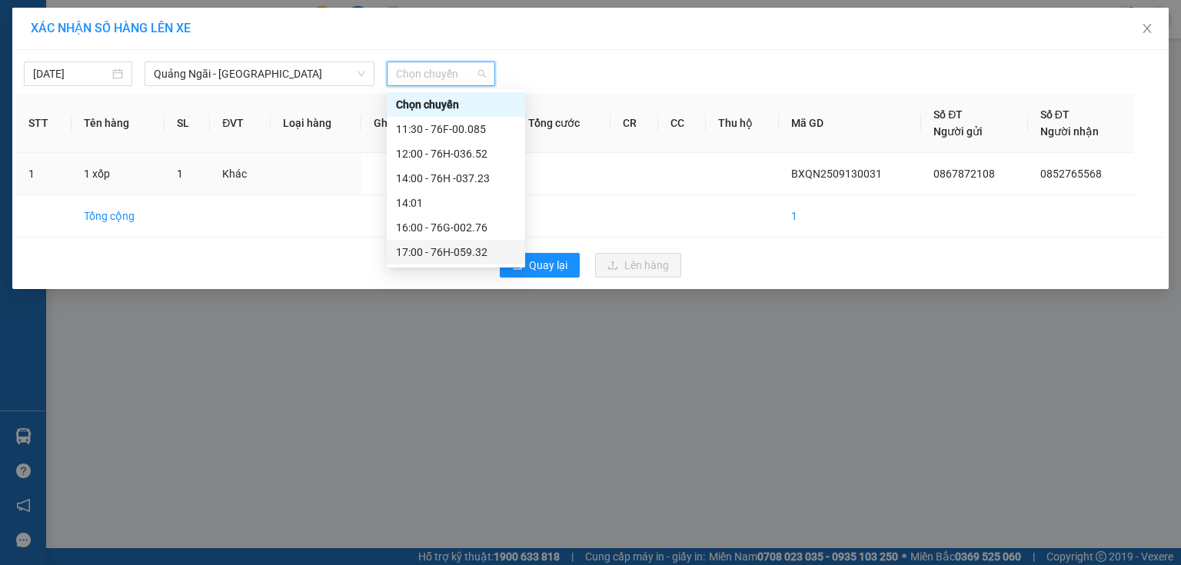
click at [488, 257] on div "17:00 - 76H-059.32" at bounding box center [456, 252] width 120 height 17
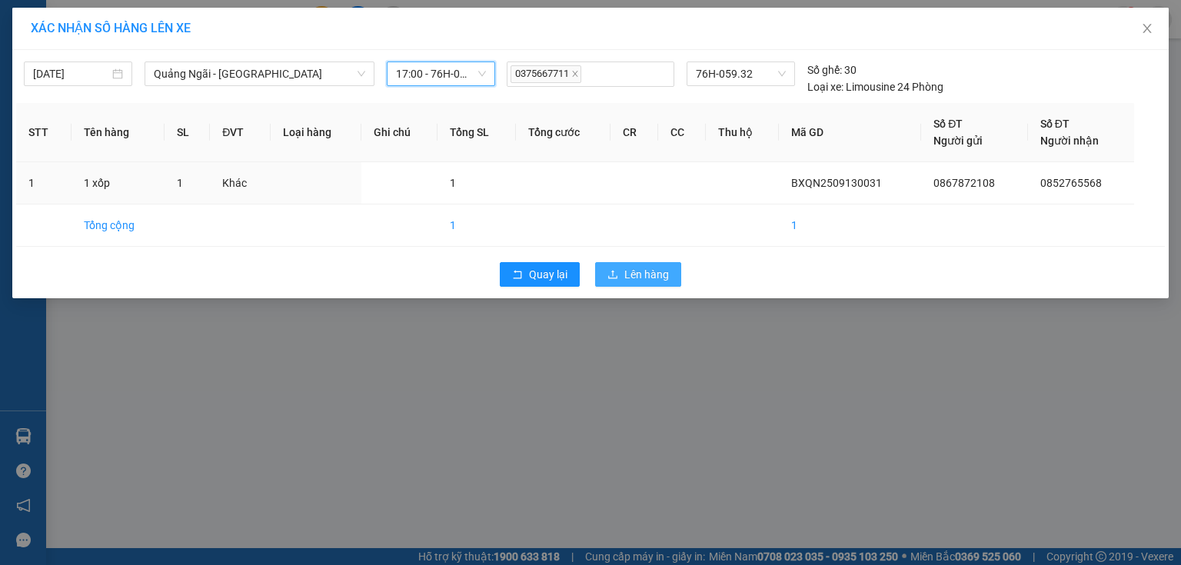
click at [600, 266] on button "Lên hàng" at bounding box center [638, 274] width 86 height 25
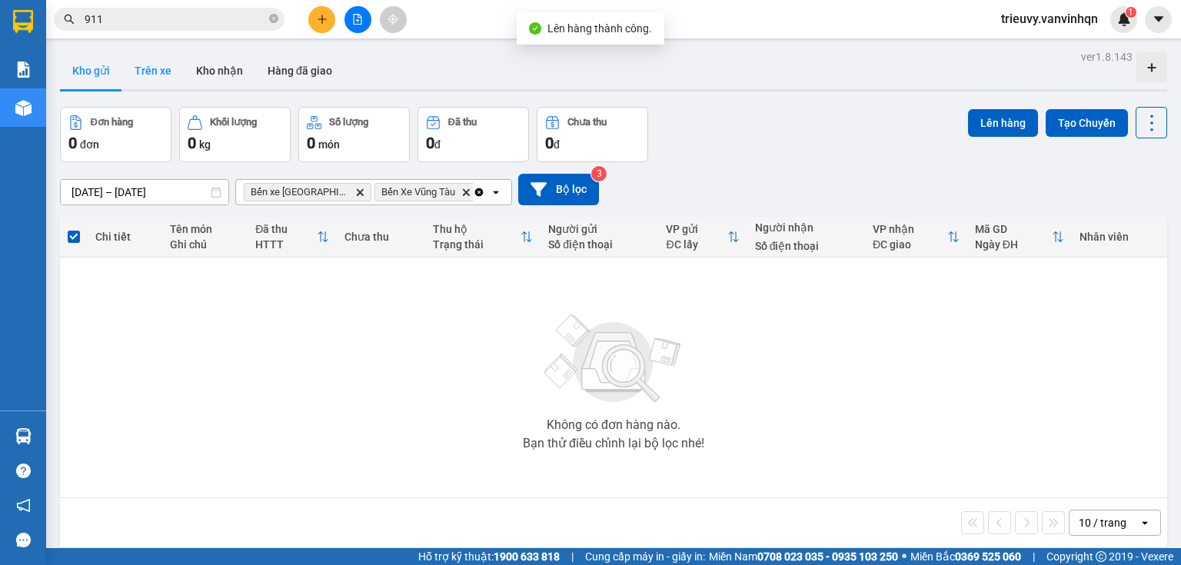
click at [174, 71] on button "Trên xe" at bounding box center [153, 70] width 62 height 37
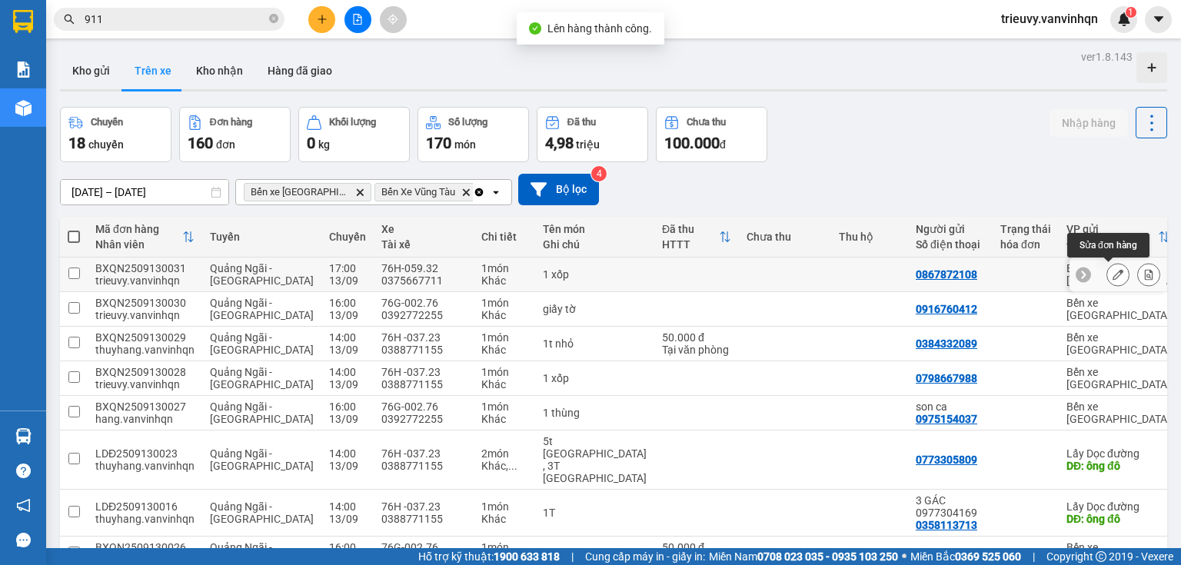
click at [1113, 277] on icon at bounding box center [1118, 274] width 11 height 11
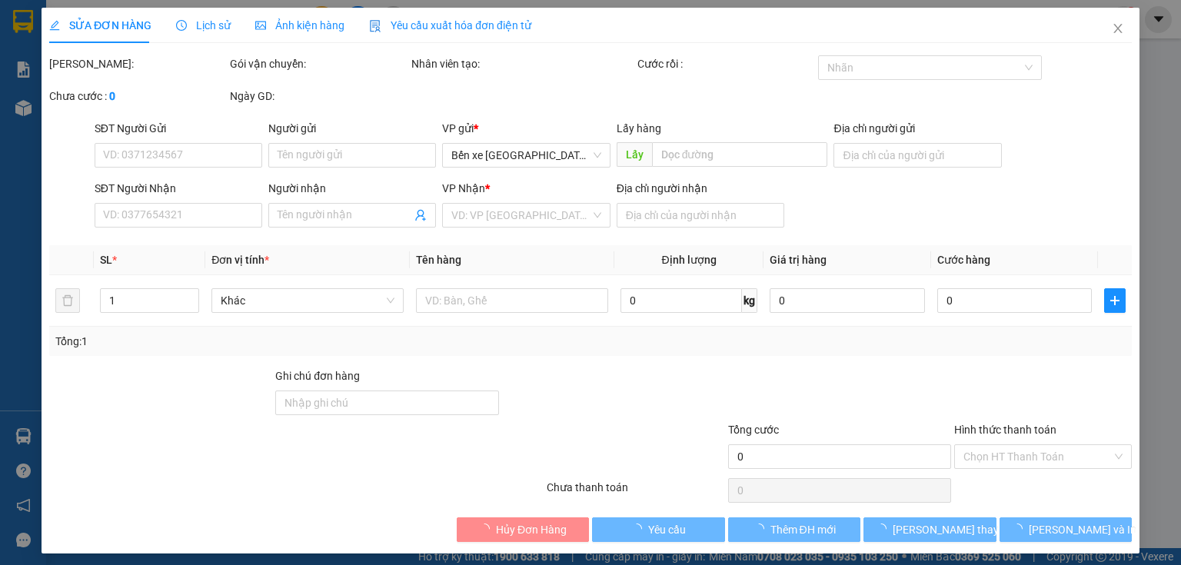
type input "0867872108"
type input "BXQN"
type input "0852765568"
type input "ngãi giao"
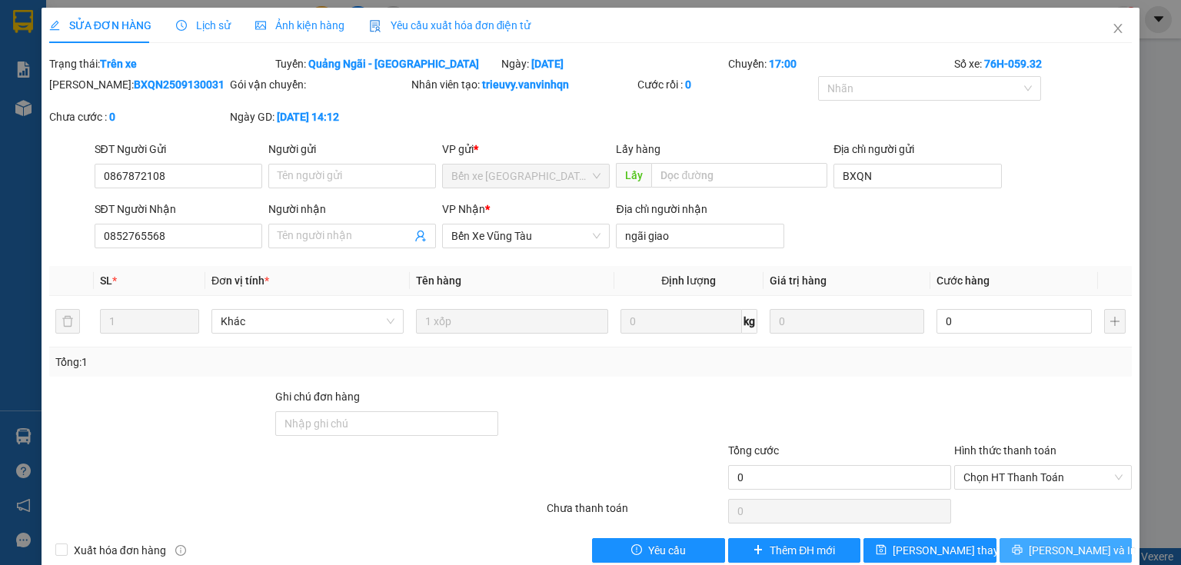
click at [1085, 545] on span "[PERSON_NAME] và In" at bounding box center [1083, 550] width 108 height 17
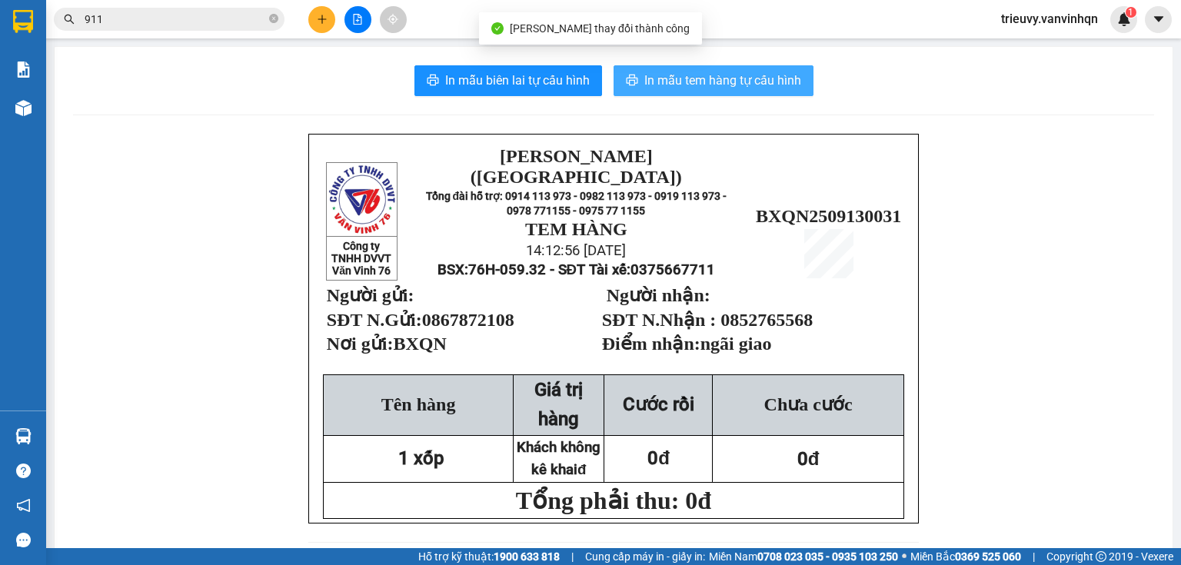
click at [701, 82] on span "In mẫu tem hàng tự cấu hình" at bounding box center [722, 80] width 157 height 19
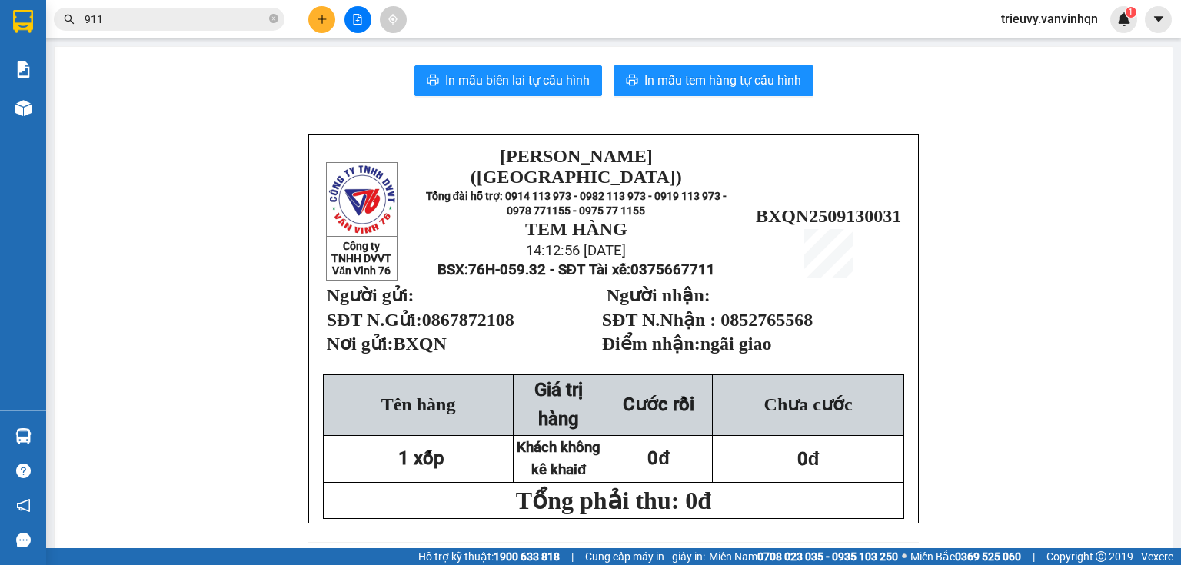
click at [357, 17] on icon "file-add" at bounding box center [357, 19] width 11 height 11
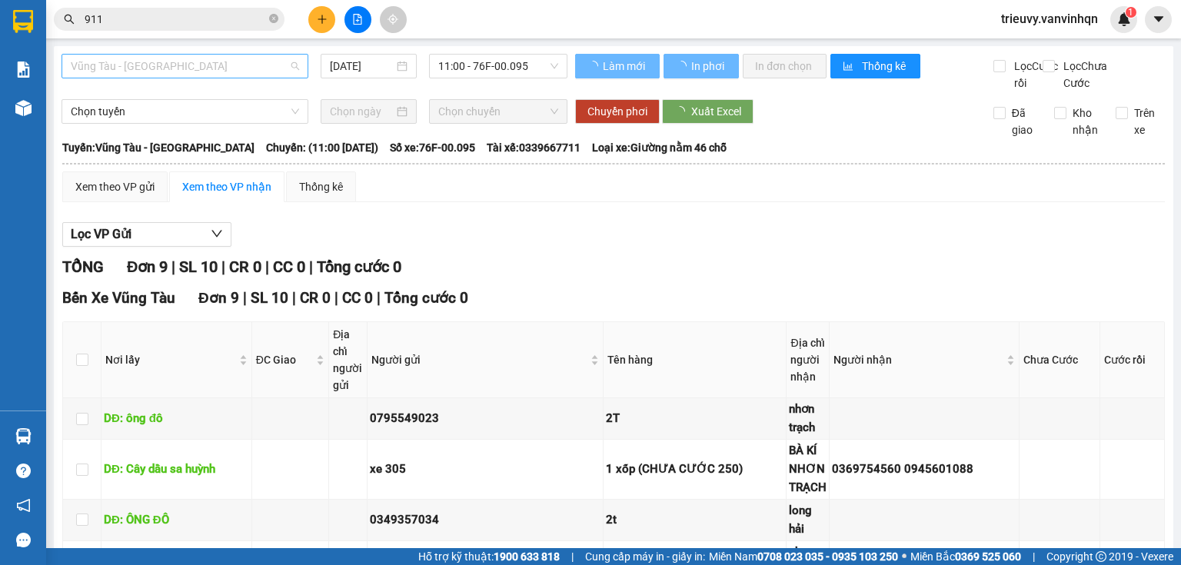
click at [188, 71] on span "Vũng Tàu - [GEOGRAPHIC_DATA]" at bounding box center [185, 66] width 228 height 23
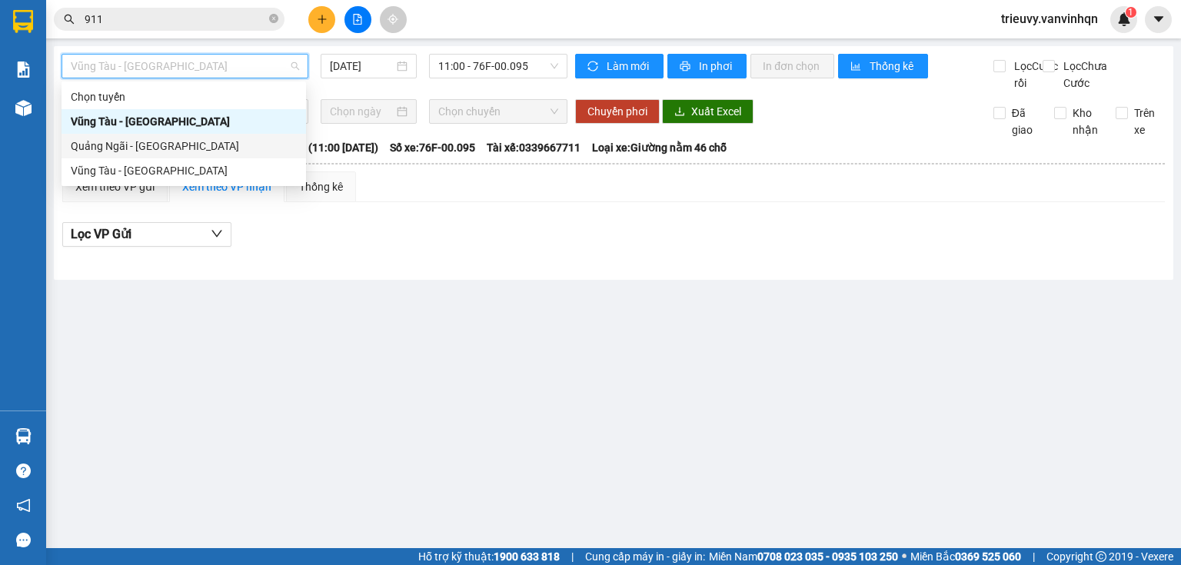
click at [144, 150] on div "Quảng Ngãi - [GEOGRAPHIC_DATA]" at bounding box center [184, 146] width 226 height 17
type input "[DATE]"
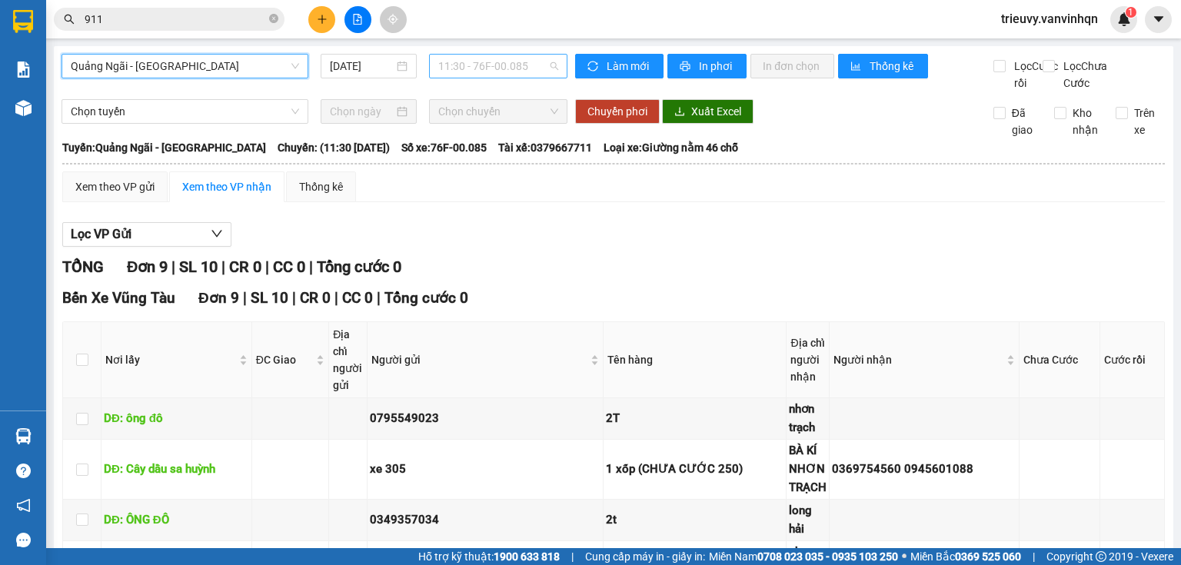
click at [449, 65] on span "11:30 - 76F-00.085" at bounding box center [498, 66] width 121 height 23
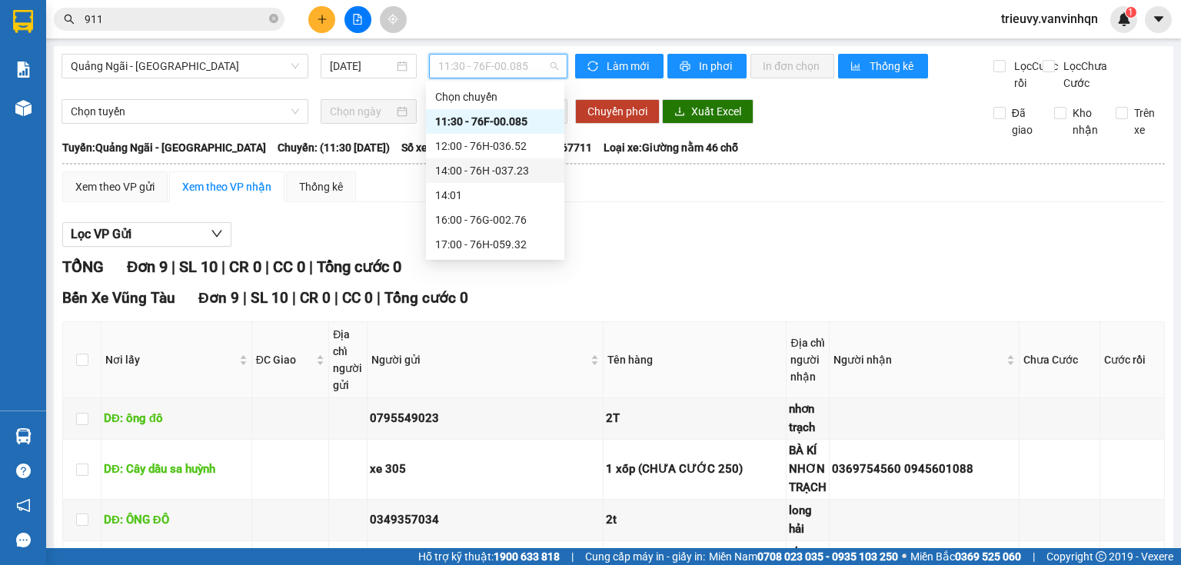
click at [467, 171] on div "14:00 - 76H -037.23" at bounding box center [495, 170] width 120 height 17
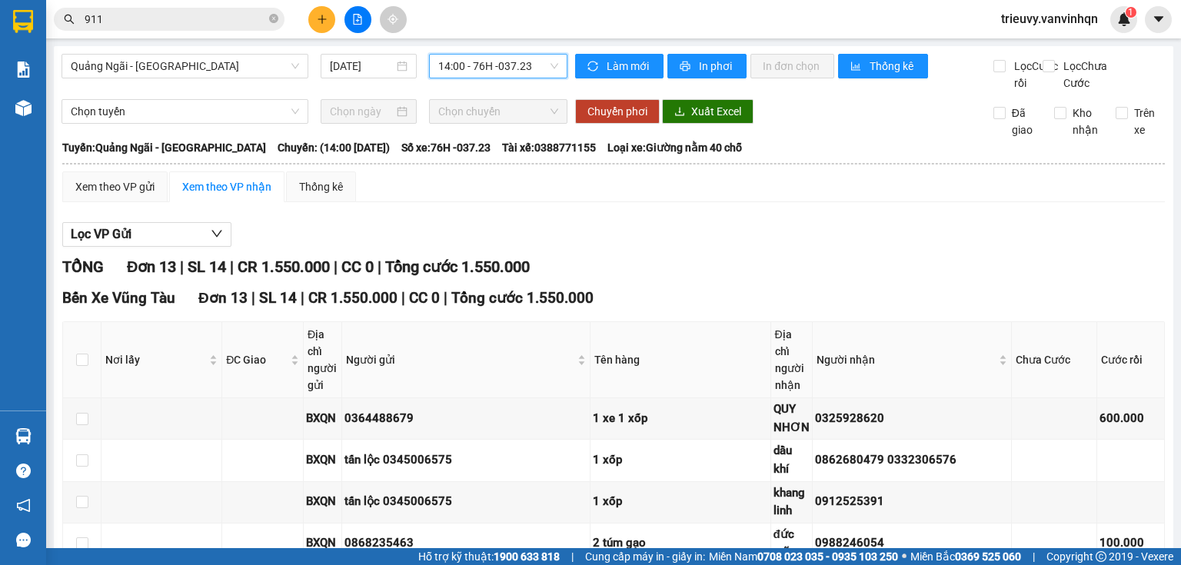
click at [486, 52] on div "Quảng Ngãi - [GEOGRAPHIC_DATA] [DATE] 14:00 14:00 - 76H -037.23 Làm mới In phơi…" at bounding box center [613, 522] width 1119 height 952
click at [544, 65] on span "14:00 - 76H -037.23" at bounding box center [498, 66] width 121 height 23
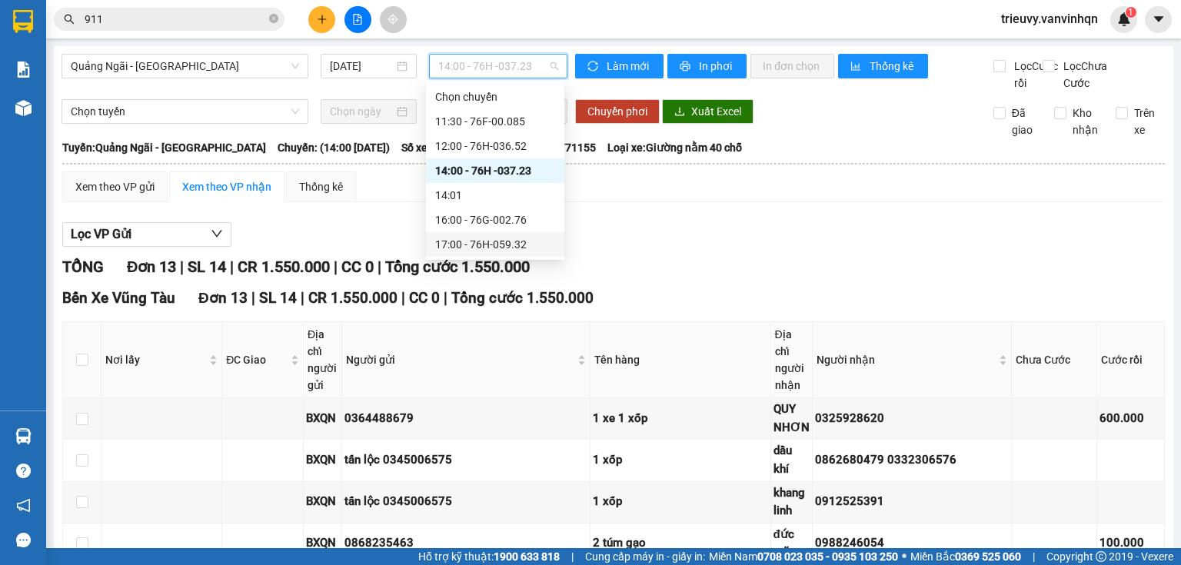
click at [541, 241] on div "17:00 - 76H-059.32" at bounding box center [495, 244] width 120 height 17
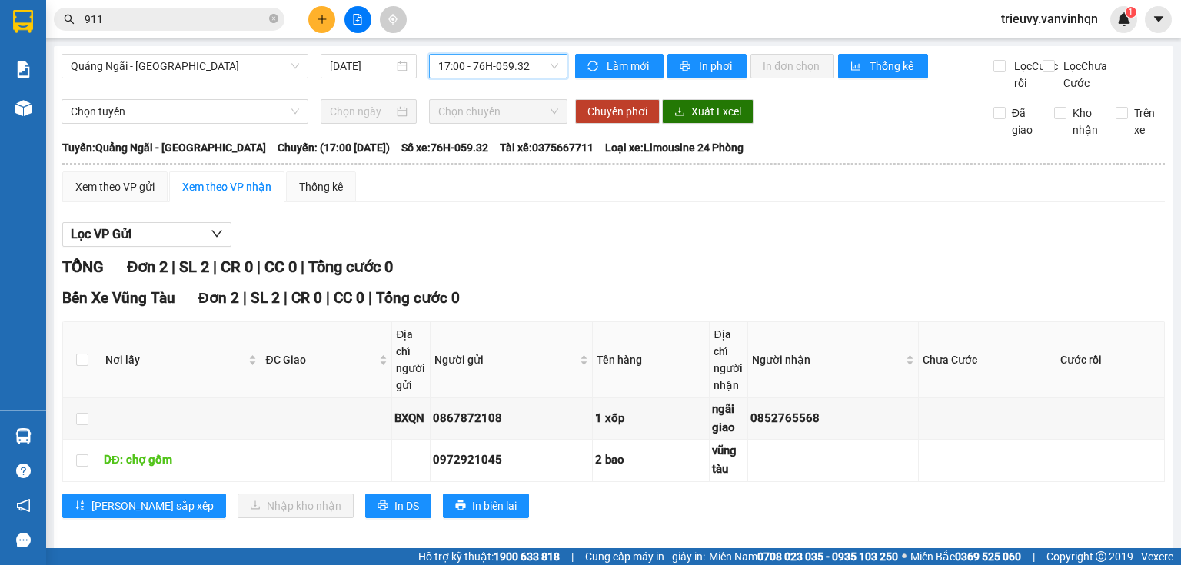
click at [146, 80] on div "Quảng Ngãi - [GEOGRAPHIC_DATA] [DATE] 17:00 17:00 - 76H-059.32" at bounding box center [315, 73] width 506 height 38
click at [155, 70] on span "Quảng Ngãi - [GEOGRAPHIC_DATA]" at bounding box center [185, 66] width 228 height 23
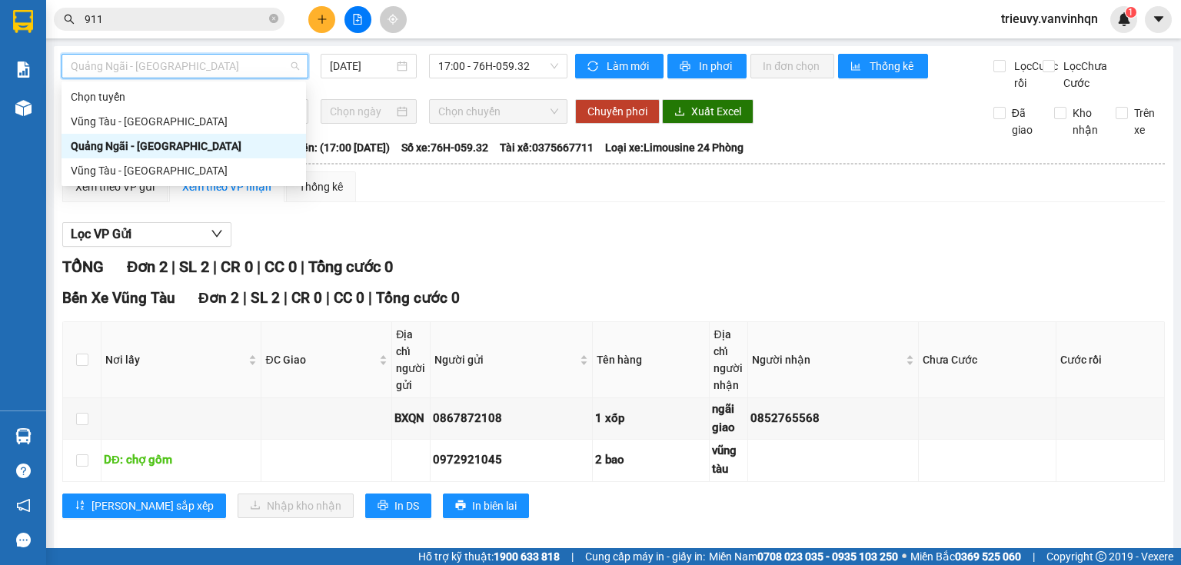
click at [114, 151] on div "Quảng Ngãi - [GEOGRAPHIC_DATA]" at bounding box center [184, 146] width 226 height 17
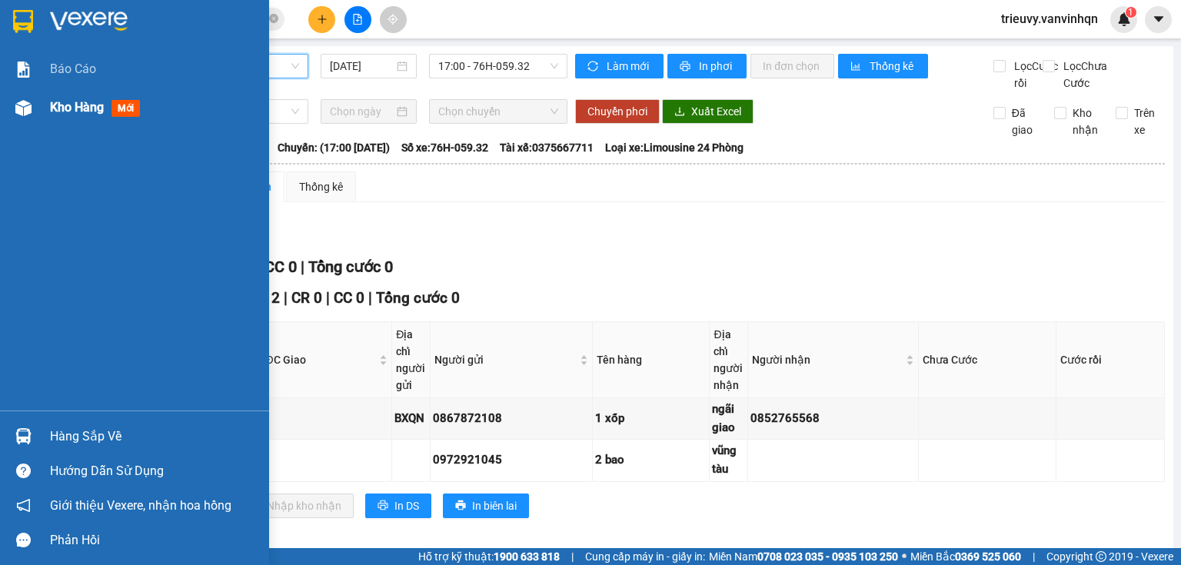
click at [45, 105] on div "Kho hàng mới" at bounding box center [134, 107] width 269 height 38
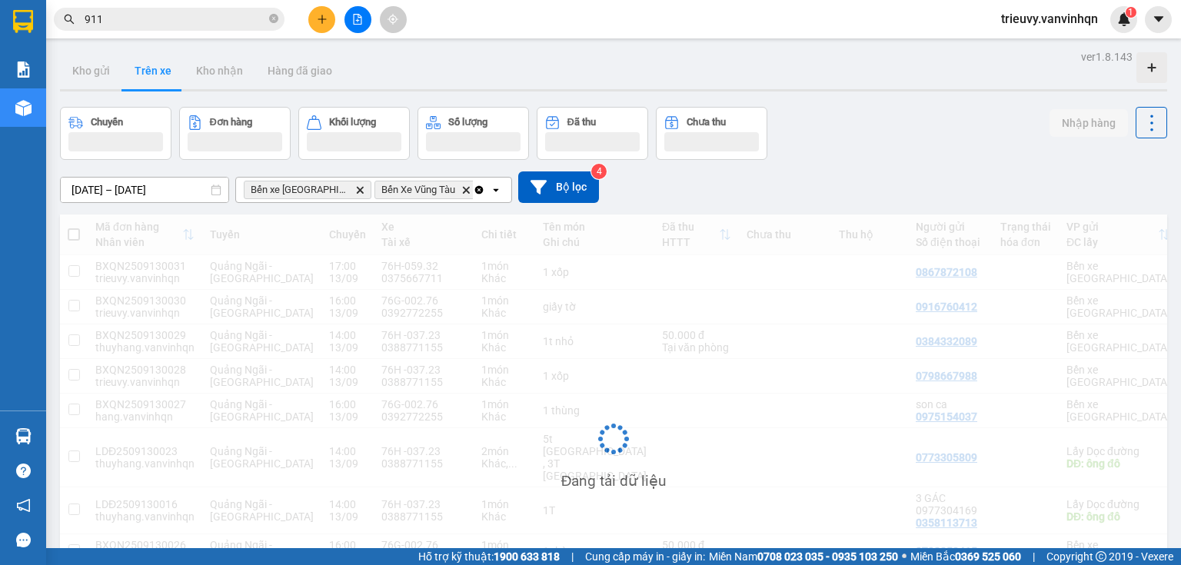
click at [161, 51] on div "ver 1.8.143 Kho gửi Trên xe Kho nhận Hàng đã giao Chuyến Đơn hàng Khối lượng Số…" at bounding box center [613, 369] width 1119 height 647
click at [867, 176] on div "[DATE] – [DATE] Press the down arrow key to interact with the calendar and sele…" at bounding box center [613, 187] width 1107 height 32
click at [480, 85] on div "Kho gửi Trên xe Kho nhận Hàng đã giao" at bounding box center [613, 72] width 1107 height 41
click at [322, 16] on icon "plus" at bounding box center [321, 19] width 1 height 8
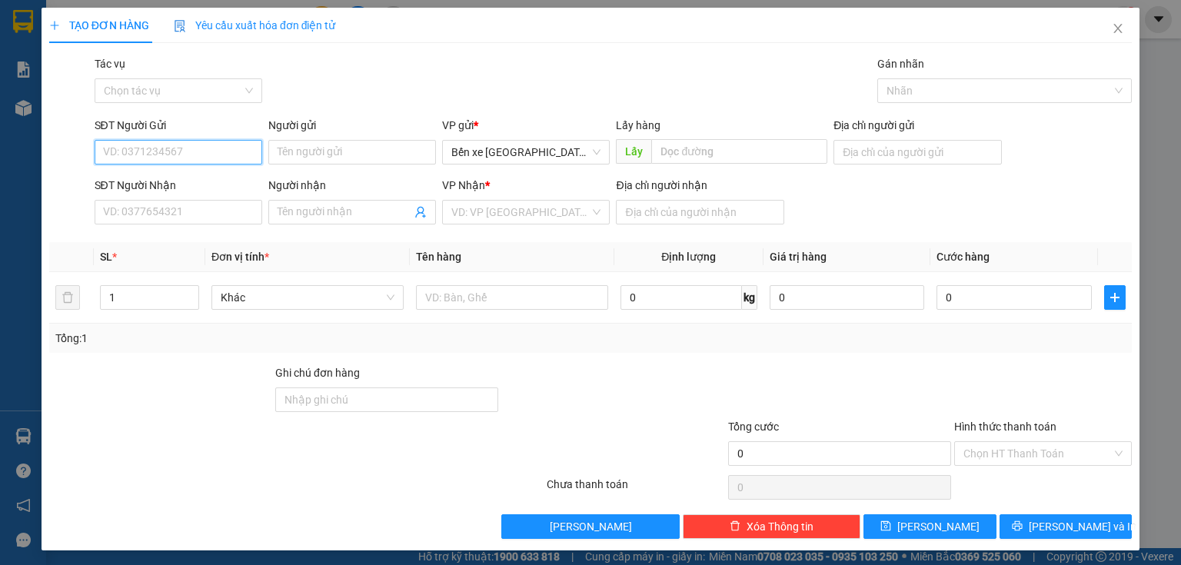
click at [245, 155] on input "SĐT Người Gửi" at bounding box center [179, 152] width 168 height 25
click at [1114, 28] on icon "close" at bounding box center [1118, 28] width 12 height 12
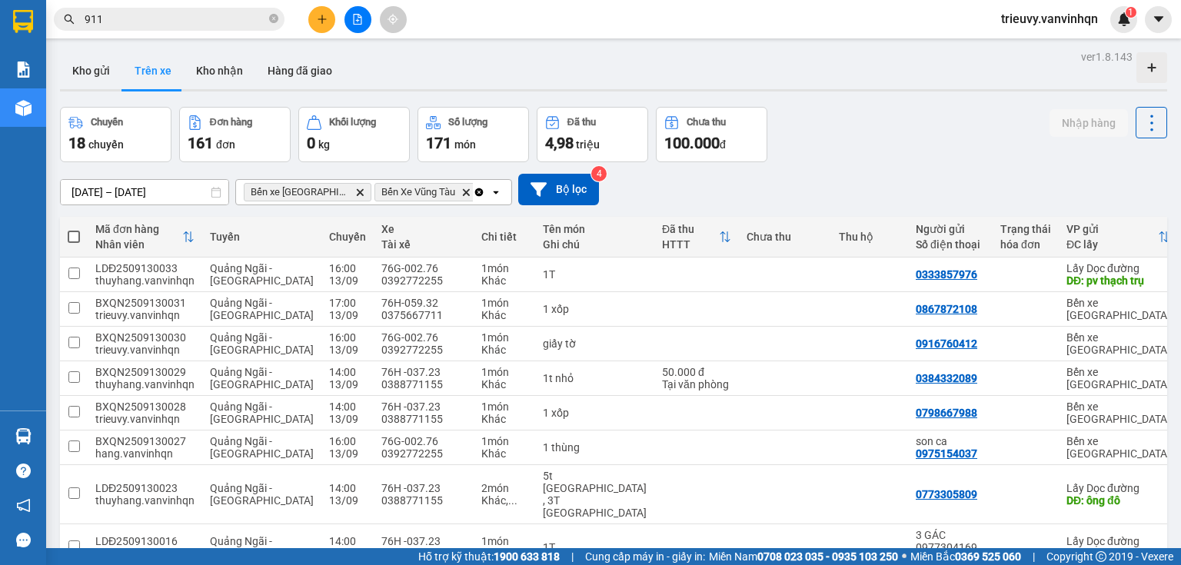
click at [884, 175] on div "[DATE] – [DATE] Press the down arrow key to interact with the calendar and sele…" at bounding box center [613, 190] width 1107 height 32
click at [686, 178] on div "[DATE] – [DATE] Press the down arrow key to interact with the calendar and sele…" at bounding box center [613, 190] width 1107 height 32
drag, startPoint x: 658, startPoint y: 199, endPoint x: 649, endPoint y: 197, distance: 9.5
click at [658, 198] on div "[DATE] – [DATE] Press the down arrow key to interact with the calendar and sele…" at bounding box center [613, 190] width 1107 height 32
click at [356, 25] on button at bounding box center [357, 19] width 27 height 27
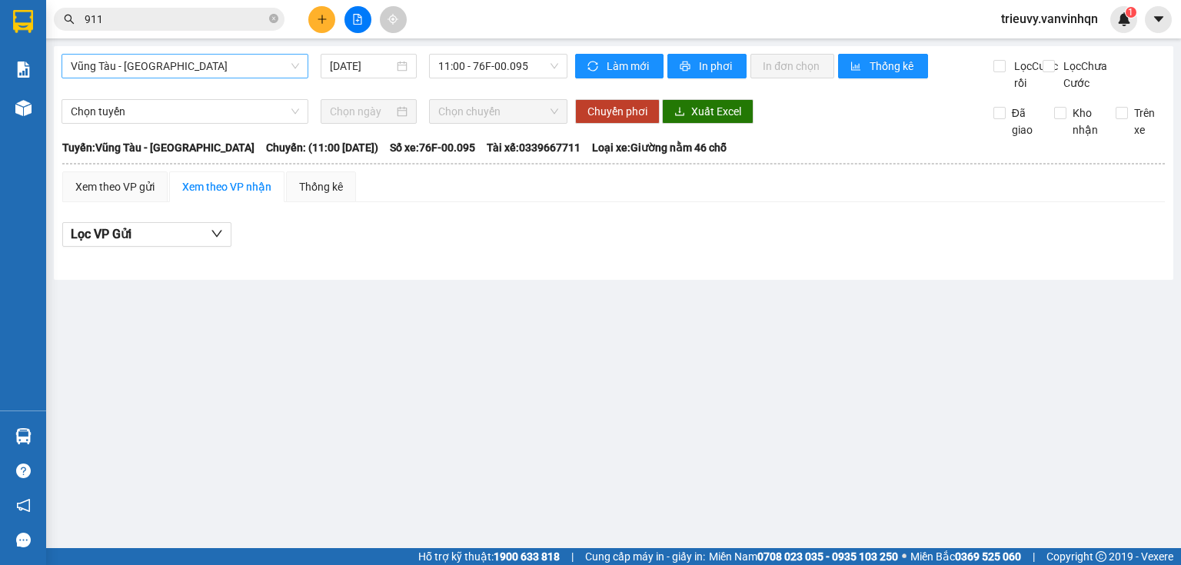
click at [266, 65] on span "Vũng Tàu - [GEOGRAPHIC_DATA]" at bounding box center [185, 66] width 228 height 23
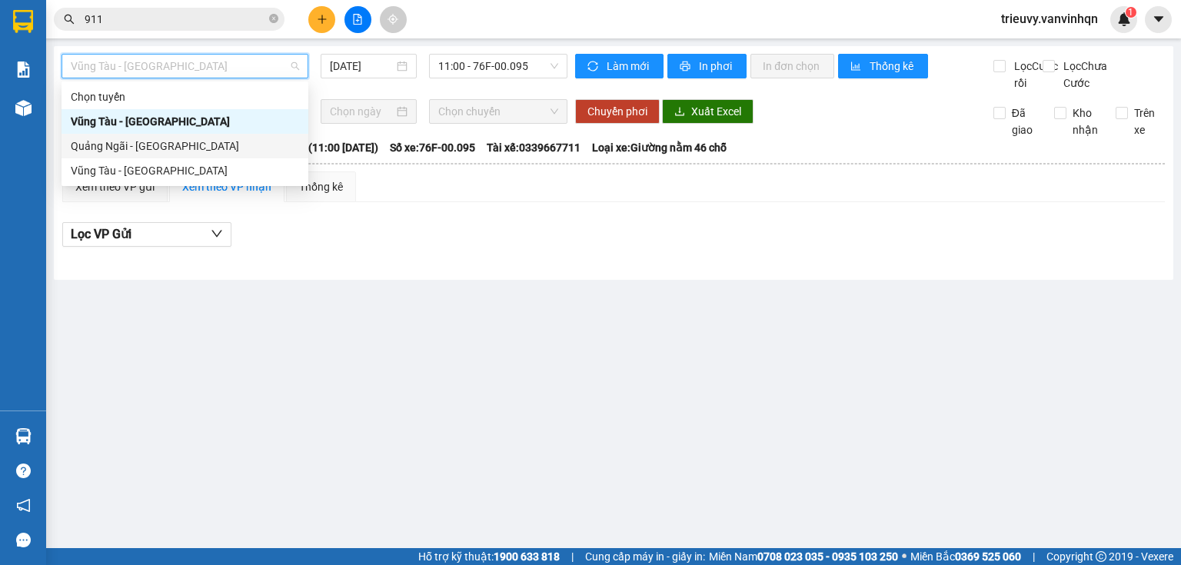
click at [211, 145] on div "Quảng Ngãi - [GEOGRAPHIC_DATA]" at bounding box center [185, 146] width 228 height 17
type input "[DATE]"
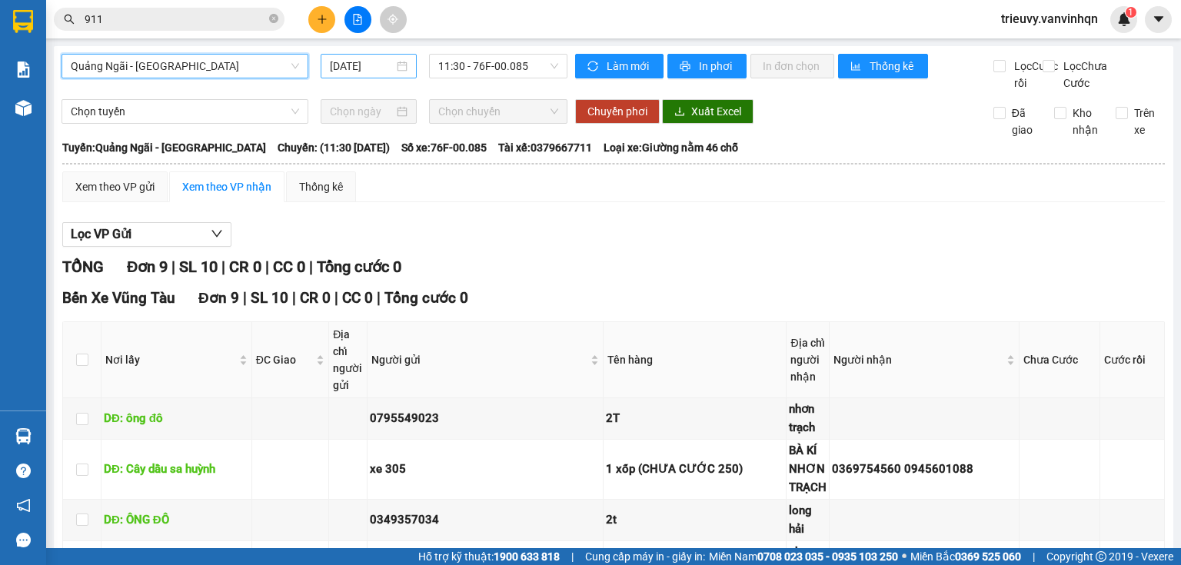
click at [365, 69] on input "[DATE]" at bounding box center [361, 66] width 63 height 17
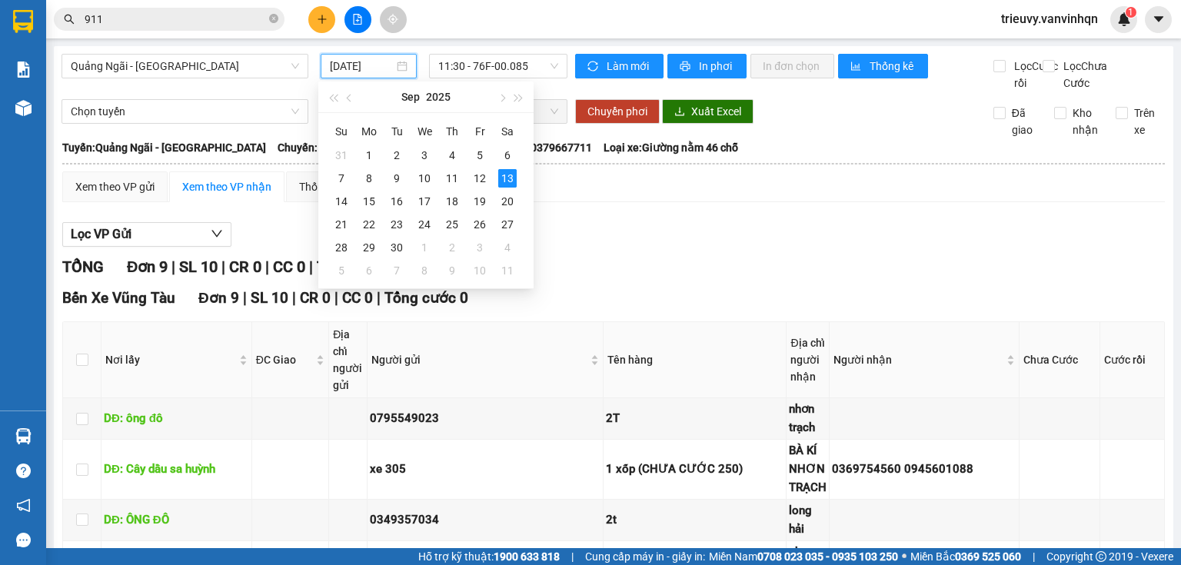
click at [789, 91] on div "Làm mới In phơi In đơn chọn Thống kê" at bounding box center [784, 73] width 418 height 38
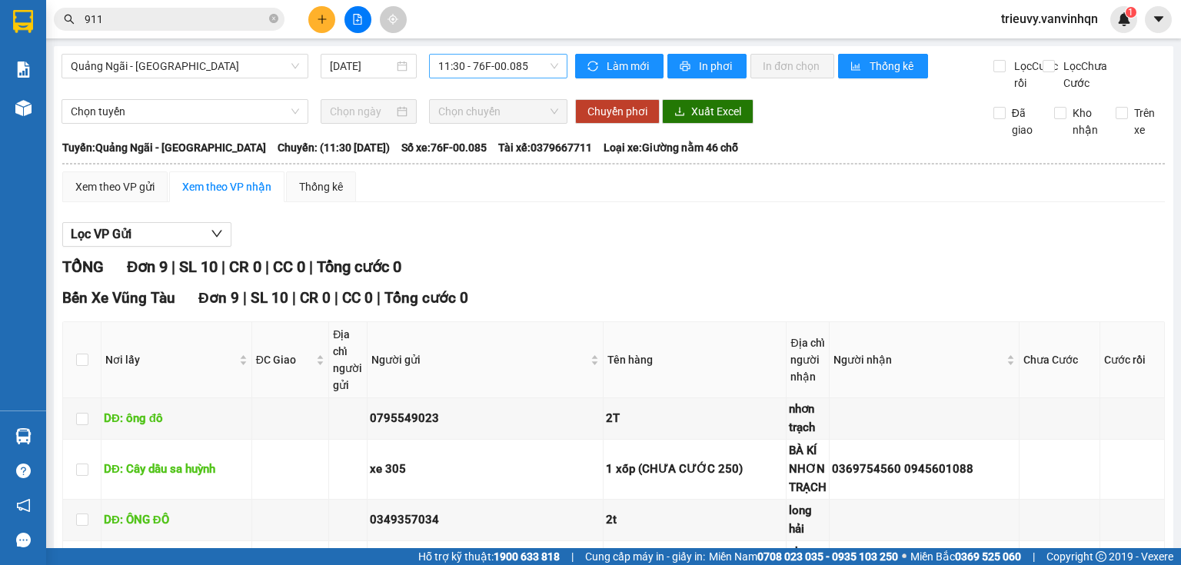
click at [544, 68] on span "11:30 - 76F-00.085" at bounding box center [498, 66] width 121 height 23
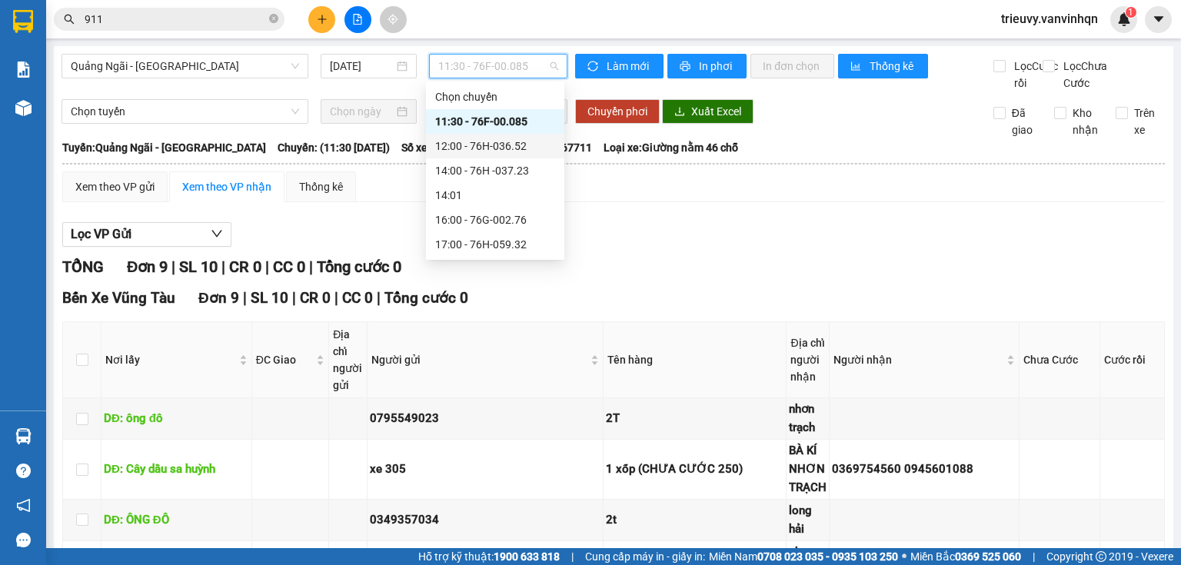
click at [520, 145] on div "12:00 - 76H-036.52" at bounding box center [495, 146] width 120 height 17
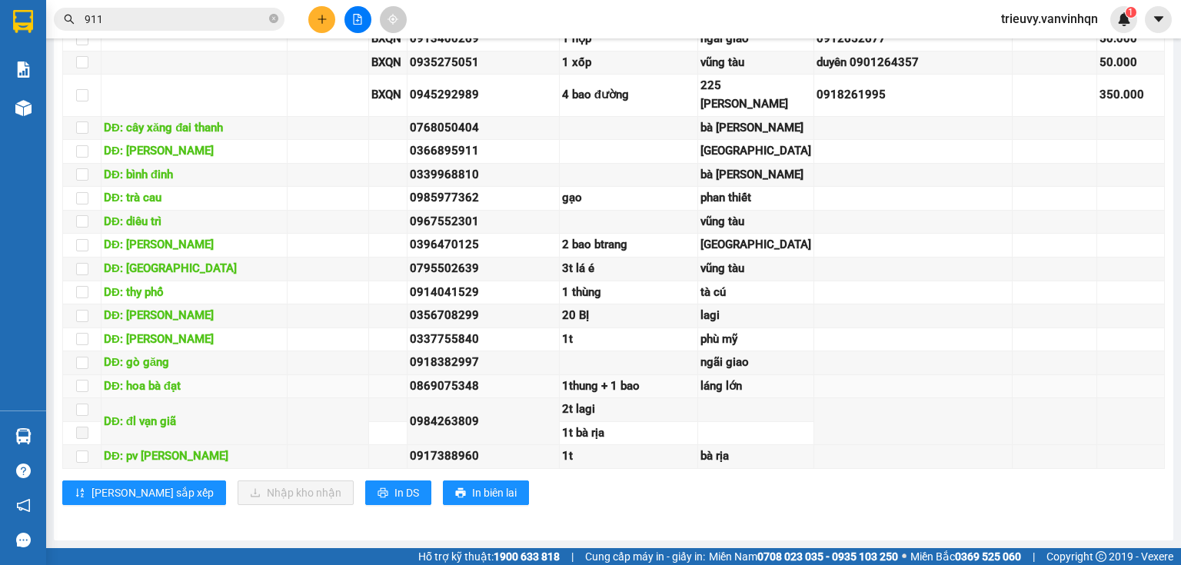
scroll to position [937, 0]
click at [935, 406] on td at bounding box center [913, 421] width 198 height 47
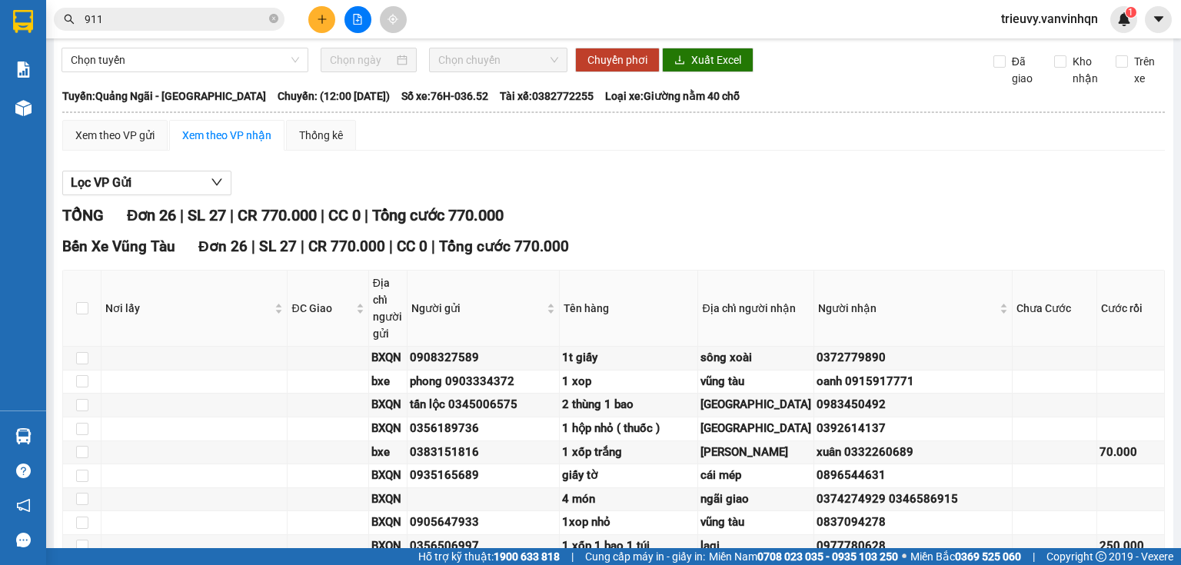
scroll to position [0, 0]
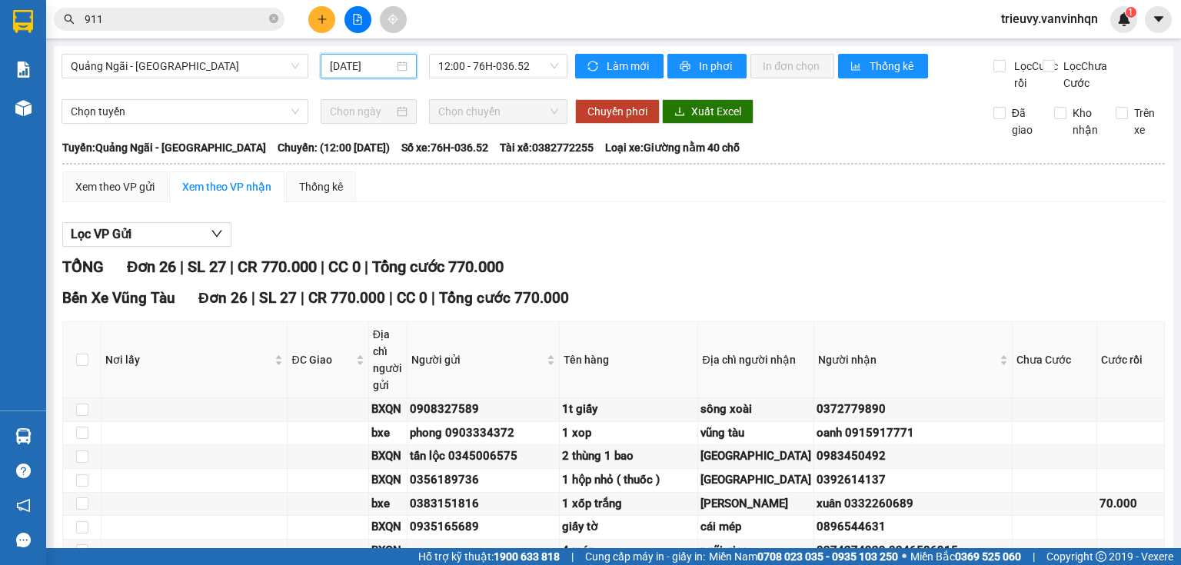
click at [365, 60] on input "[DATE]" at bounding box center [361, 66] width 63 height 17
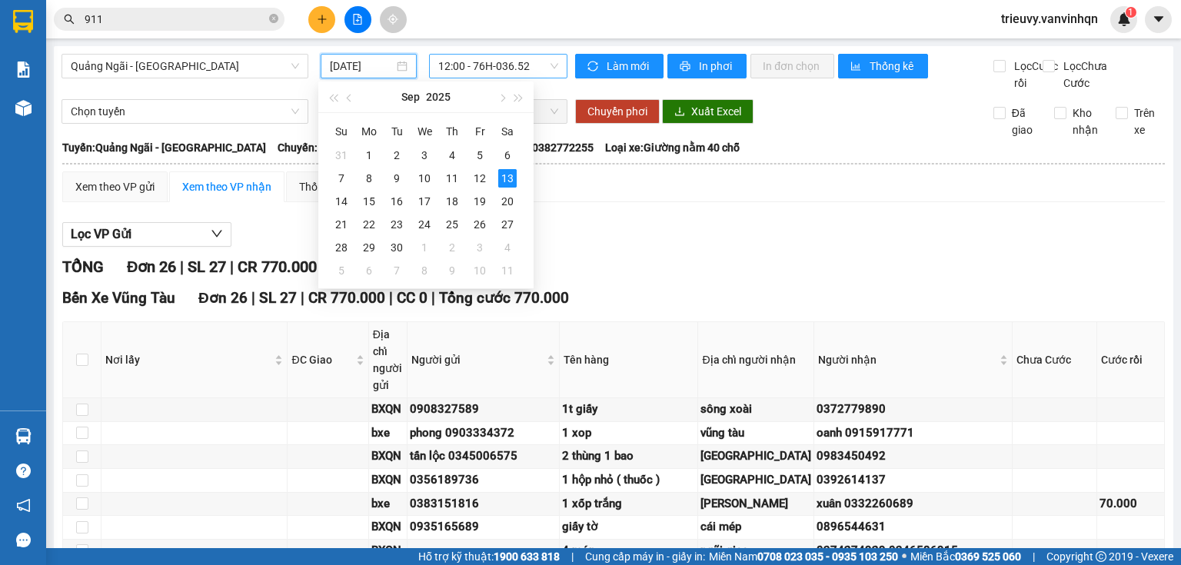
drag, startPoint x: 439, startPoint y: 52, endPoint x: 447, endPoint y: 55, distance: 9.3
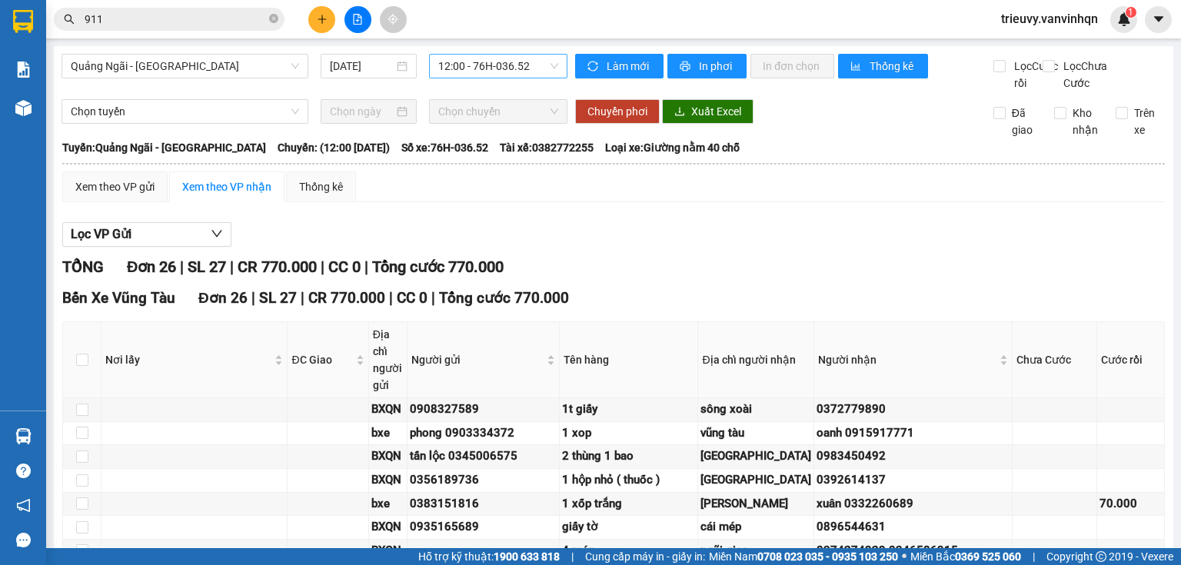
click at [466, 63] on span "12:00 - 76H-036.52" at bounding box center [498, 66] width 121 height 23
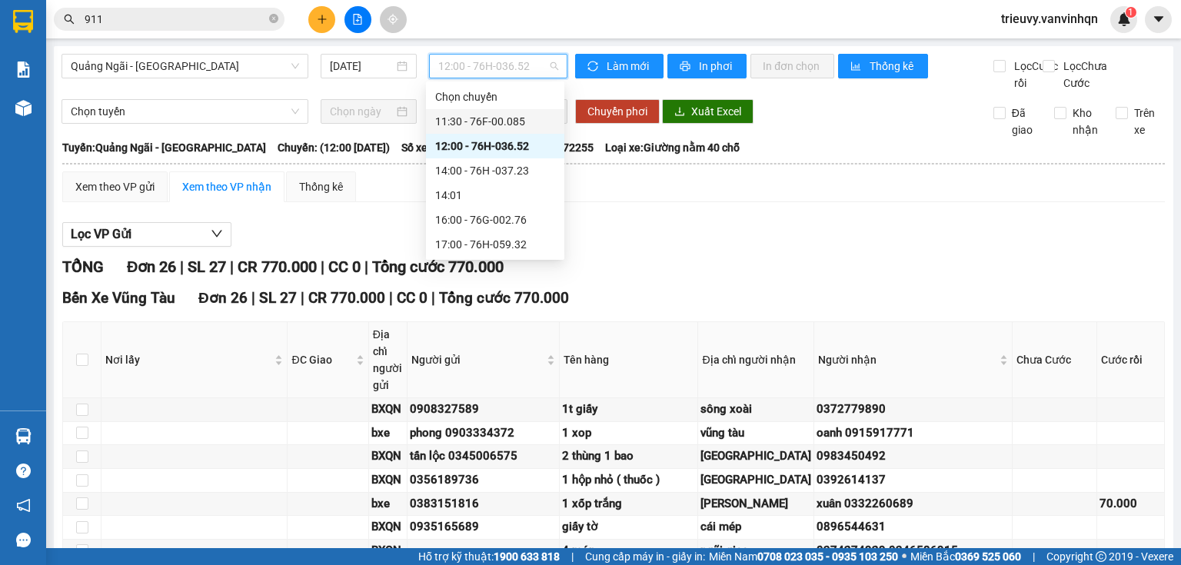
click at [494, 118] on div "11:30 - 76F-00.085" at bounding box center [495, 121] width 120 height 17
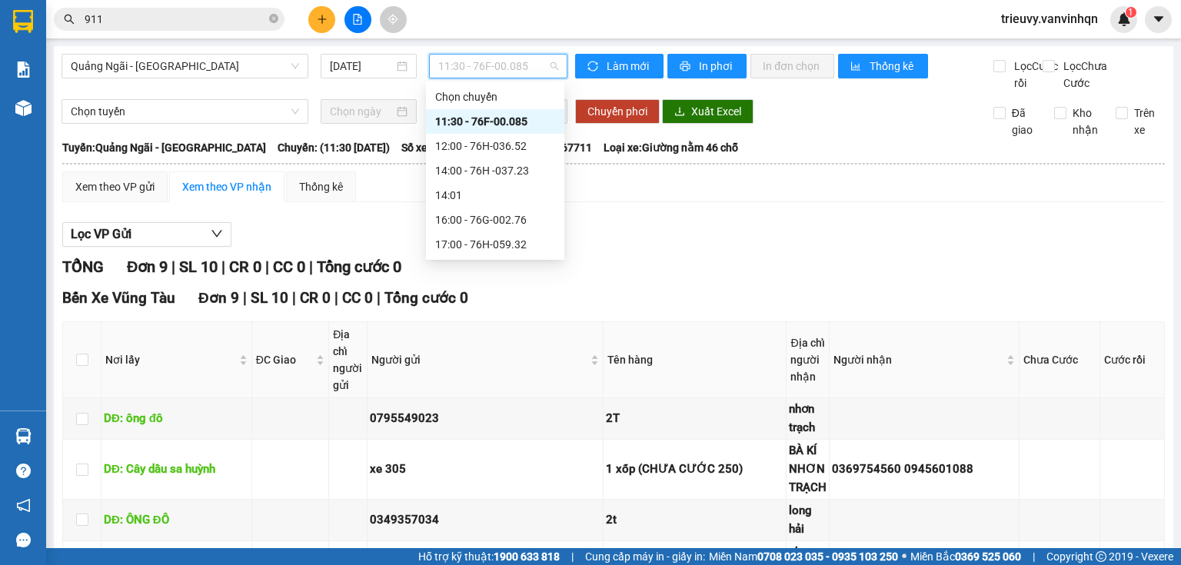
click at [492, 70] on span "11:30 - 76F-00.085" at bounding box center [498, 66] width 121 height 23
click at [508, 218] on div "16:00 - 76G-002.76" at bounding box center [495, 219] width 120 height 17
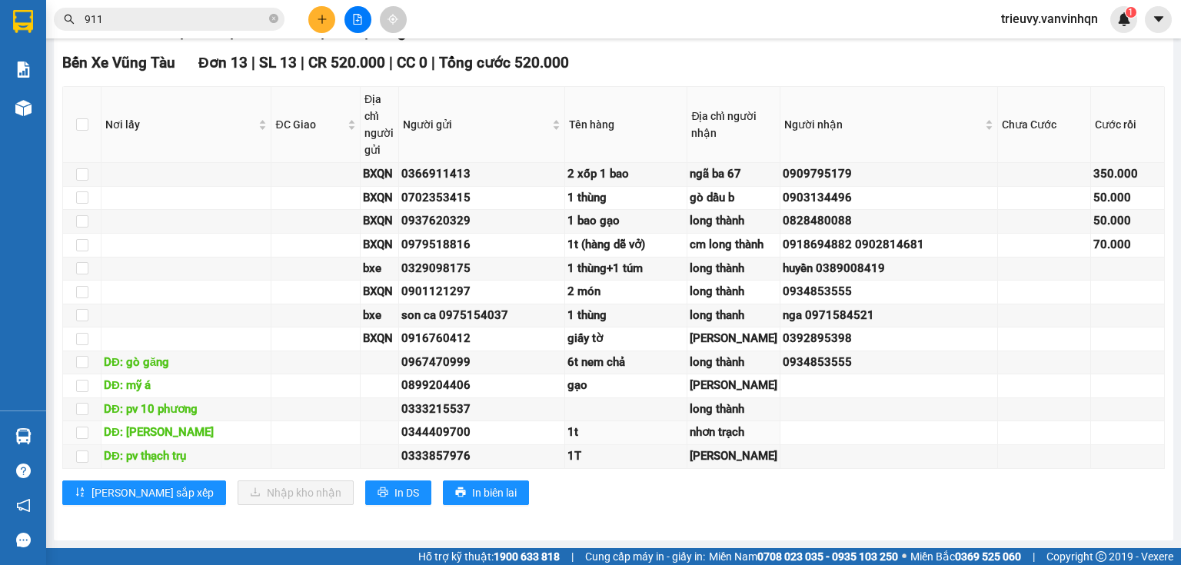
scroll to position [520, 0]
click at [394, 497] on span "In DS" at bounding box center [406, 492] width 25 height 17
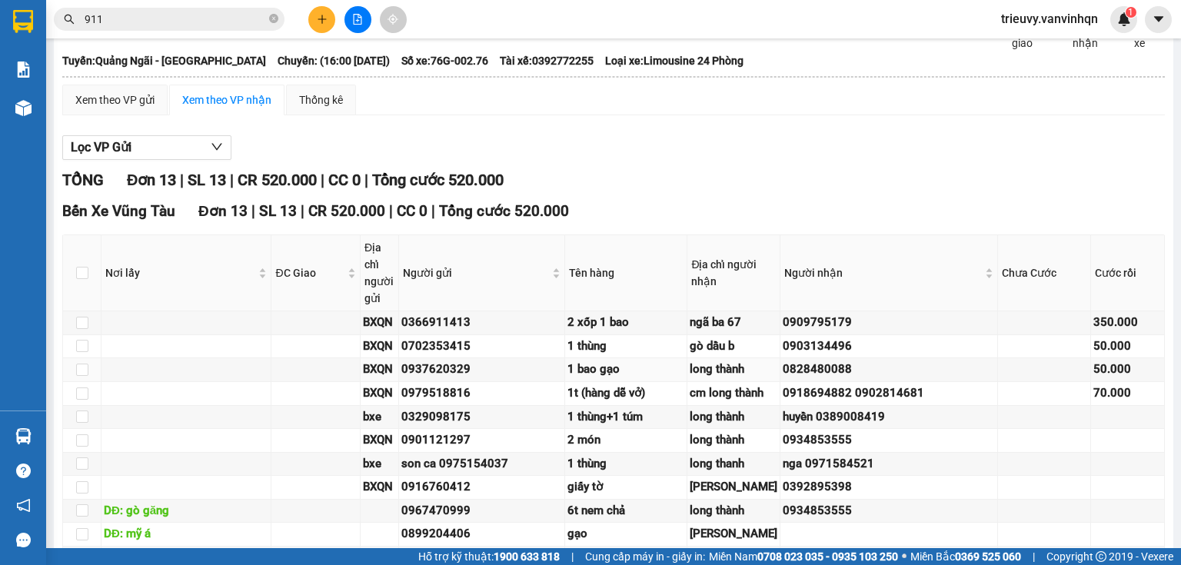
scroll to position [0, 0]
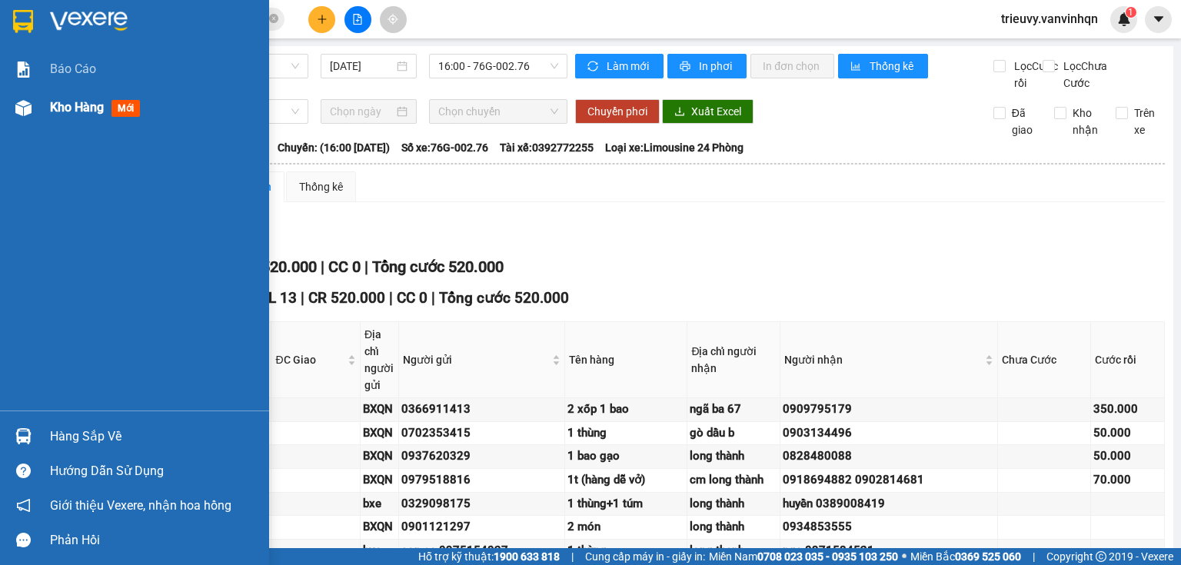
click at [58, 107] on span "Kho hàng" at bounding box center [77, 107] width 54 height 15
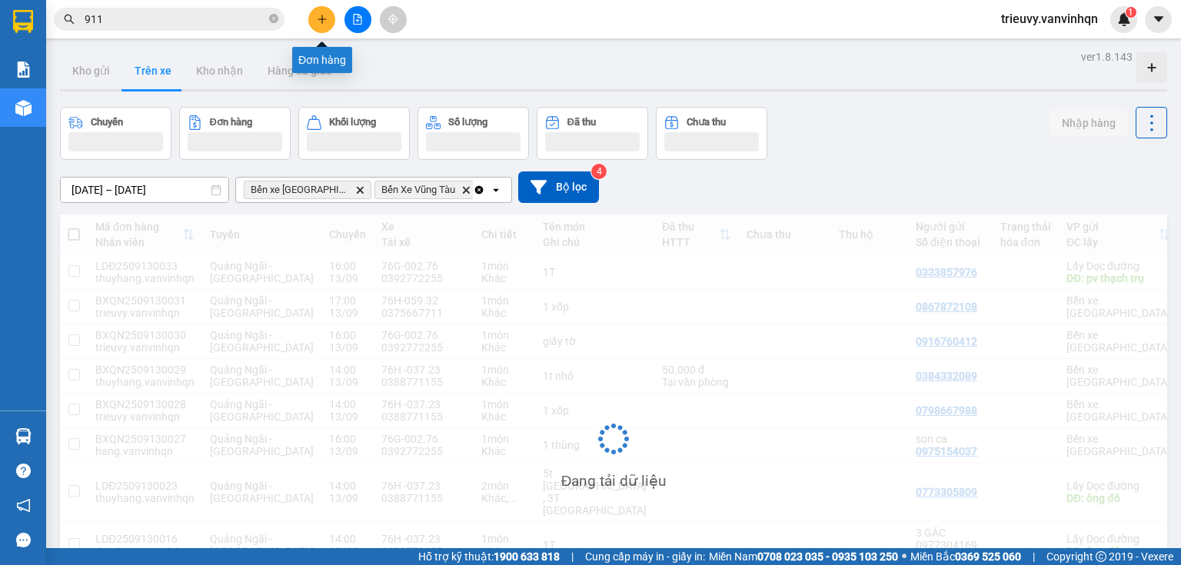
click at [332, 22] on button at bounding box center [321, 19] width 27 height 27
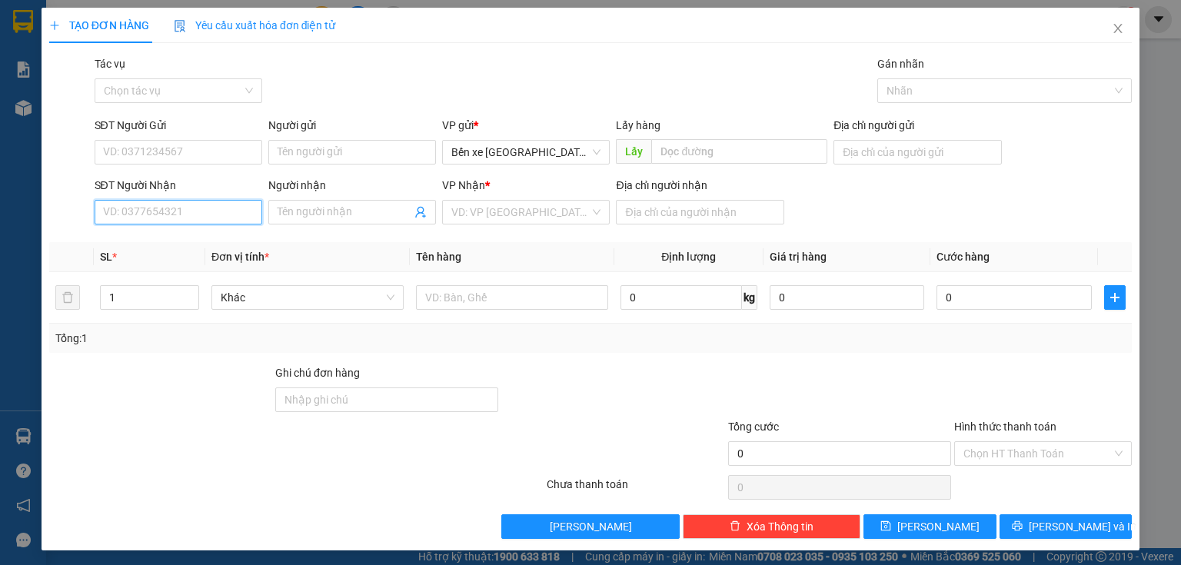
click at [125, 211] on input "SĐT Người Nhận" at bounding box center [179, 212] width 168 height 25
type input "0987765600"
click at [142, 243] on div "0987765600 - [GEOGRAPHIC_DATA]" at bounding box center [189, 243] width 173 height 17
type input "BXQN"
type input "[PERSON_NAME]"
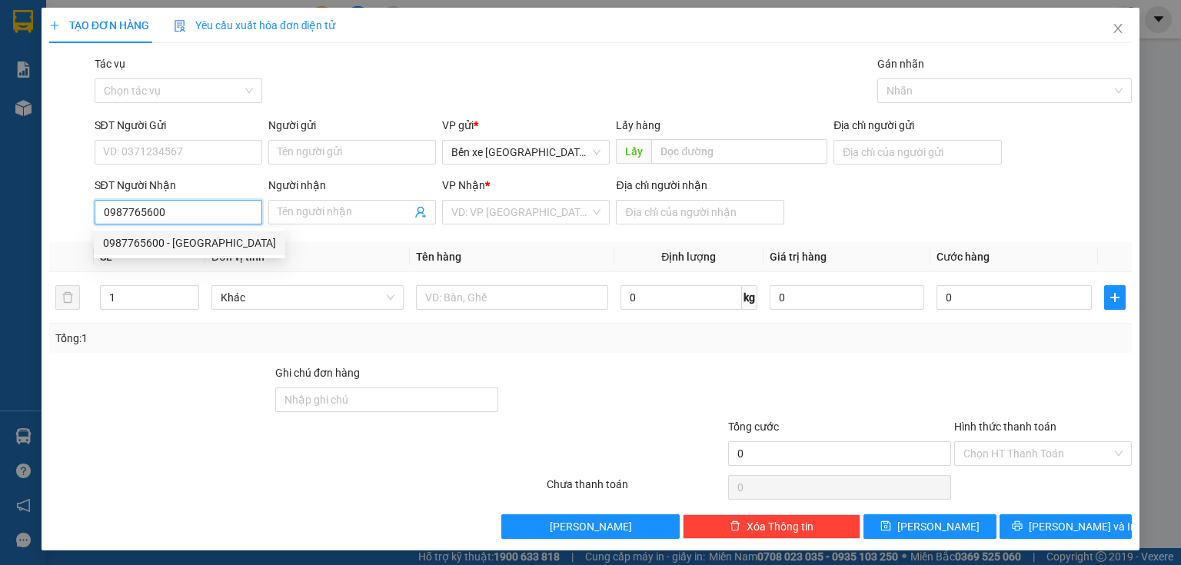
type input "vung tau"
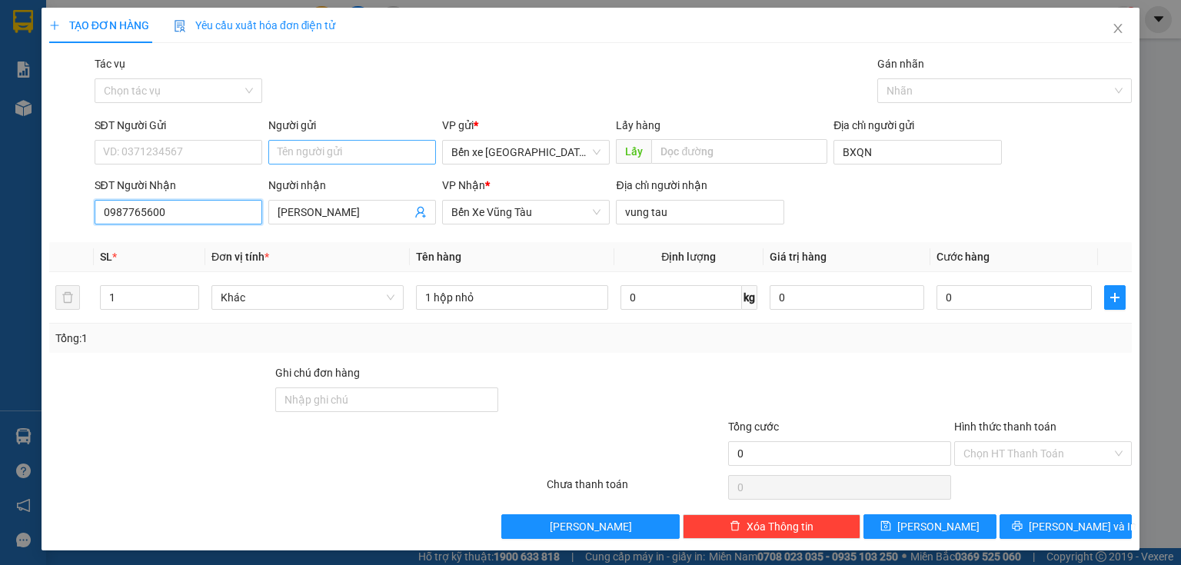
type input "0987765600"
click at [308, 156] on input "Người gửi" at bounding box center [352, 152] width 168 height 25
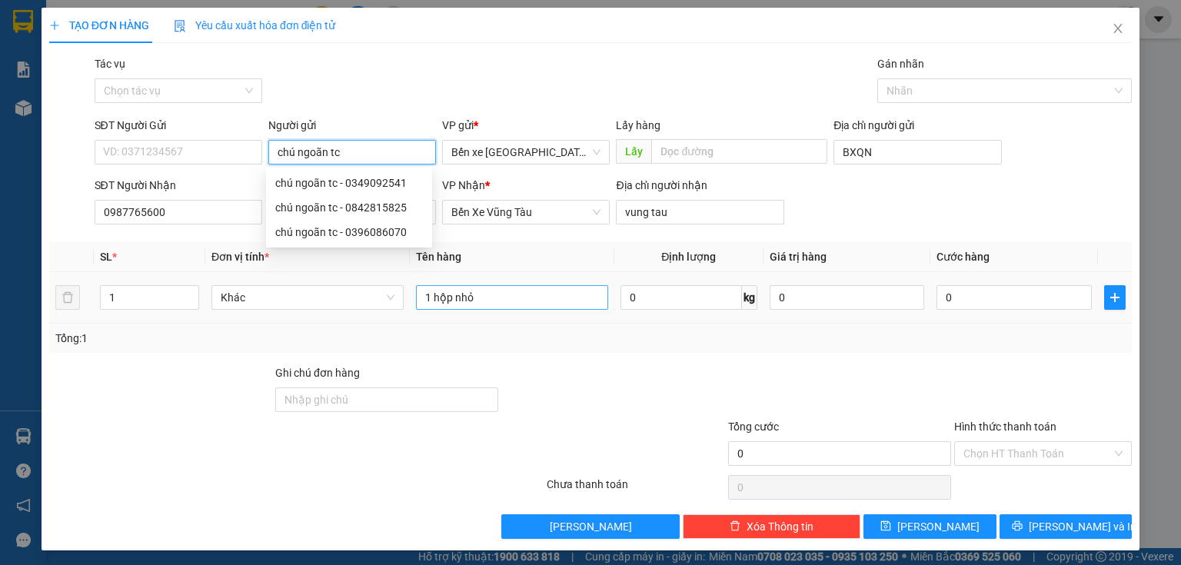
type input "chú ngoãn tc"
click at [506, 297] on input "1 hộp nhỏ" at bounding box center [512, 297] width 192 height 25
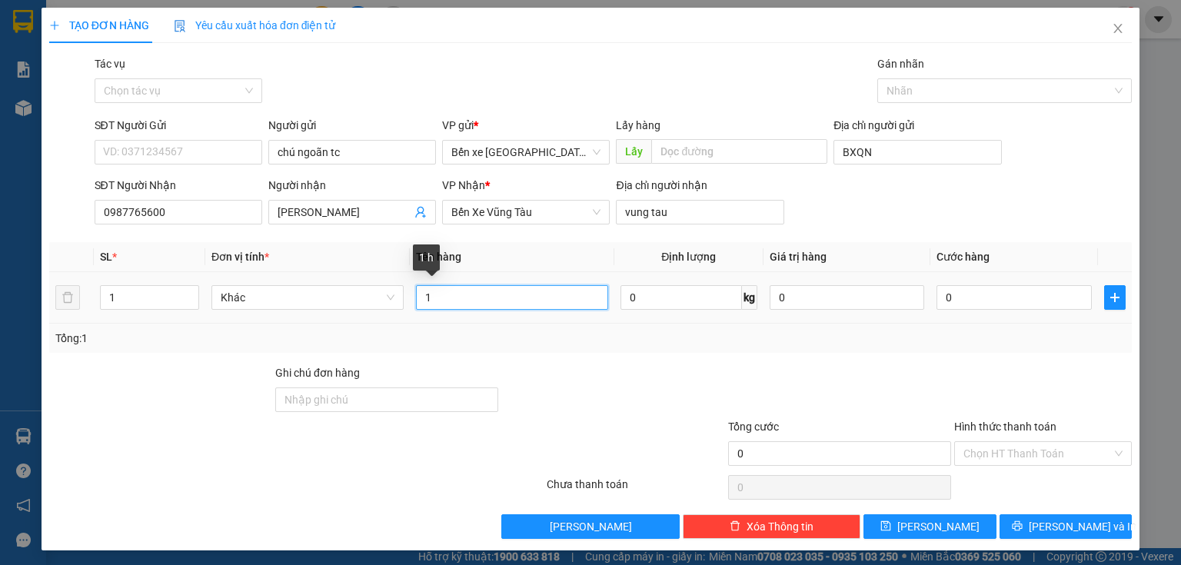
type input "1"
type input "3 miếng sắt"
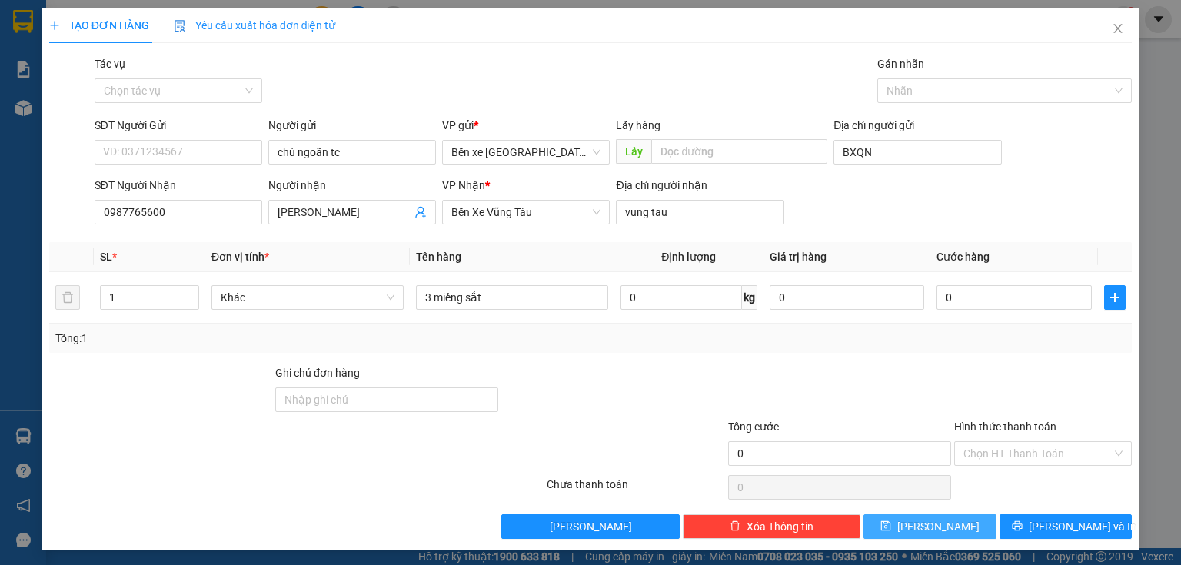
click at [914, 534] on button "[PERSON_NAME]" at bounding box center [929, 526] width 133 height 25
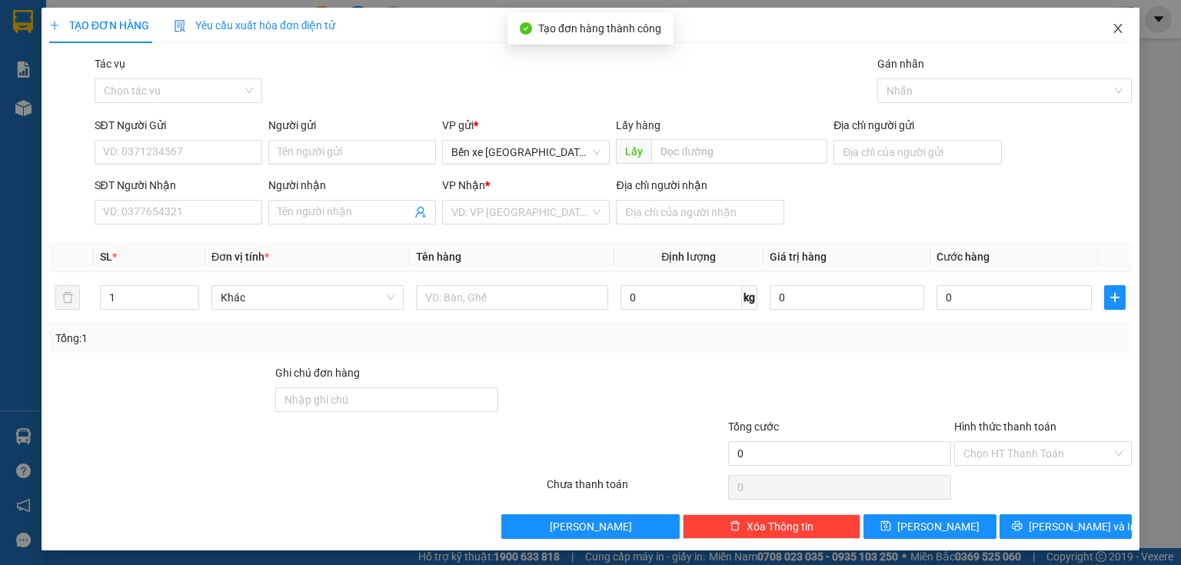
click at [1112, 29] on icon "close" at bounding box center [1118, 28] width 12 height 12
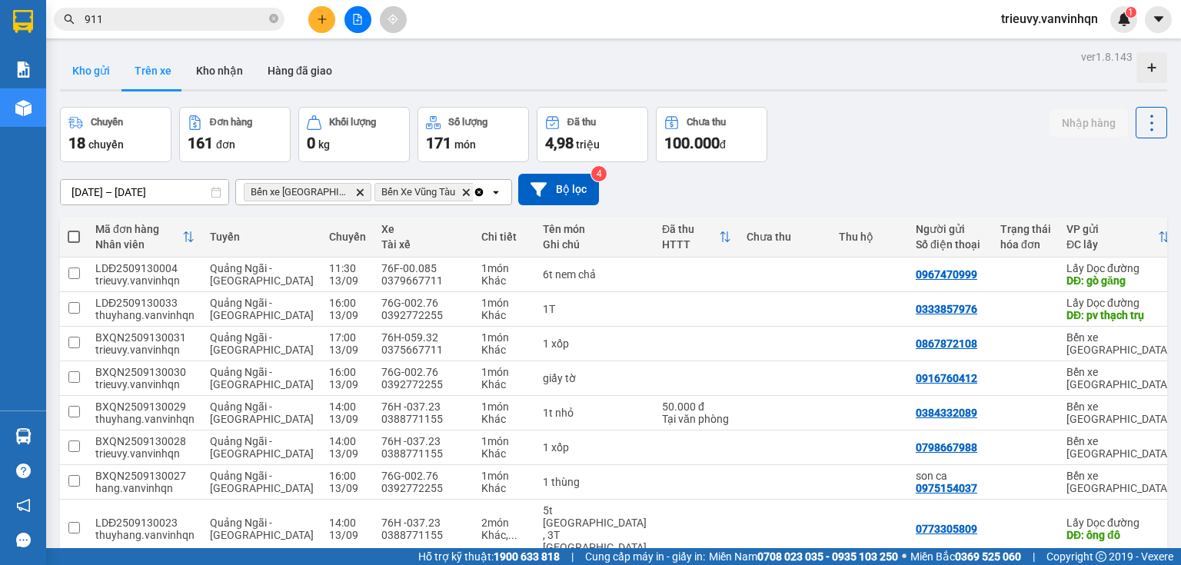
click at [87, 61] on button "Kho gửi" at bounding box center [91, 70] width 62 height 37
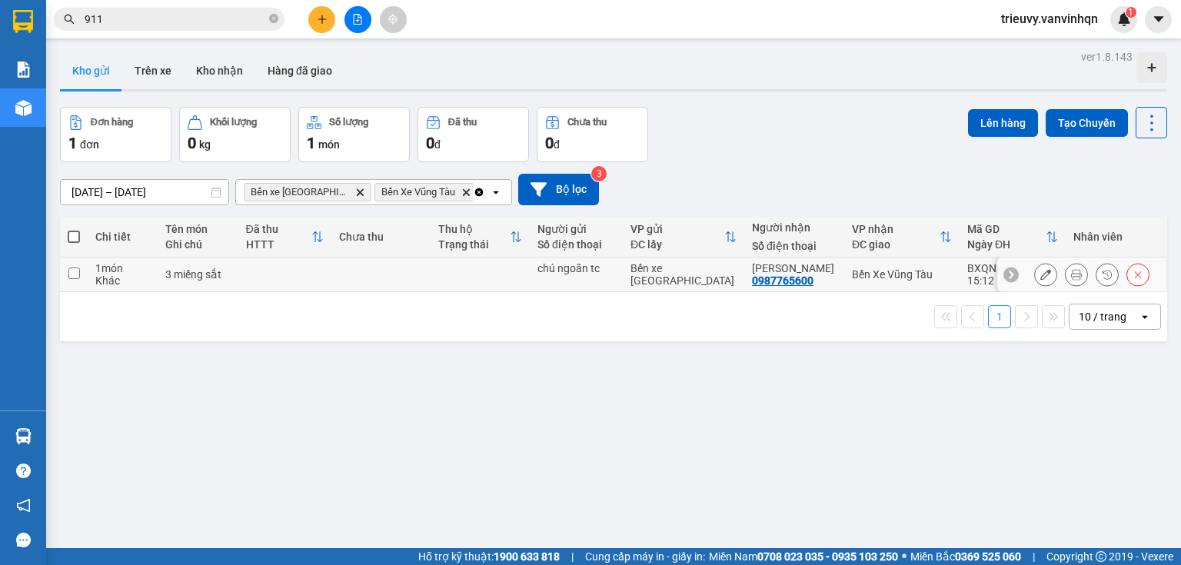
click at [244, 280] on td at bounding box center [284, 275] width 93 height 35
checkbox input "true"
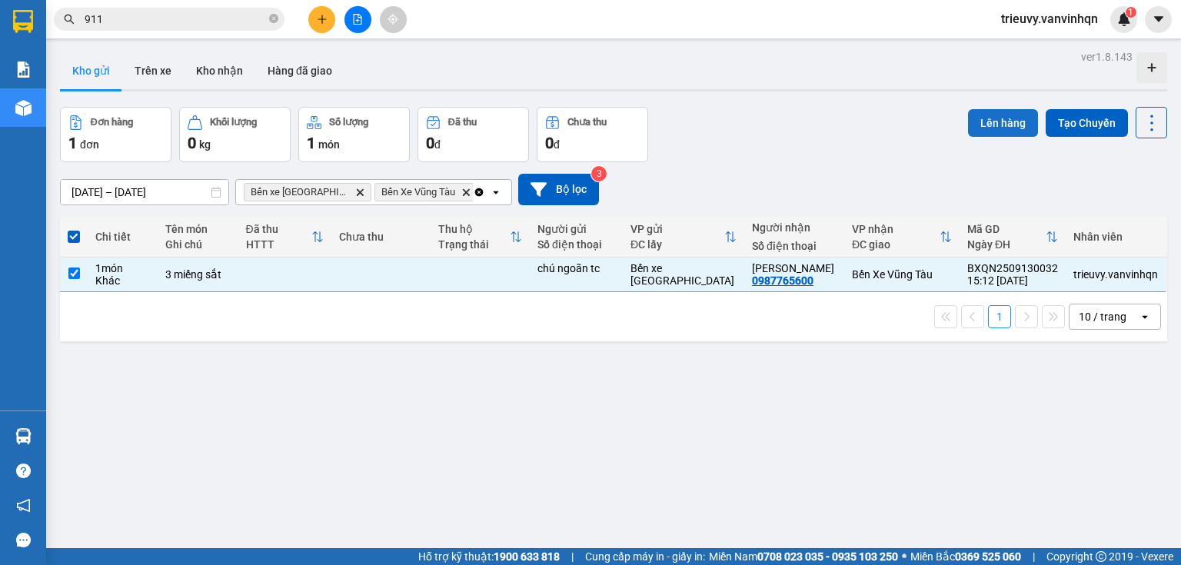
click at [990, 114] on button "Lên hàng" at bounding box center [1003, 123] width 70 height 28
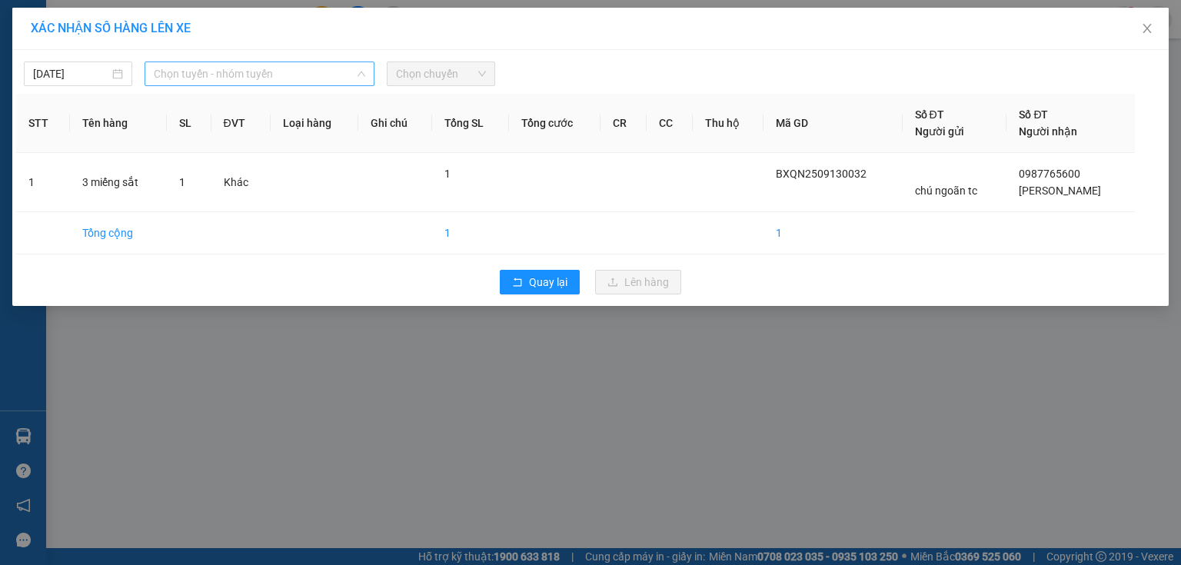
click at [350, 68] on span "Chọn tuyến - nhóm tuyến" at bounding box center [259, 73] width 211 height 23
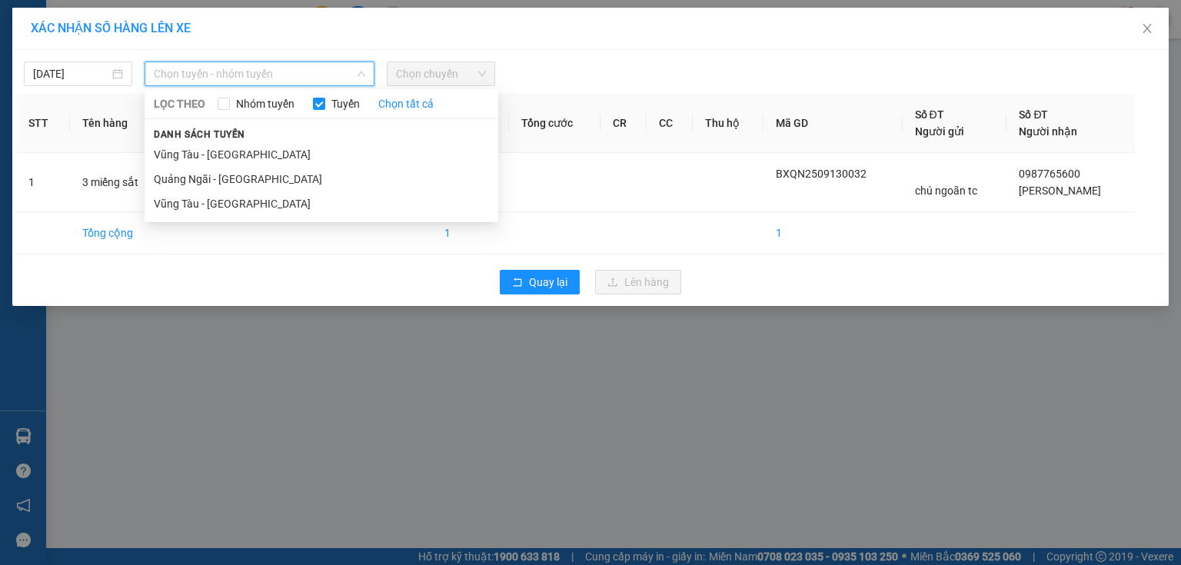
drag, startPoint x: 225, startPoint y: 174, endPoint x: 290, endPoint y: 134, distance: 76.6
click at [227, 172] on li "Quảng Ngãi - [GEOGRAPHIC_DATA]" at bounding box center [322, 179] width 354 height 25
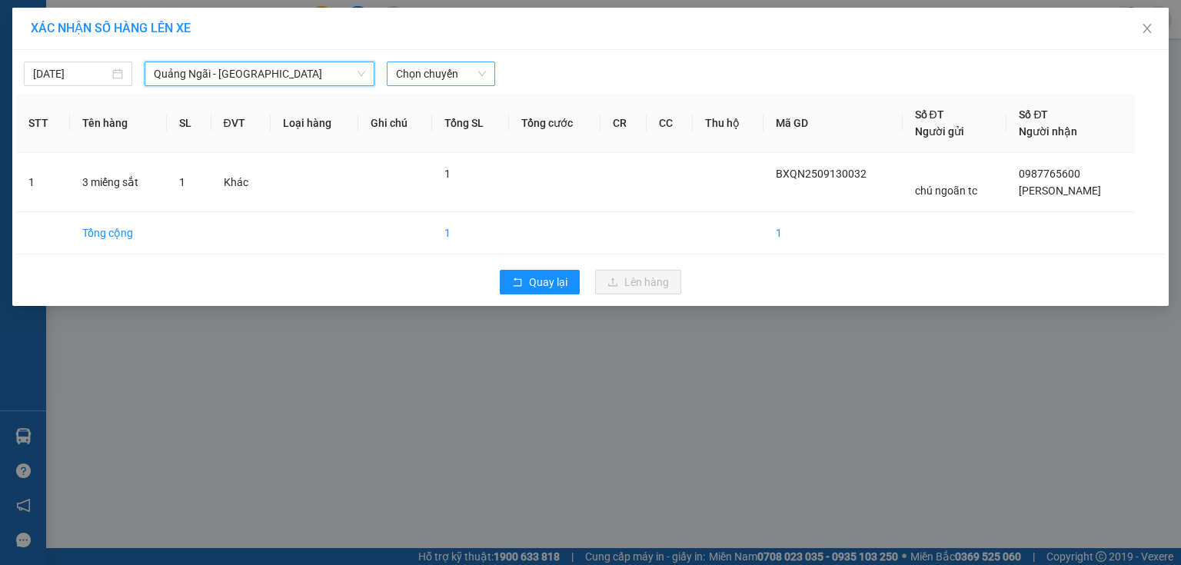
click at [449, 75] on span "Chọn chuyến" at bounding box center [441, 73] width 90 height 23
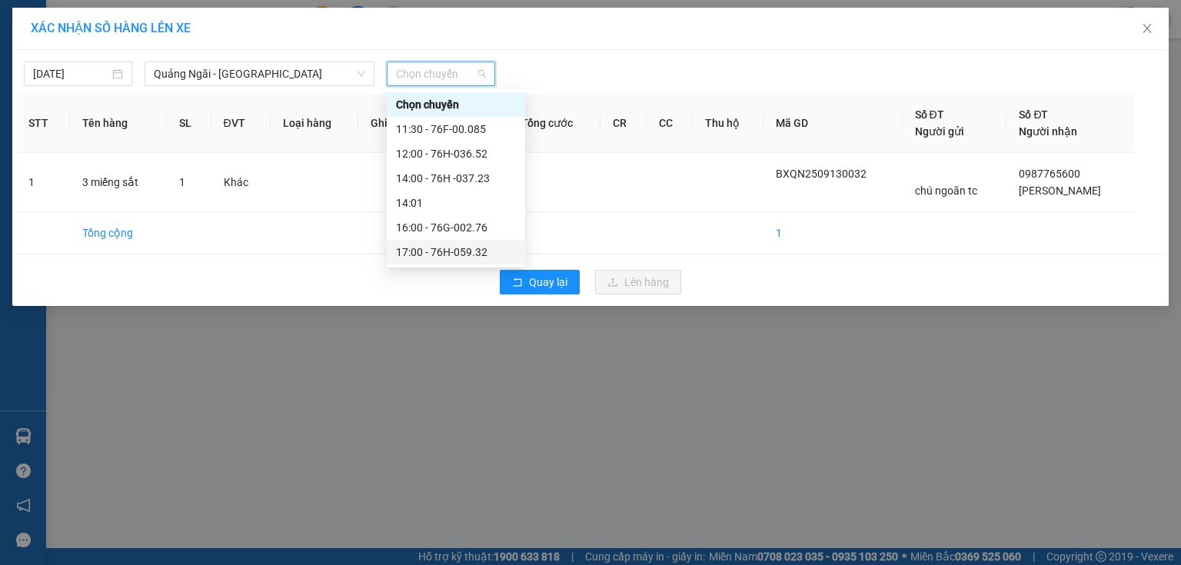
drag, startPoint x: 475, startPoint y: 169, endPoint x: 486, endPoint y: 254, distance: 86.0
click at [486, 254] on div "Chọn chuyến 11:30 - 76F-00.085 12:00 - 76H-036.52 14:00 - 76H -037.23 14:01 16:…" at bounding box center [456, 178] width 138 height 172
click at [486, 254] on div "17:00 - 76H-059.32" at bounding box center [456, 252] width 120 height 17
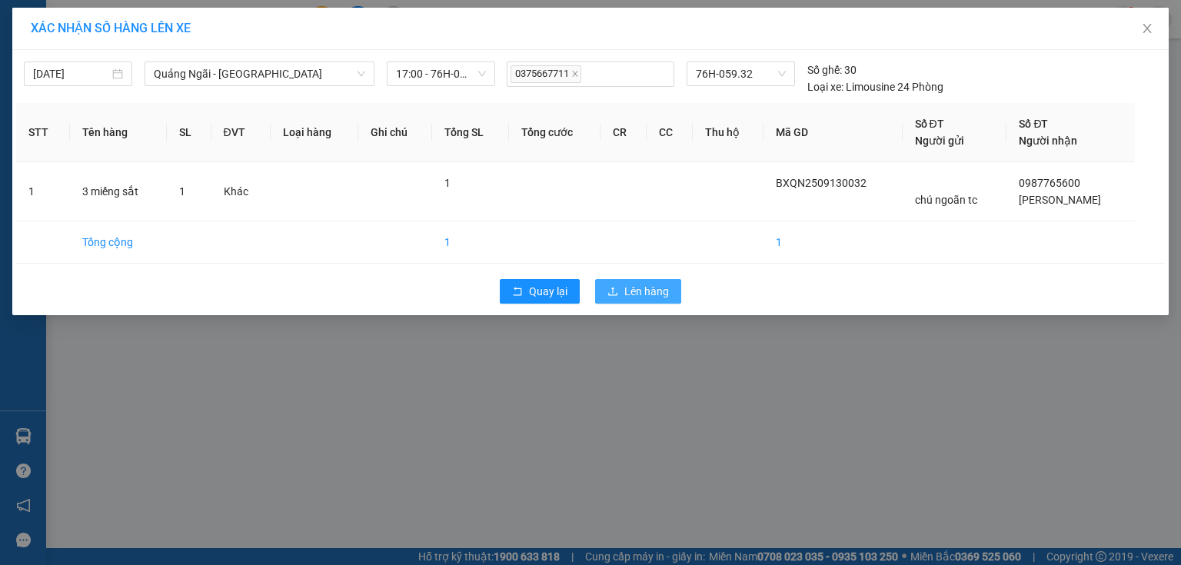
drag, startPoint x: 606, startPoint y: 285, endPoint x: 615, endPoint y: 288, distance: 9.7
click at [615, 288] on button "Lên hàng" at bounding box center [638, 291] width 86 height 25
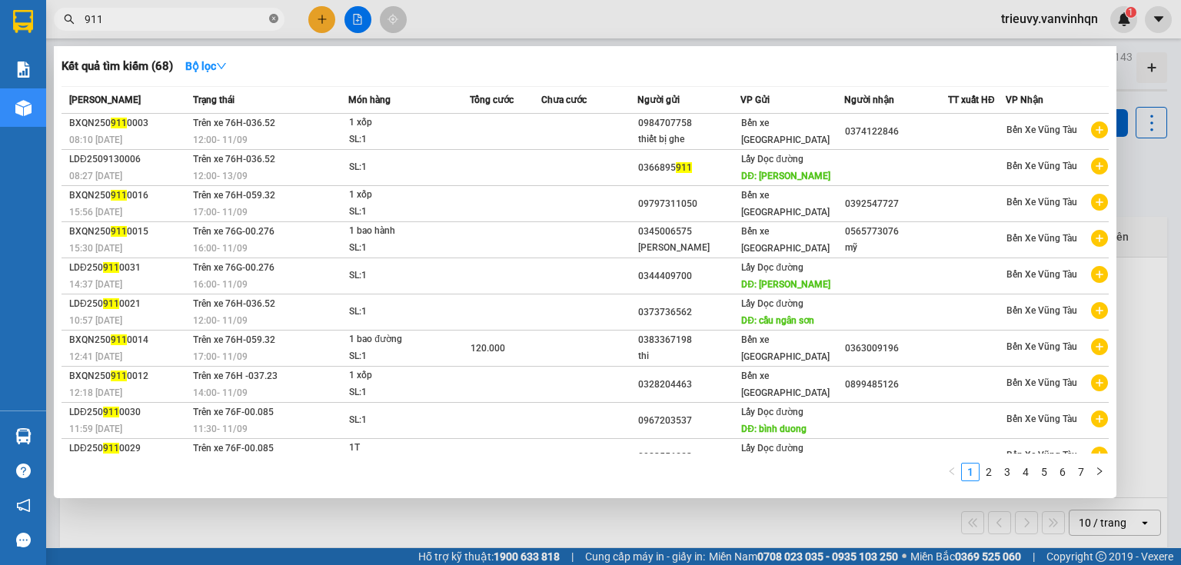
click at [277, 18] on icon "close-circle" at bounding box center [273, 18] width 9 height 9
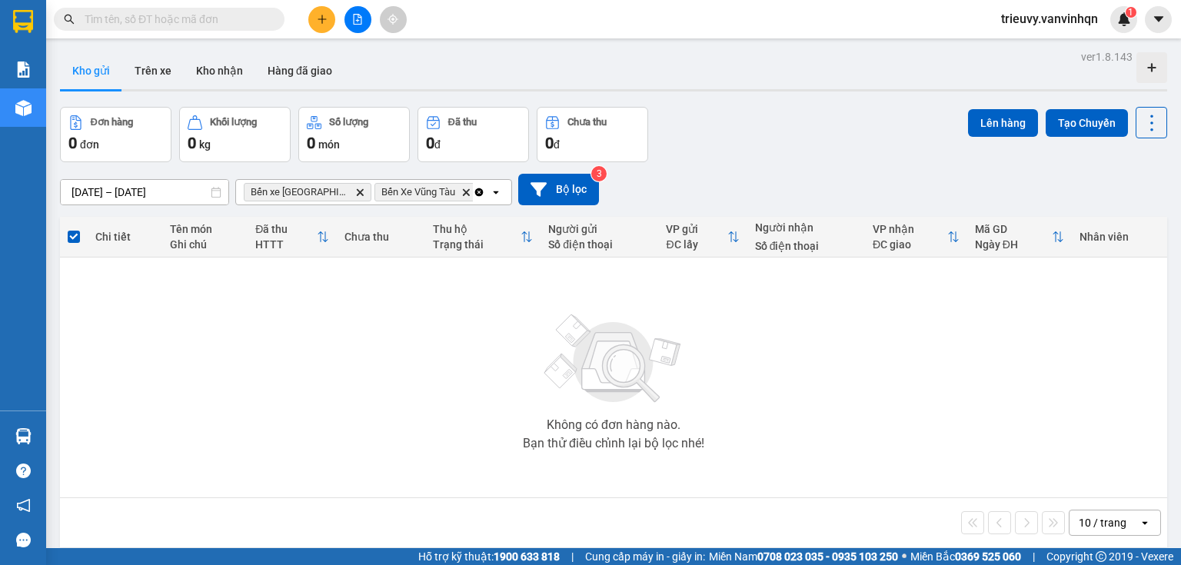
click at [326, 22] on icon "plus" at bounding box center [322, 19] width 11 height 11
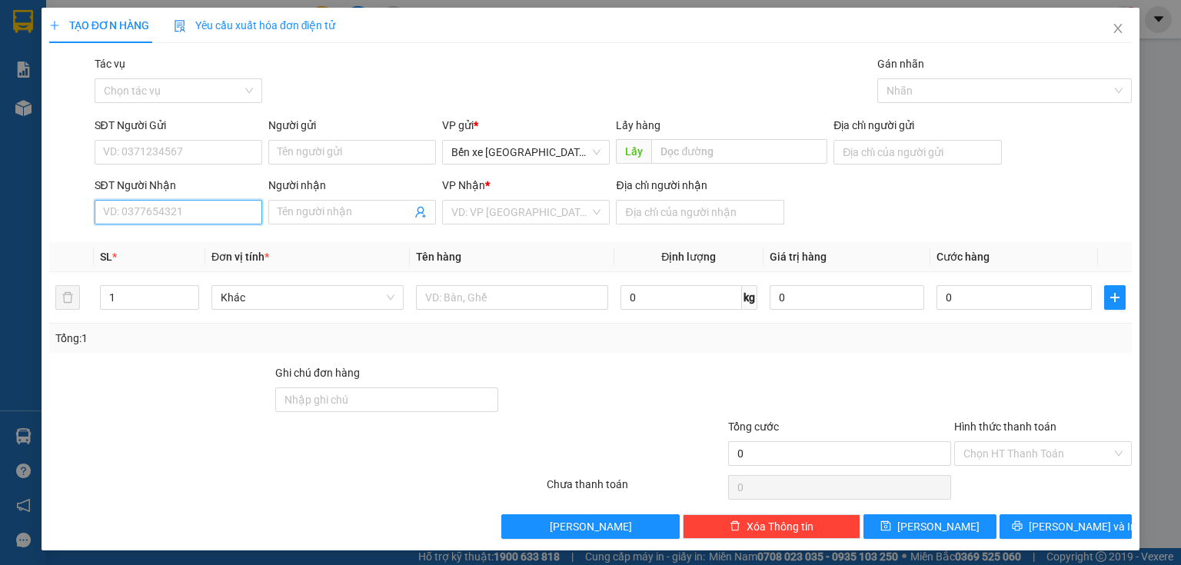
click at [172, 210] on input "SĐT Người Nhận" at bounding box center [179, 212] width 168 height 25
type input "0565"
click at [180, 240] on div "0565773076 - mỹ" at bounding box center [177, 243] width 148 height 17
type input "BXQN"
type input "0565773076"
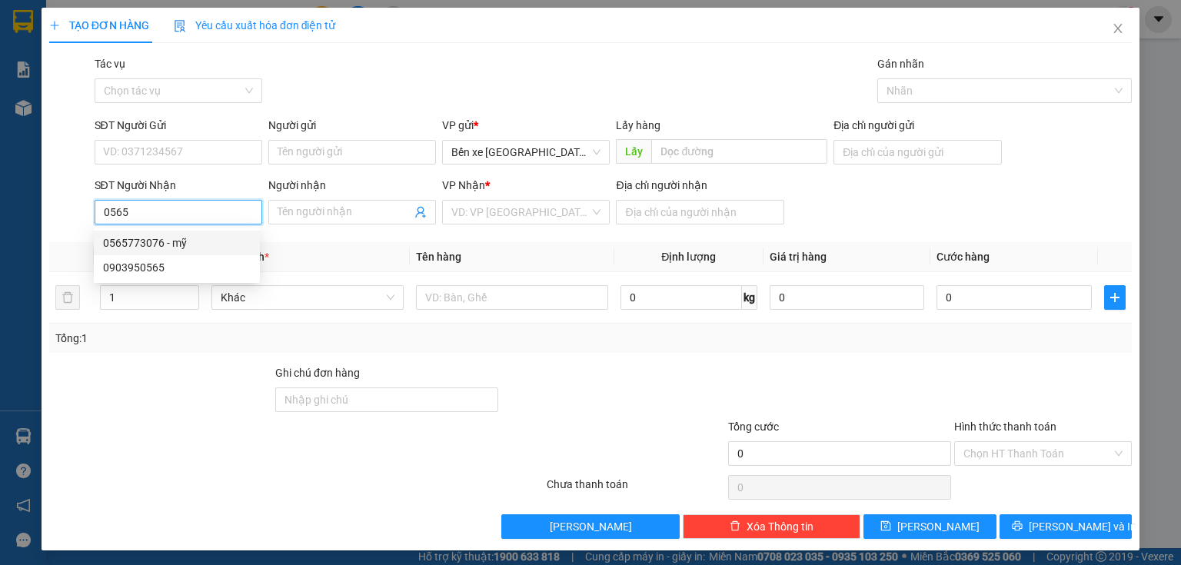
type input "mỹ"
type input "67"
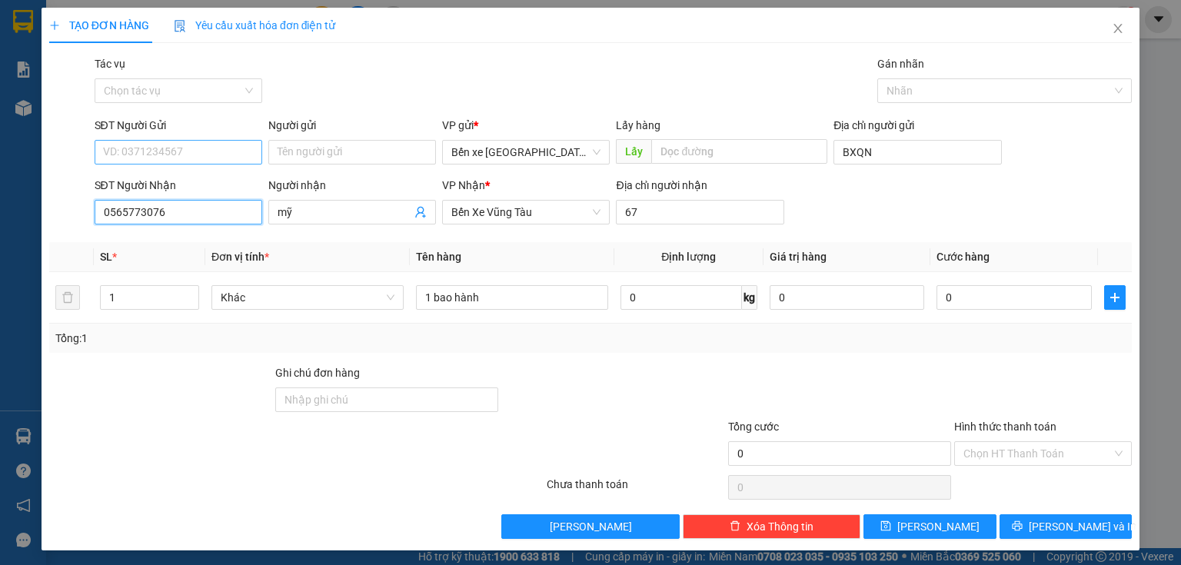
type input "0565773076"
click at [228, 146] on input "SĐT Người Gửi" at bounding box center [179, 152] width 168 height 25
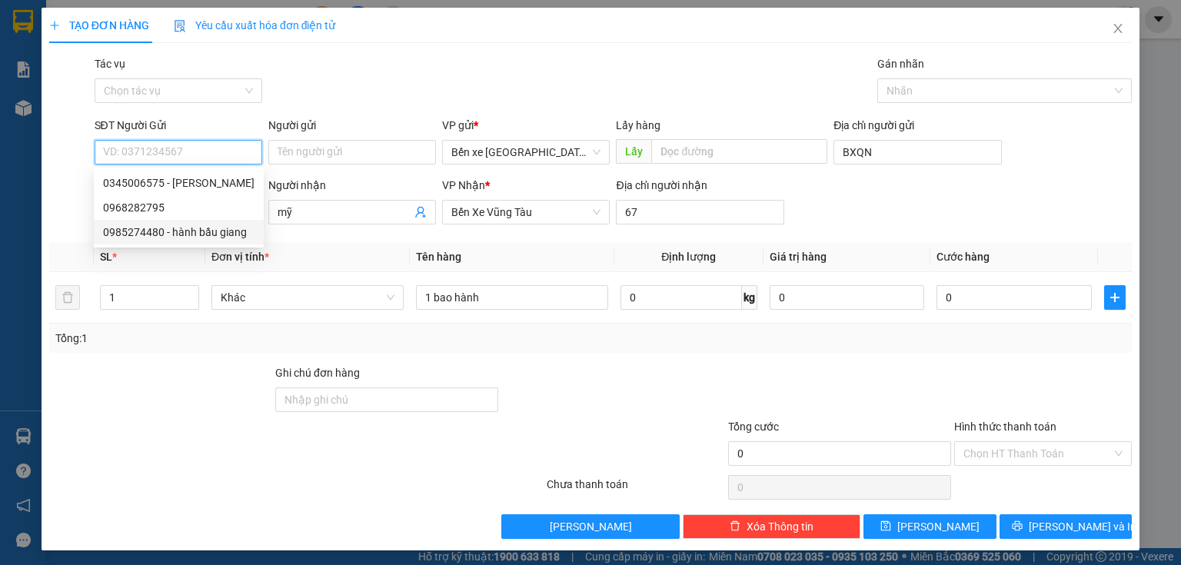
click at [206, 235] on div "0985274480 - hành bầu giang" at bounding box center [178, 232] width 151 height 17
type input "0985274480"
type input "hành bầu giang"
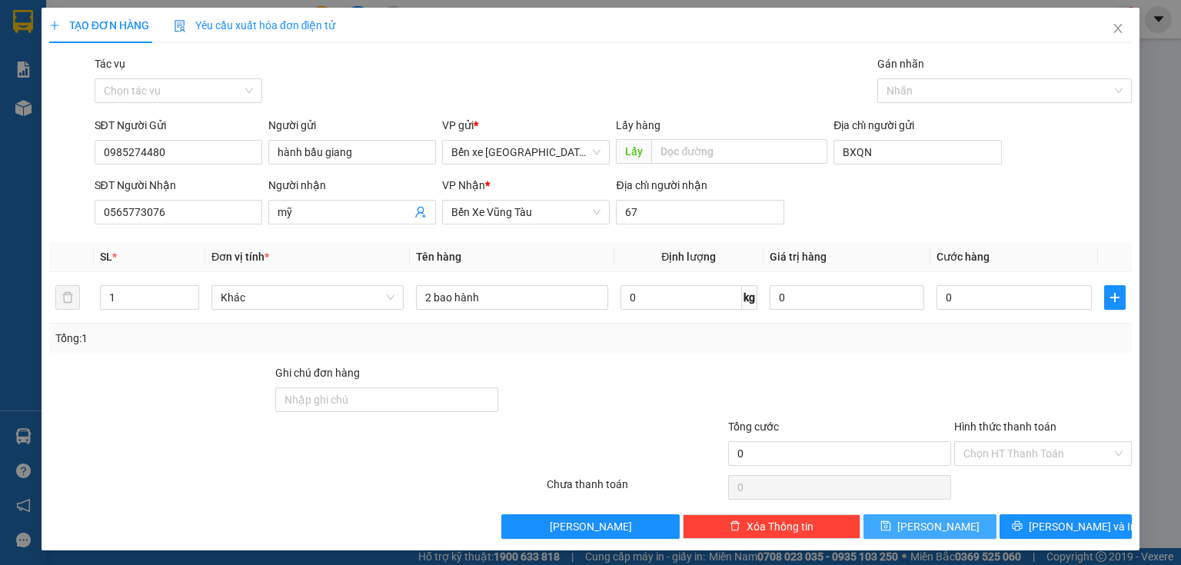
click at [891, 532] on span "save" at bounding box center [885, 527] width 11 height 12
click at [1116, 25] on span "Close" at bounding box center [1117, 29] width 43 height 43
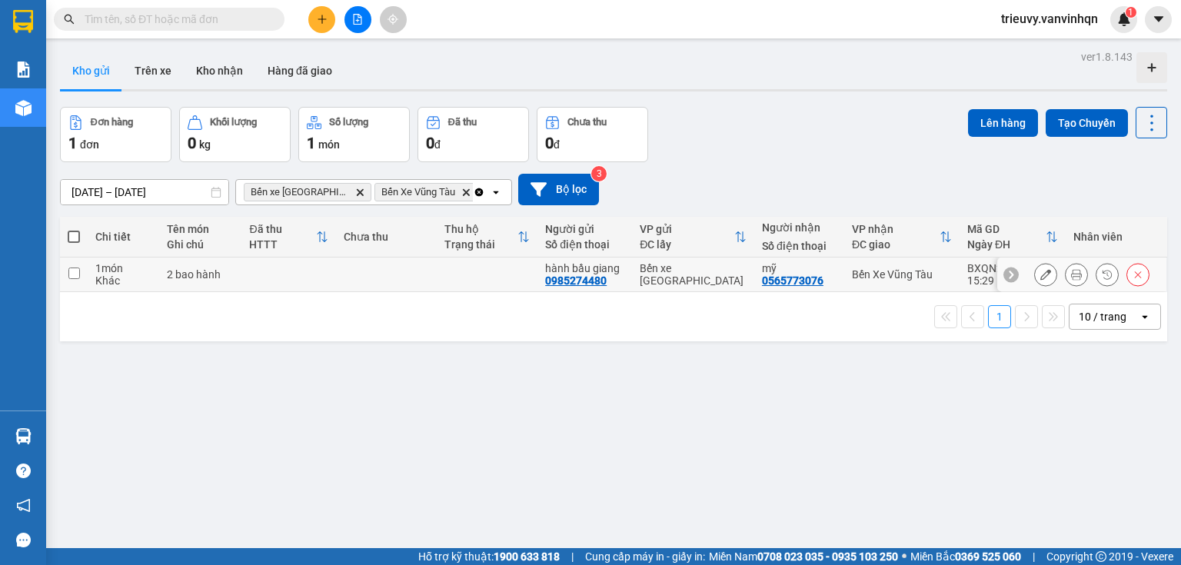
click at [237, 277] on td "2 bao hành" at bounding box center [200, 275] width 82 height 35
checkbox input "true"
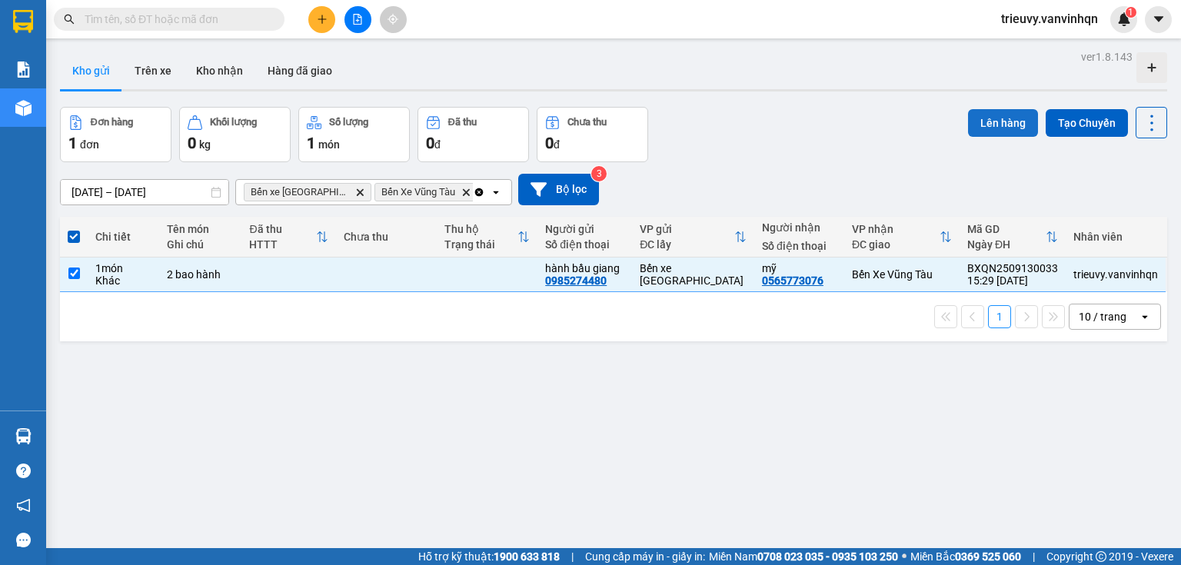
click at [1006, 115] on button "Lên hàng" at bounding box center [1003, 123] width 70 height 28
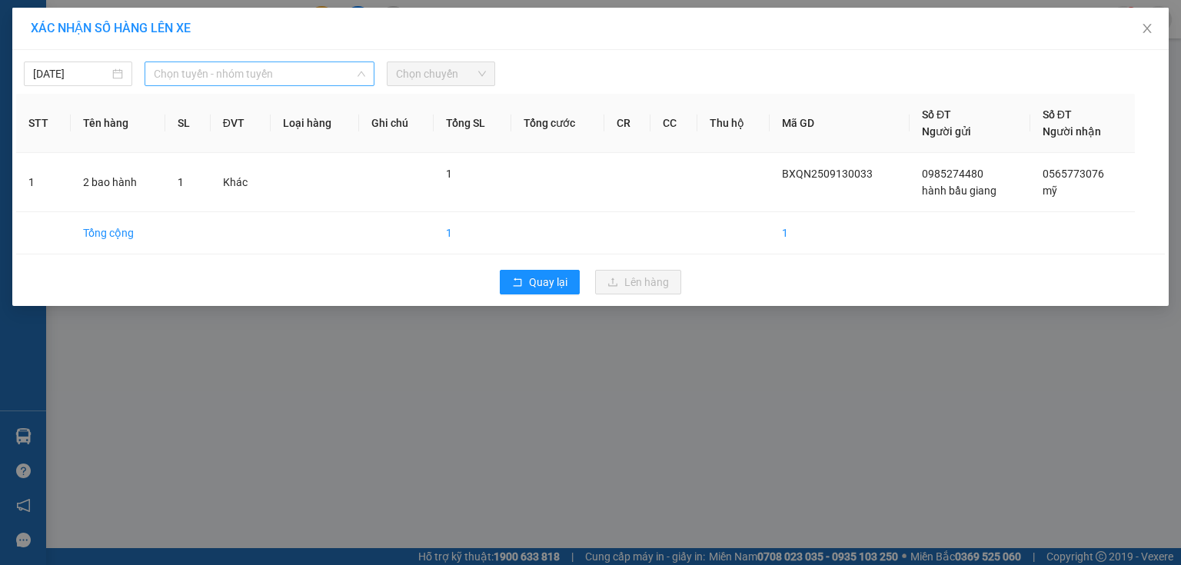
click at [297, 73] on span "Chọn tuyến - nhóm tuyến" at bounding box center [259, 73] width 211 height 23
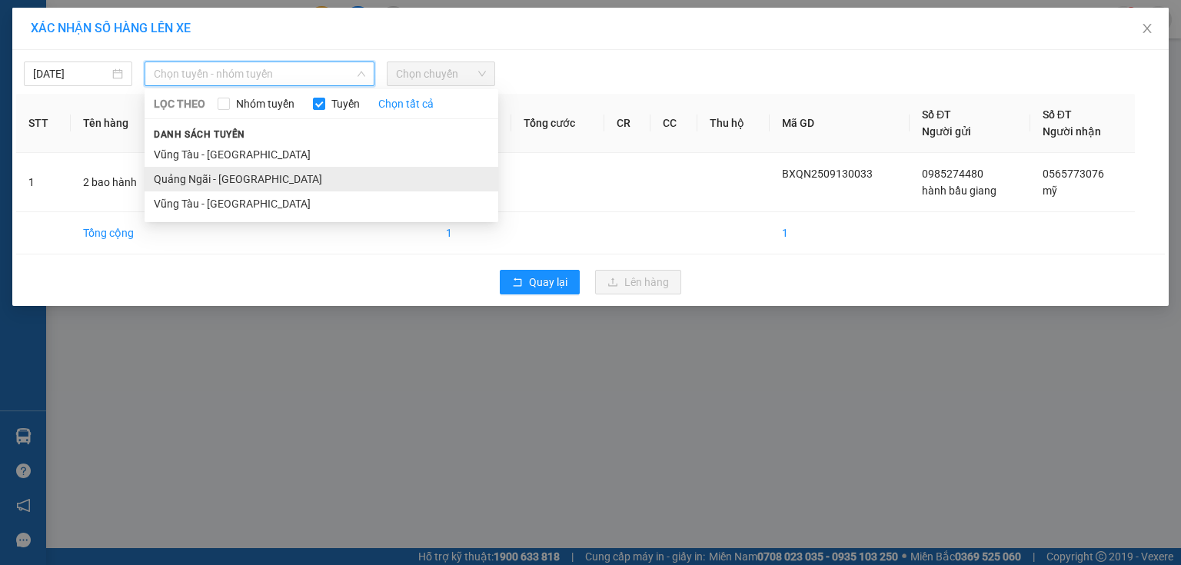
drag, startPoint x: 250, startPoint y: 181, endPoint x: 264, endPoint y: 171, distance: 18.1
click at [253, 179] on li "Quảng Ngãi - [GEOGRAPHIC_DATA]" at bounding box center [322, 179] width 354 height 25
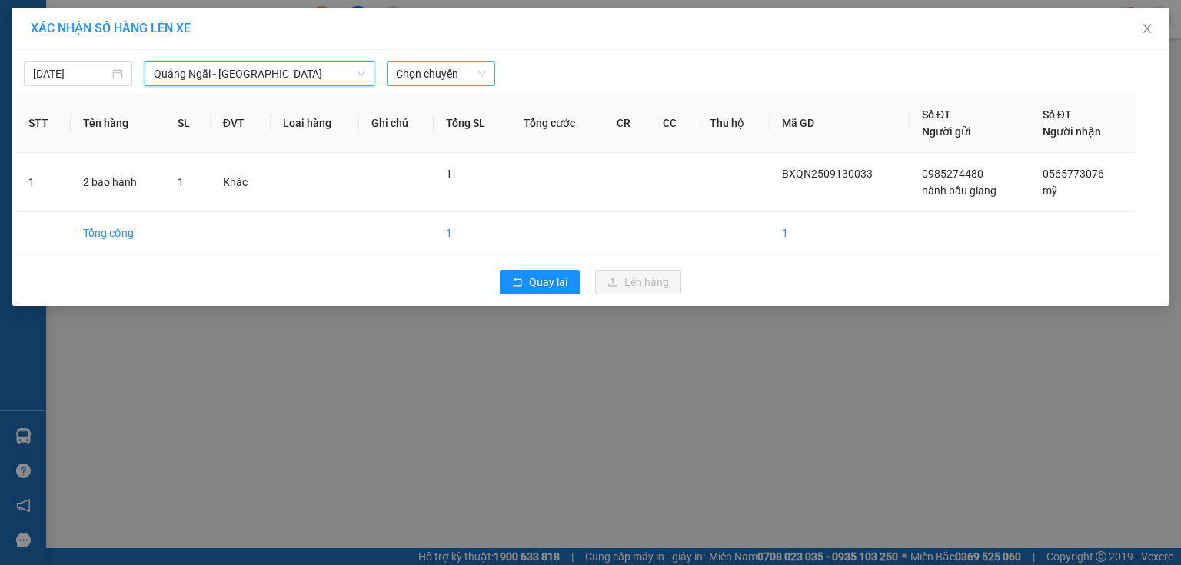
click at [434, 77] on span "Chọn chuyến" at bounding box center [441, 73] width 90 height 23
click at [587, 66] on div at bounding box center [736, 74] width 475 height 25
click at [348, 80] on span "Quảng Ngãi - [GEOGRAPHIC_DATA]" at bounding box center [259, 73] width 211 height 23
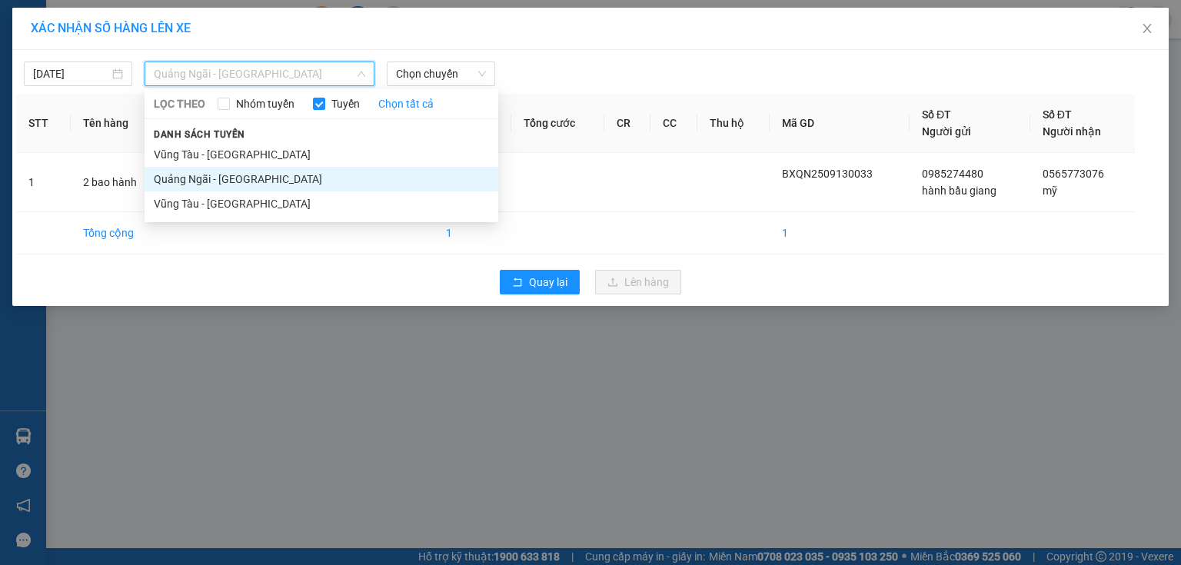
click at [277, 180] on li "Quảng Ngãi - [GEOGRAPHIC_DATA]" at bounding box center [322, 179] width 354 height 25
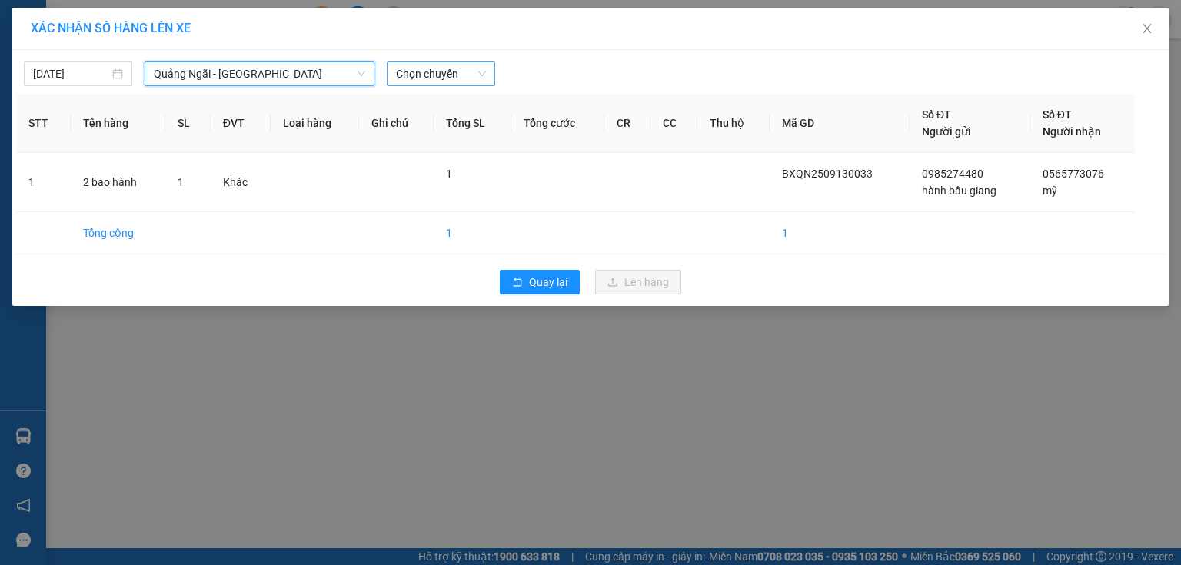
click at [439, 79] on span "Chọn chuyến" at bounding box center [441, 73] width 90 height 23
click at [822, 431] on div "XÁC NHẬN SỐ HÀNG LÊN XE [DATE] [GEOGRAPHIC_DATA] - [GEOGRAPHIC_DATA] LỌC THEO N…" at bounding box center [590, 282] width 1181 height 565
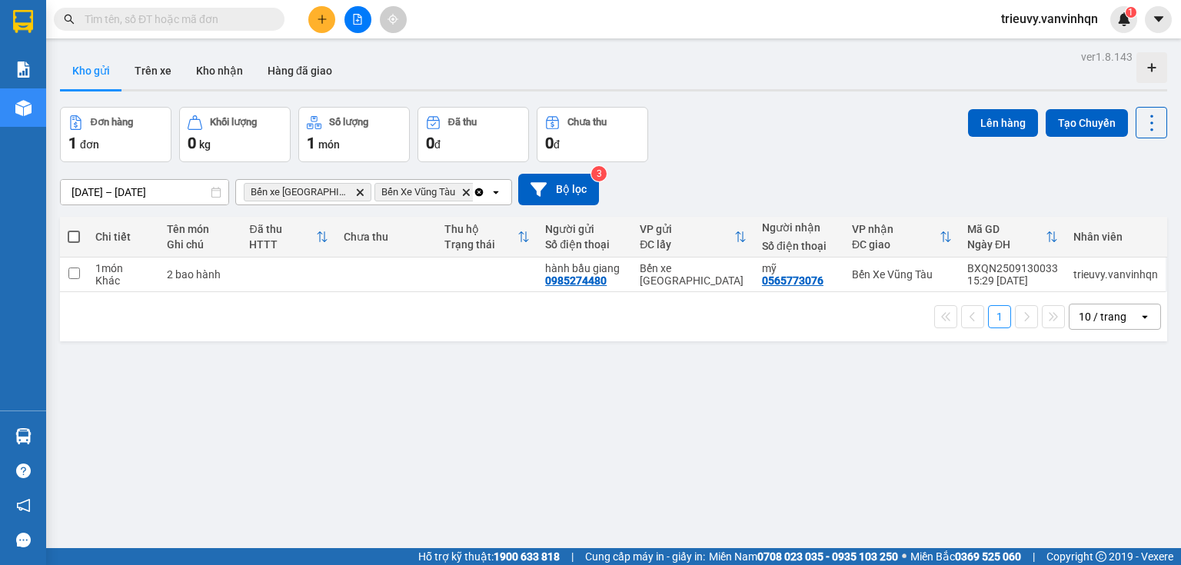
click at [740, 148] on div "Đơn hàng 1 đơn Khối lượng 0 kg Số lượng 1 món Đã thu 0 đ Chưa thu 0 đ Lên hàng …" at bounding box center [613, 134] width 1107 height 55
click at [1133, 274] on icon at bounding box center [1138, 274] width 11 height 11
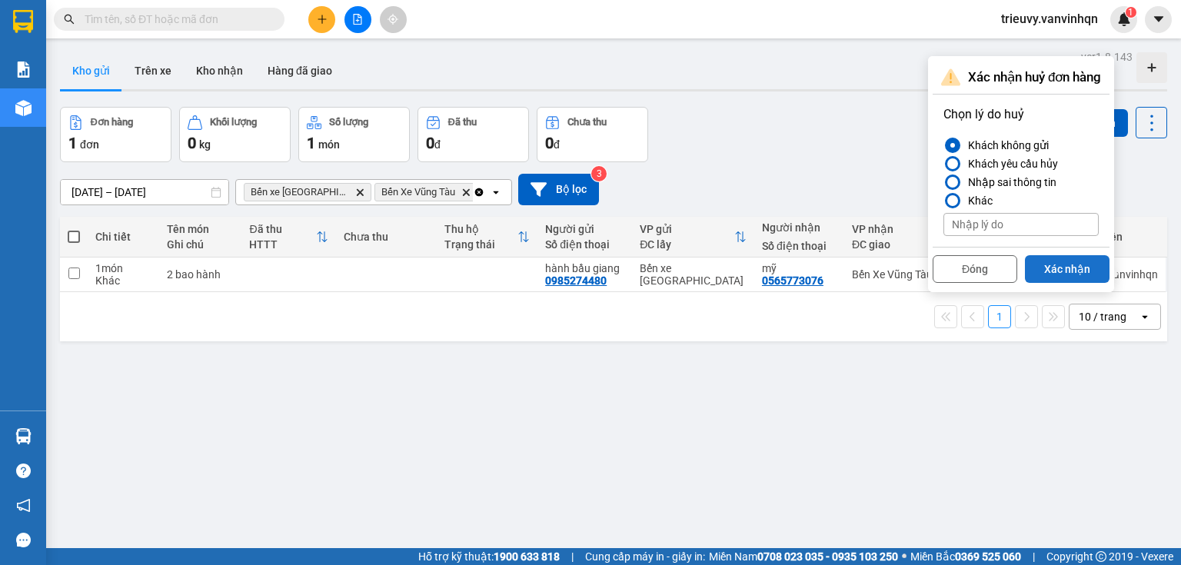
click at [1080, 261] on button "Xác nhận" at bounding box center [1067, 269] width 85 height 28
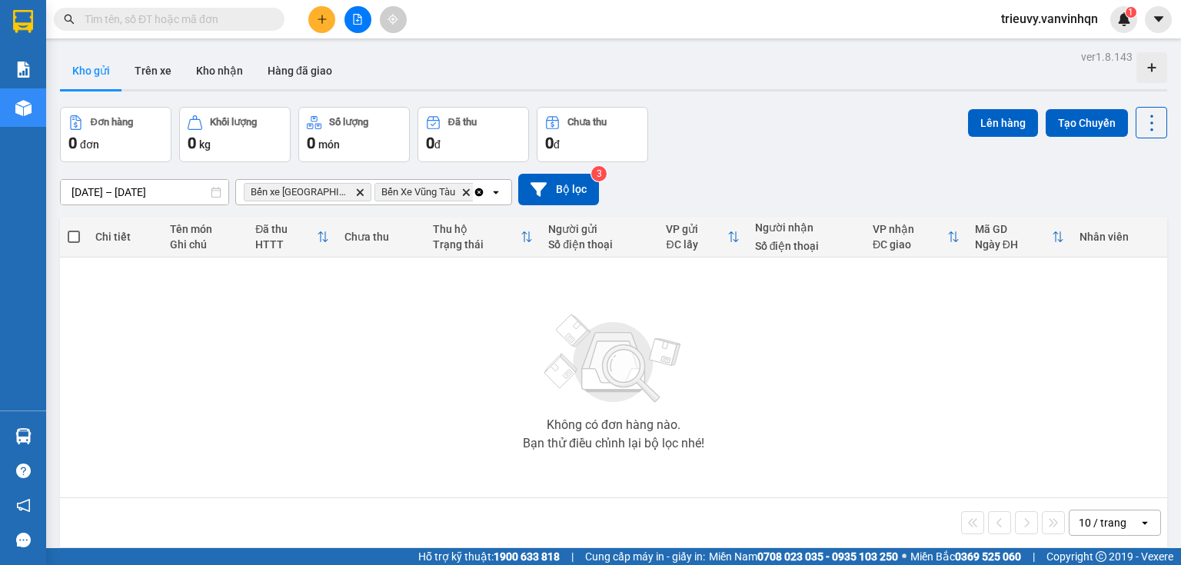
click at [352, 22] on icon "file-add" at bounding box center [357, 19] width 11 height 11
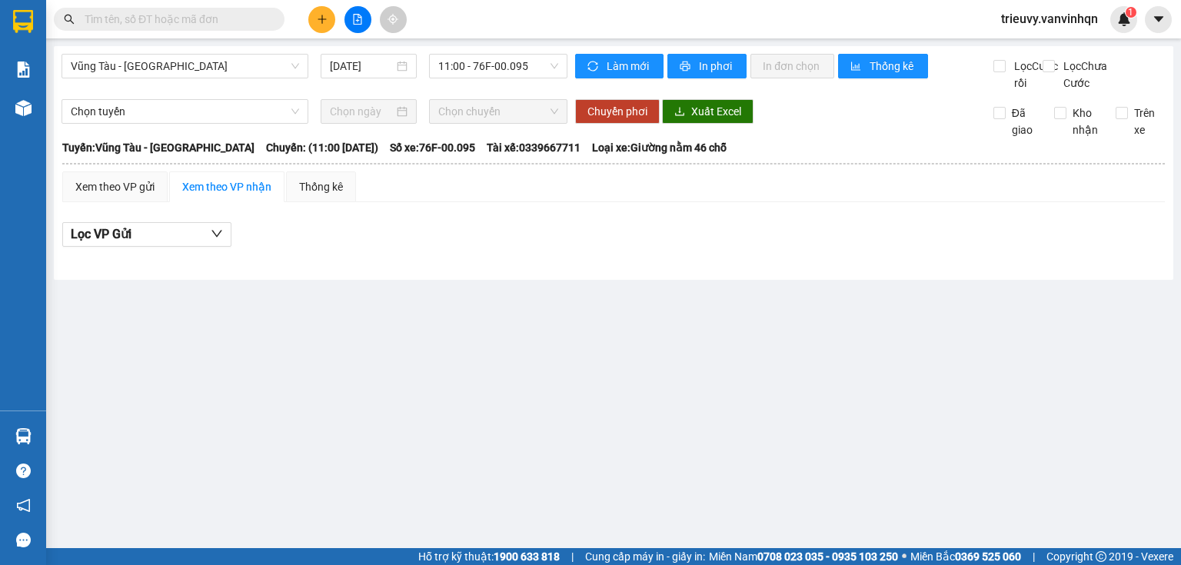
click at [475, 80] on div "Vũng Tàu - [GEOGRAPHIC_DATA] [DATE] 11:00 - 76F-00.095" at bounding box center [315, 73] width 506 height 38
click at [265, 66] on span "Vũng Tàu - [GEOGRAPHIC_DATA]" at bounding box center [185, 66] width 228 height 23
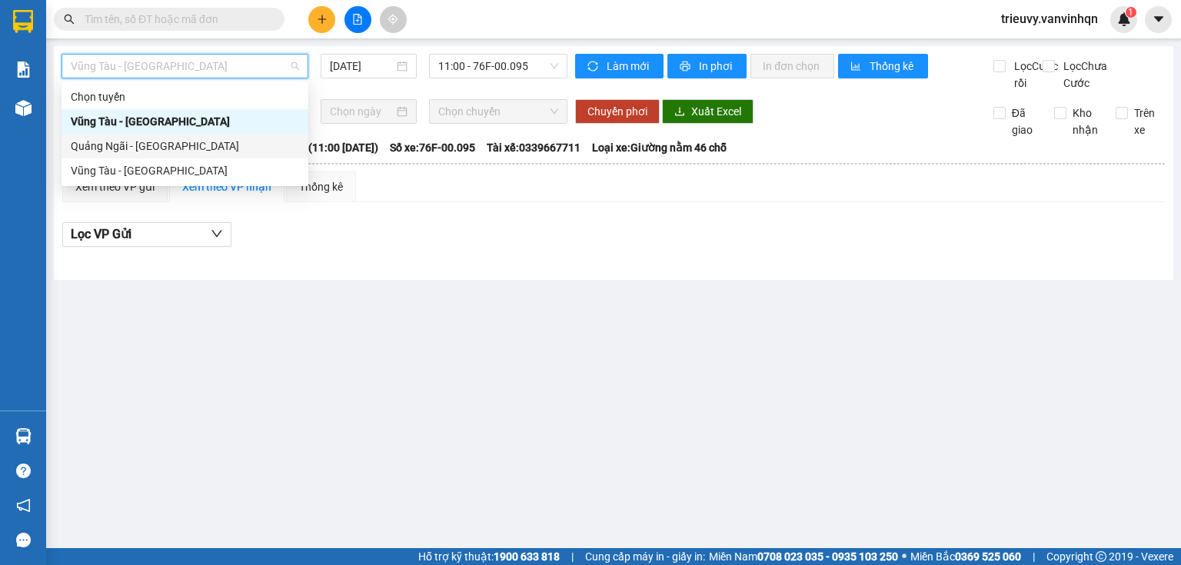
click at [177, 141] on div "Quảng Ngãi - [GEOGRAPHIC_DATA]" at bounding box center [185, 146] width 228 height 17
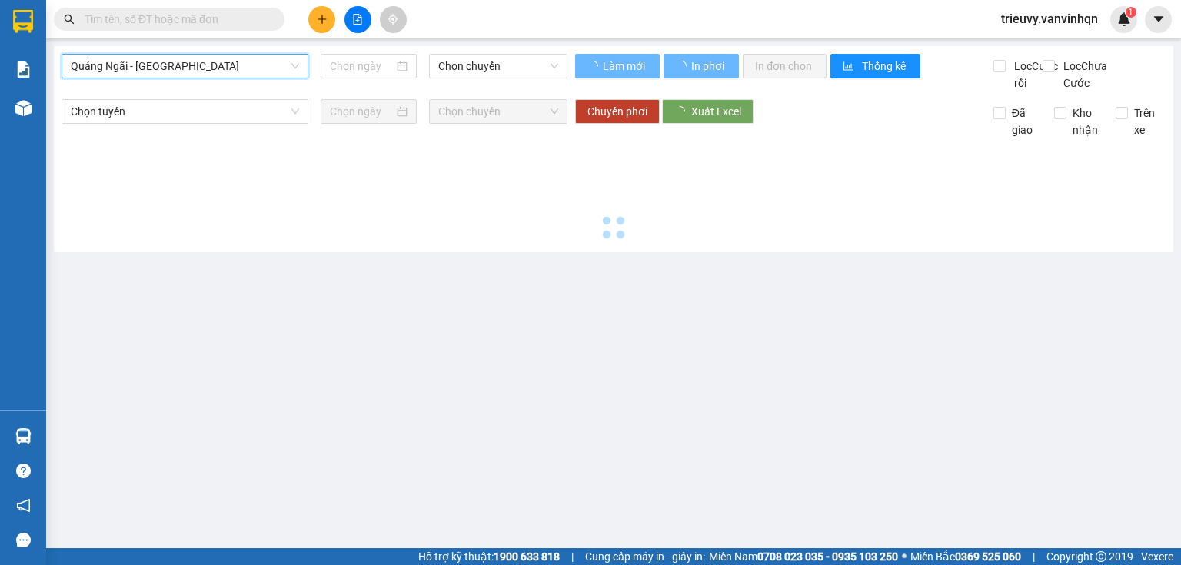
type input "[DATE]"
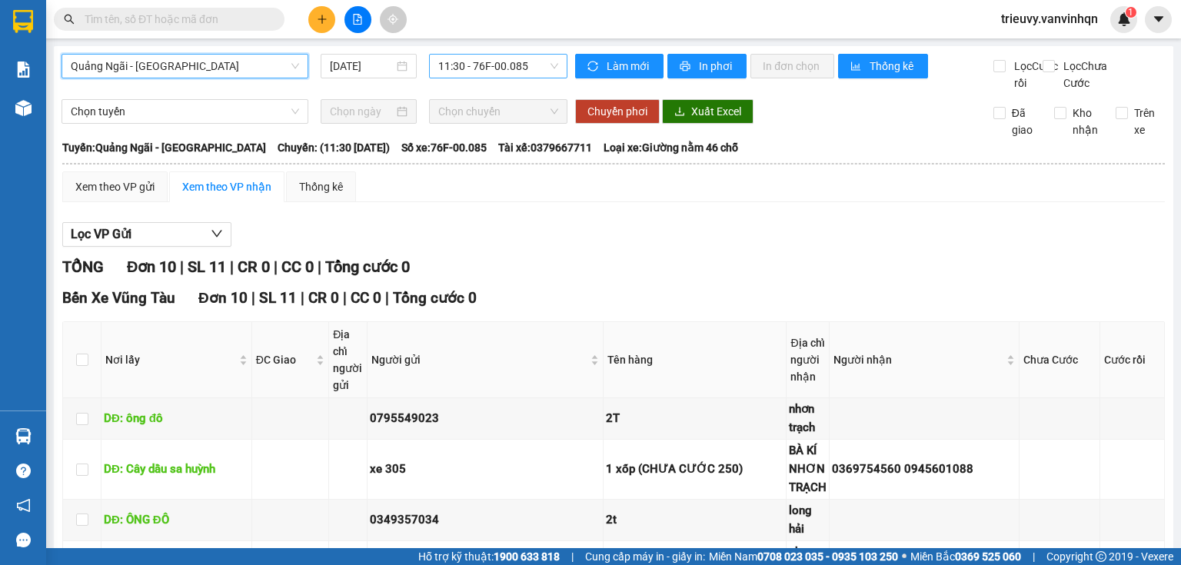
click at [518, 71] on span "11:30 - 76F-00.085" at bounding box center [498, 66] width 121 height 23
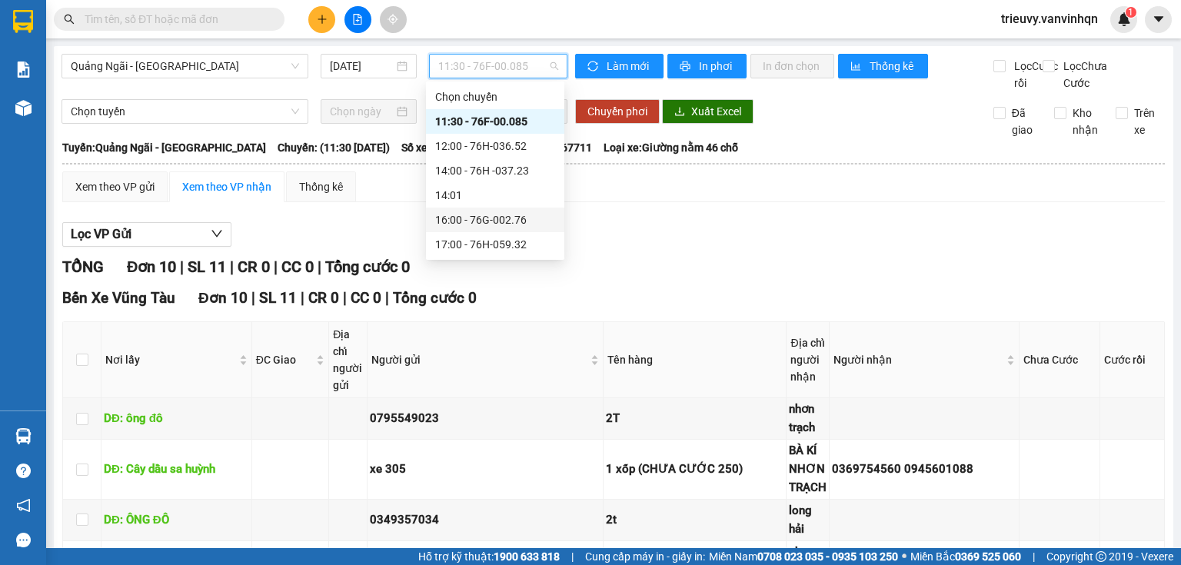
click at [526, 218] on div "16:00 - 76G-002.76" at bounding box center [495, 219] width 120 height 17
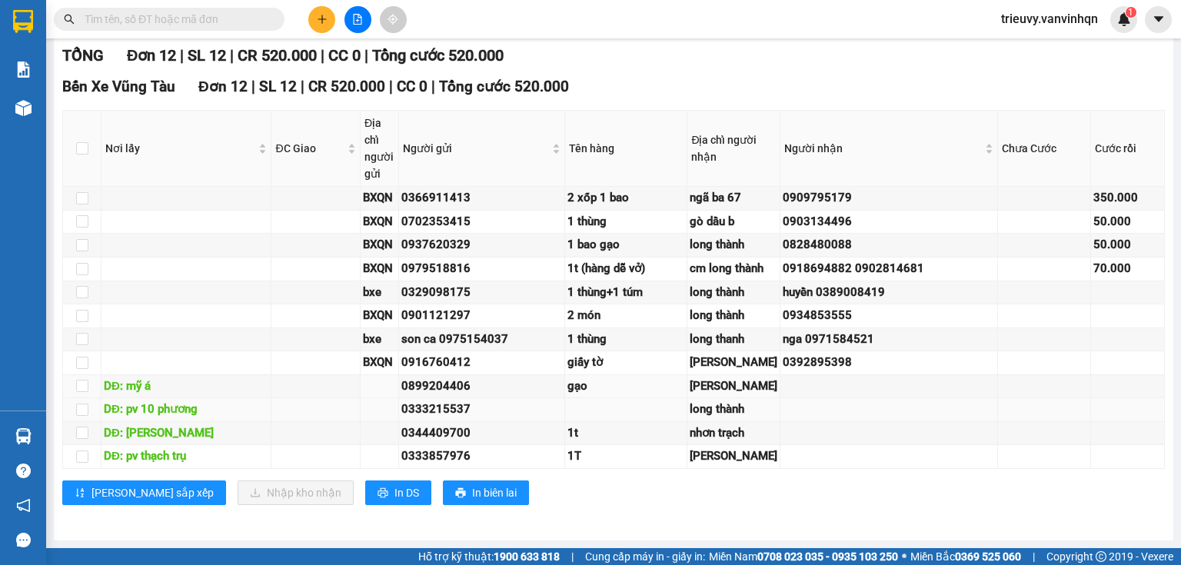
scroll to position [478, 0]
click at [394, 494] on span "In DS" at bounding box center [406, 492] width 25 height 17
click at [228, 24] on input "text" at bounding box center [175, 19] width 181 height 17
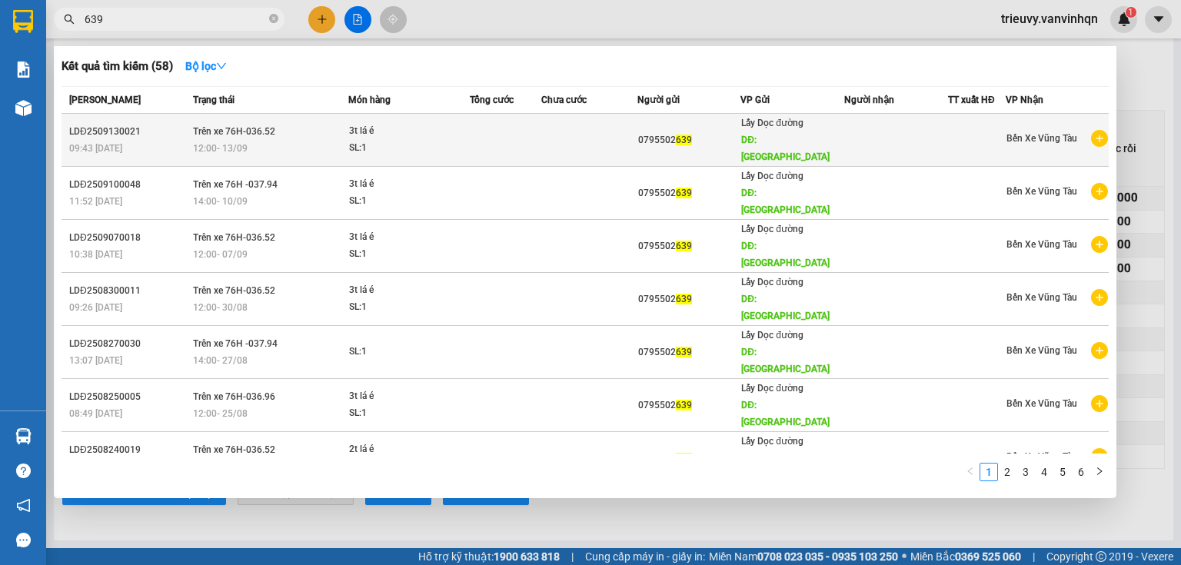
type input "639"
click at [516, 131] on td at bounding box center [506, 140] width 72 height 53
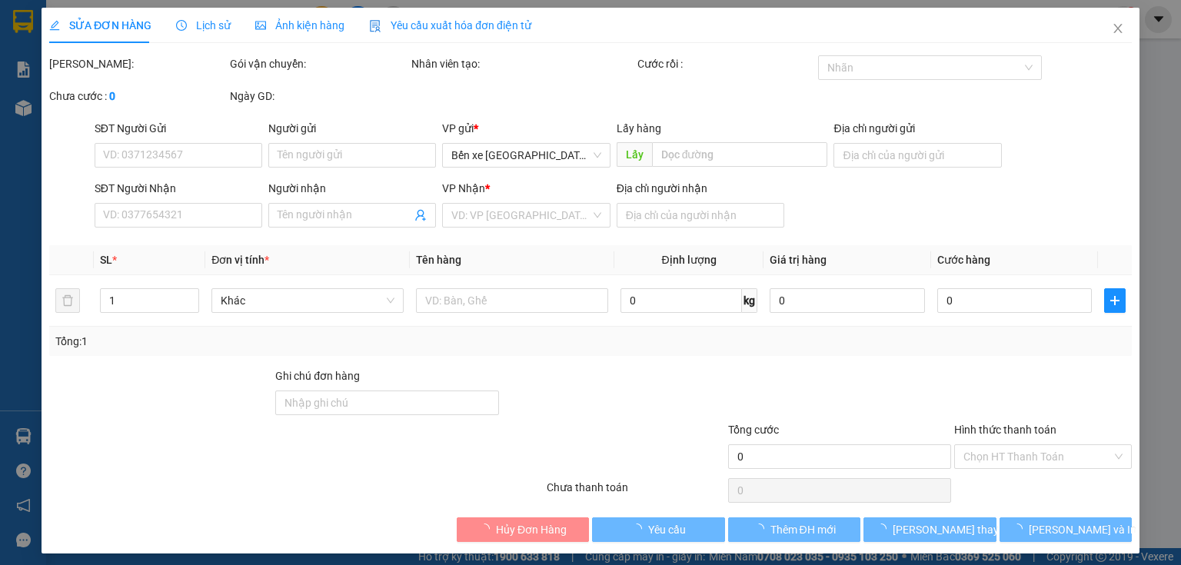
type input "0795502639"
type input "[GEOGRAPHIC_DATA]"
type input "vũng tàu"
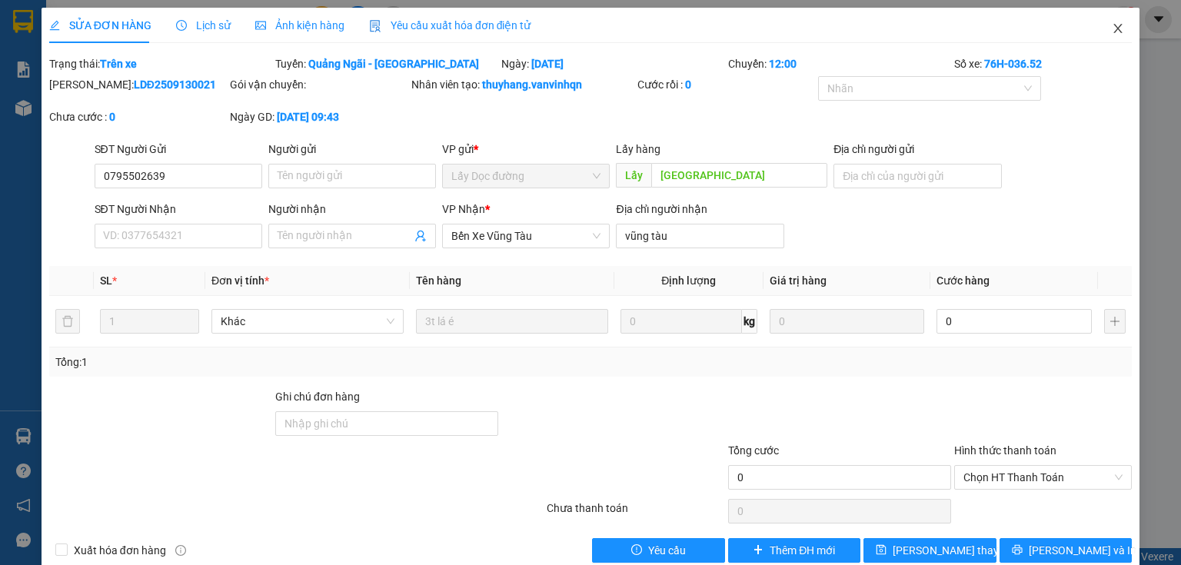
drag, startPoint x: 1116, startPoint y: 24, endPoint x: 1010, endPoint y: 37, distance: 106.9
click at [1118, 23] on span "Close" at bounding box center [1117, 29] width 43 height 43
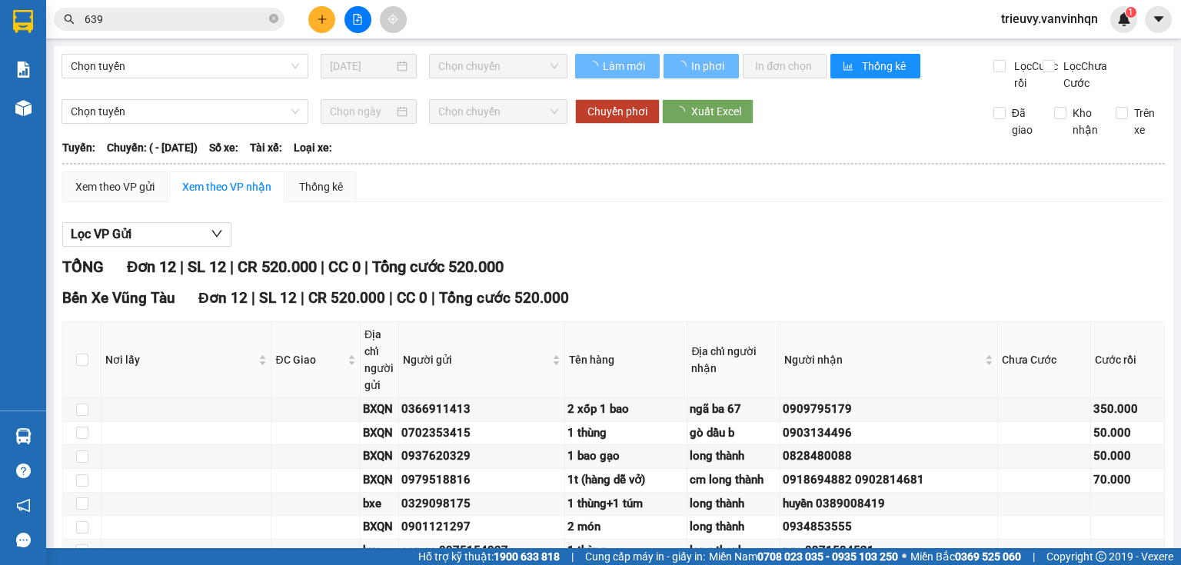
click at [358, 15] on icon "file-add" at bounding box center [358, 19] width 8 height 11
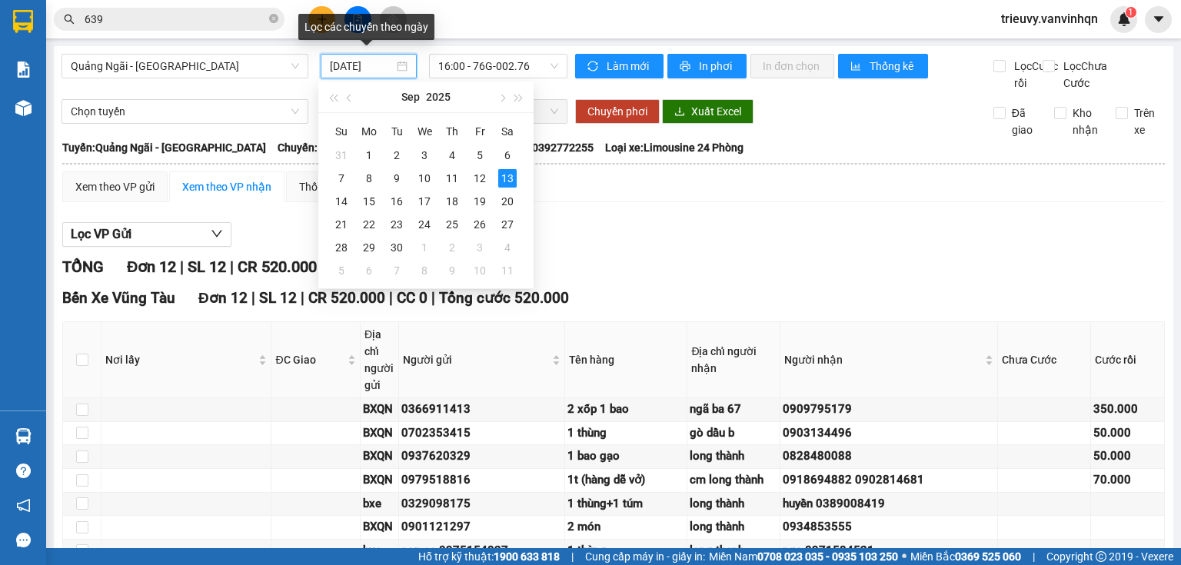
drag, startPoint x: 359, startPoint y: 64, endPoint x: 373, endPoint y: 75, distance: 18.0
click at [358, 63] on input "[DATE]" at bounding box center [361, 66] width 63 height 17
drag, startPoint x: 524, startPoint y: 67, endPoint x: 518, endPoint y: 78, distance: 12.7
click at [524, 68] on span "16:00 - 76G-002.76" at bounding box center [498, 66] width 121 height 23
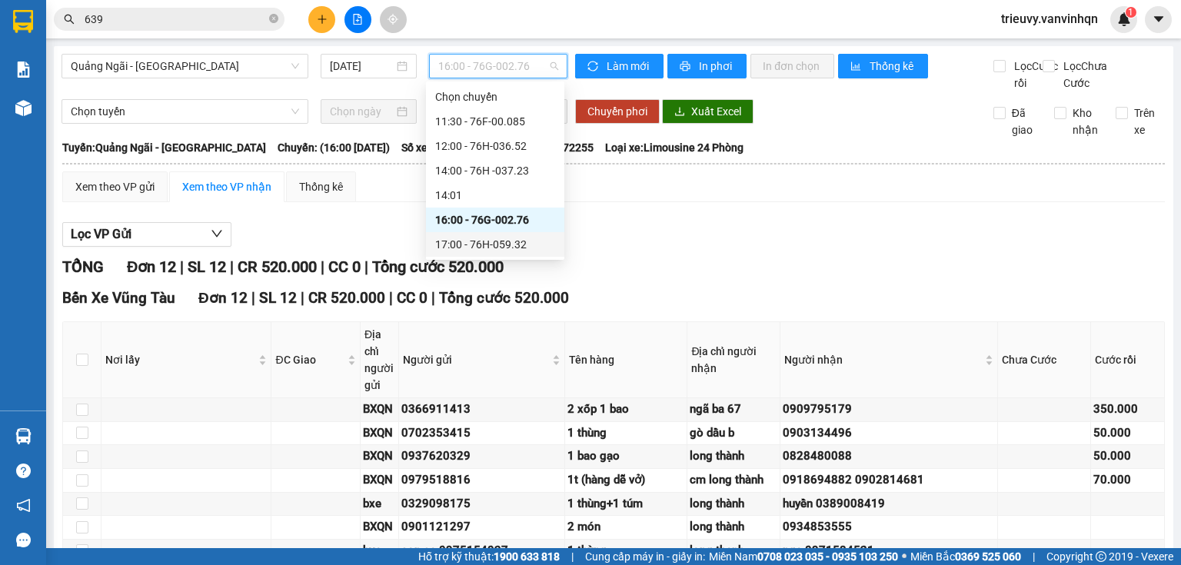
click at [520, 240] on div "17:00 - 76H-059.32" at bounding box center [495, 244] width 120 height 17
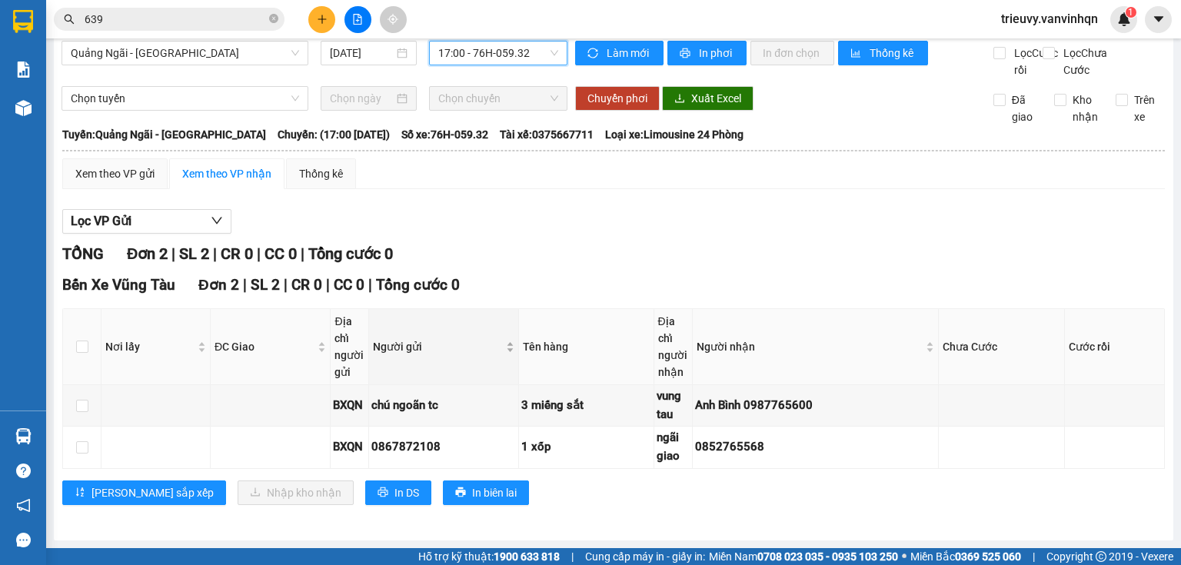
scroll to position [28, 0]
click at [365, 494] on button "In DS" at bounding box center [398, 493] width 66 height 25
